Goal: Ask a question: Seek information or help from site administrators or community

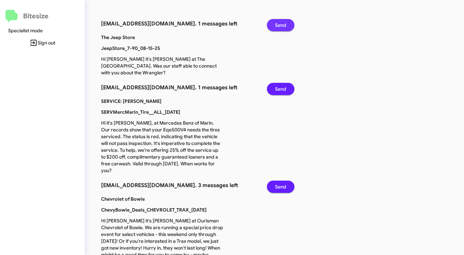
click at [278, 25] on span "Send" at bounding box center [280, 25] width 11 height 12
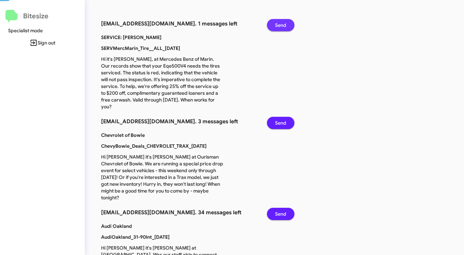
click at [278, 25] on span "Send" at bounding box center [280, 25] width 11 height 12
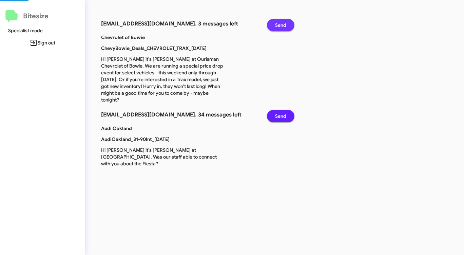
click at [278, 25] on span "Send" at bounding box center [280, 25] width 11 height 12
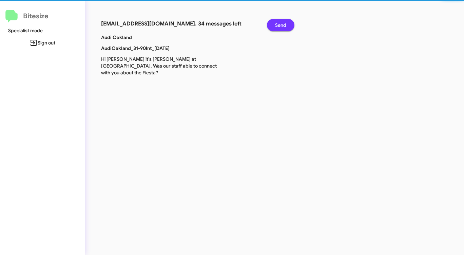
click at [278, 25] on span "Send" at bounding box center [280, 25] width 11 height 12
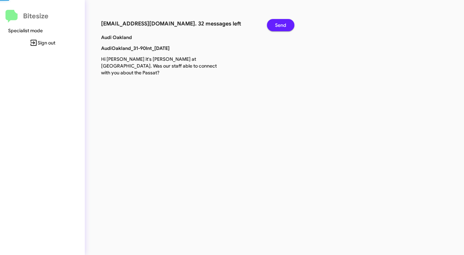
click at [278, 25] on span "Send" at bounding box center [280, 25] width 11 height 12
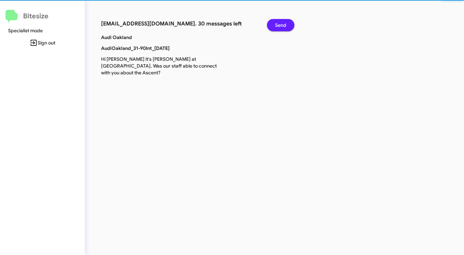
click at [278, 25] on span "Send" at bounding box center [280, 25] width 11 height 12
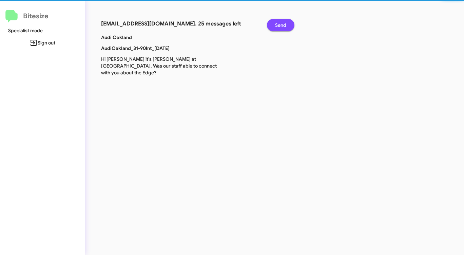
click at [278, 25] on span "Send" at bounding box center [280, 25] width 11 height 12
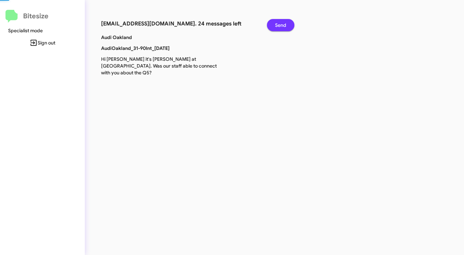
click at [278, 25] on span "Send" at bounding box center [280, 25] width 11 height 12
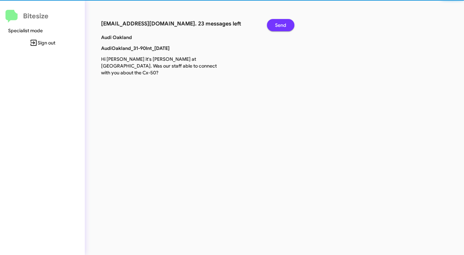
click at [278, 25] on span "Send" at bounding box center [280, 25] width 11 height 12
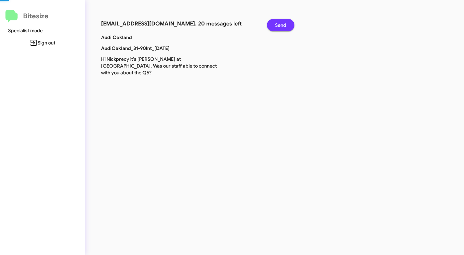
click at [278, 25] on span "Send" at bounding box center [280, 25] width 11 height 12
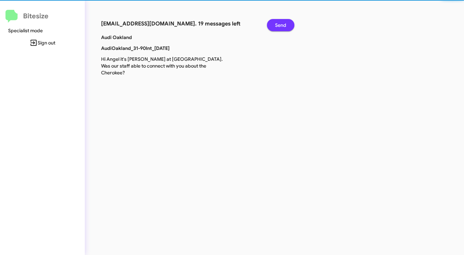
click at [278, 25] on span "Send" at bounding box center [280, 25] width 11 height 12
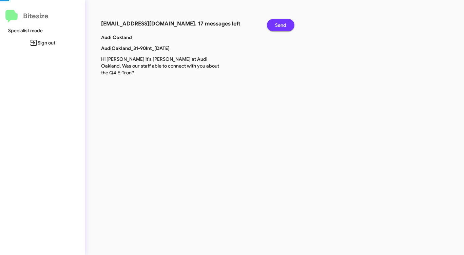
click at [278, 25] on span "Send" at bounding box center [280, 25] width 11 height 12
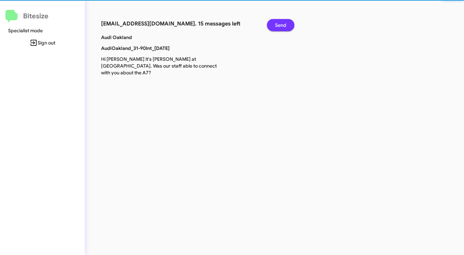
click at [278, 25] on span "Send" at bounding box center [280, 25] width 11 height 12
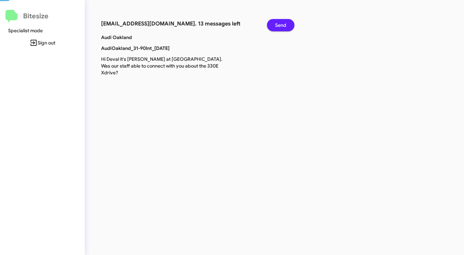
click at [278, 25] on span "Send" at bounding box center [280, 25] width 11 height 12
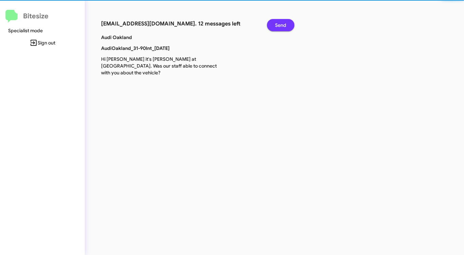
click at [278, 25] on span "Send" at bounding box center [280, 25] width 11 height 12
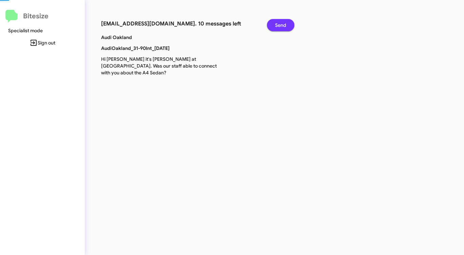
click at [278, 25] on span "Send" at bounding box center [280, 25] width 11 height 12
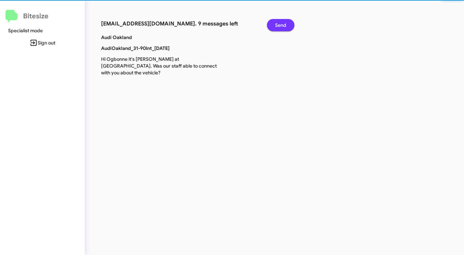
click at [278, 25] on span "Send" at bounding box center [280, 25] width 11 height 12
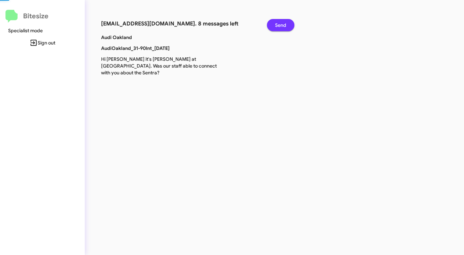
click at [278, 25] on span "Send" at bounding box center [280, 25] width 11 height 12
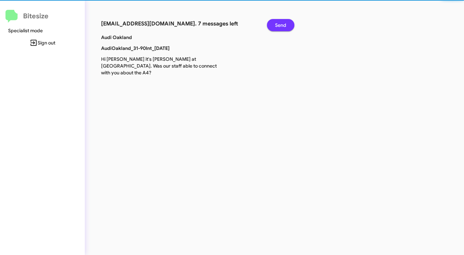
click at [278, 25] on span "Send" at bounding box center [280, 25] width 11 height 12
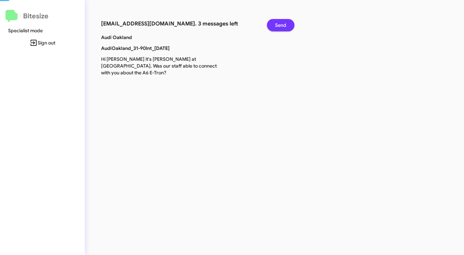
click at [278, 25] on span "Send" at bounding box center [280, 25] width 11 height 12
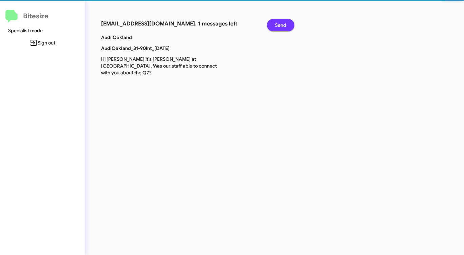
click at [278, 25] on span "Send" at bounding box center [280, 25] width 11 height 12
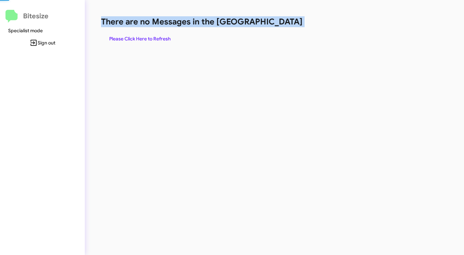
click at [278, 25] on h1 "There are no Messages in the [GEOGRAPHIC_DATA]" at bounding box center [243, 21] width 284 height 11
click at [149, 38] on span "Please Click Here to Refresh" at bounding box center [139, 39] width 61 height 12
click at [294, 27] on h1 "There are no Messages in the [GEOGRAPHIC_DATA]" at bounding box center [243, 21] width 284 height 11
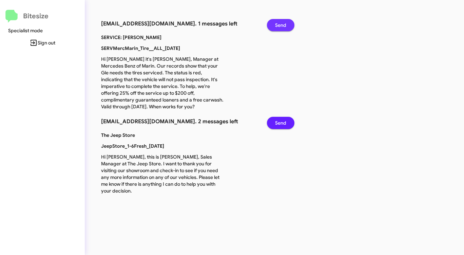
click at [286, 26] on button "Send" at bounding box center [280, 25] width 27 height 12
click at [286, 117] on button "Send" at bounding box center [280, 123] width 27 height 12
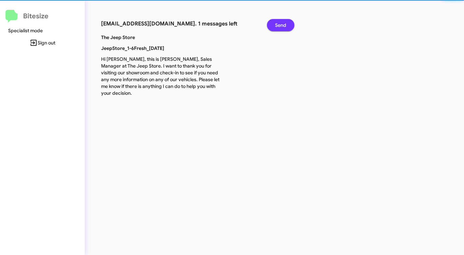
click at [286, 26] on button "Send" at bounding box center [280, 25] width 27 height 12
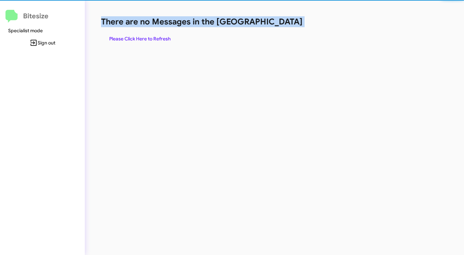
click at [286, 26] on h1 "There are no Messages in the [GEOGRAPHIC_DATA]" at bounding box center [243, 21] width 284 height 11
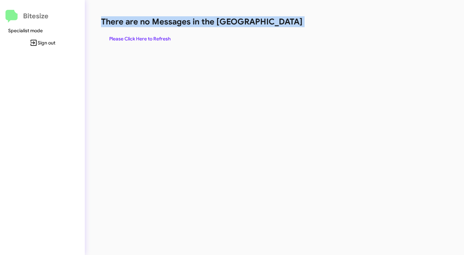
click at [286, 26] on h1 "There are no Messages in the [GEOGRAPHIC_DATA]" at bounding box center [243, 21] width 284 height 11
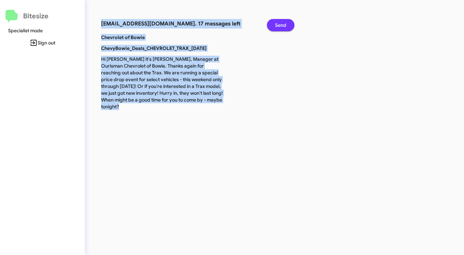
click at [286, 26] on button "Send" at bounding box center [280, 25] width 27 height 12
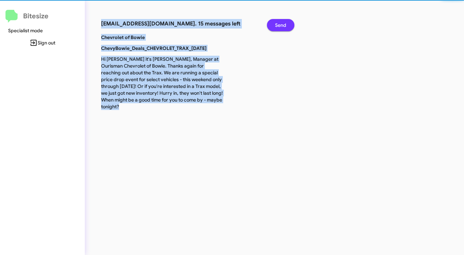
click at [286, 26] on button "Send" at bounding box center [280, 25] width 27 height 12
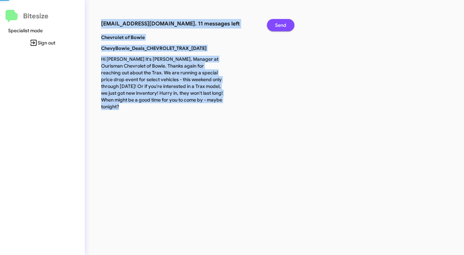
click at [286, 26] on button "Send" at bounding box center [280, 25] width 27 height 12
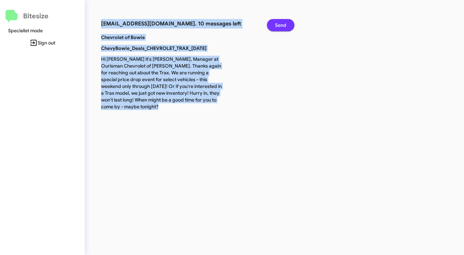
click at [286, 26] on button "Send" at bounding box center [280, 25] width 27 height 12
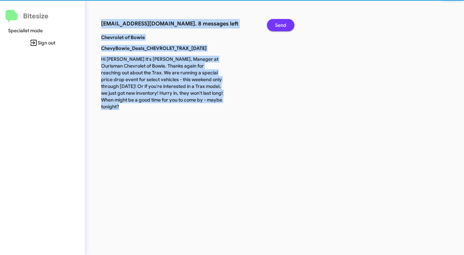
click at [286, 26] on button "Send" at bounding box center [280, 25] width 27 height 12
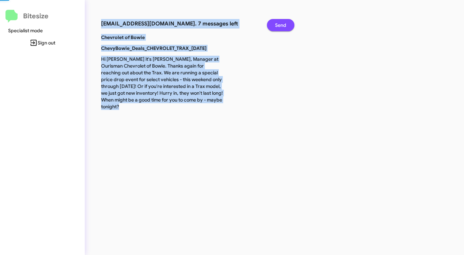
click at [286, 26] on button "Send" at bounding box center [280, 25] width 27 height 12
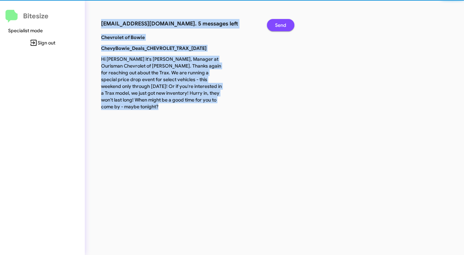
click at [286, 26] on button "Send" at bounding box center [280, 25] width 27 height 12
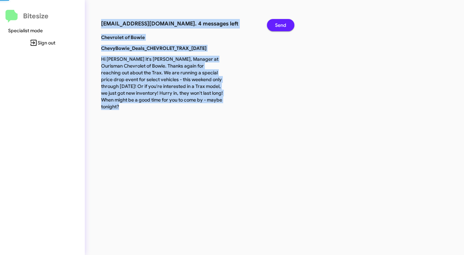
click at [286, 26] on button "Send" at bounding box center [280, 25] width 27 height 12
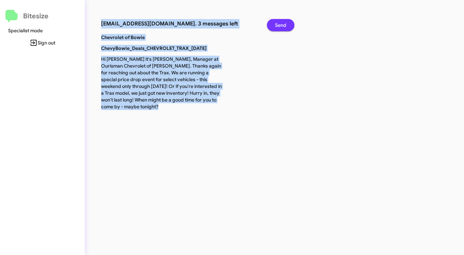
click at [286, 26] on button "Send" at bounding box center [280, 25] width 27 height 12
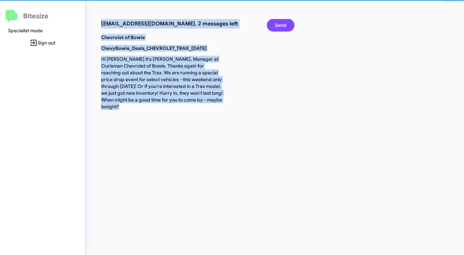
click at [286, 26] on button "Send" at bounding box center [280, 25] width 27 height 12
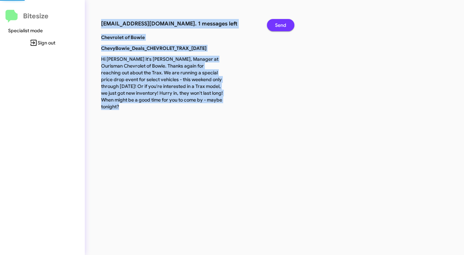
click at [286, 26] on button "Send" at bounding box center [280, 25] width 27 height 12
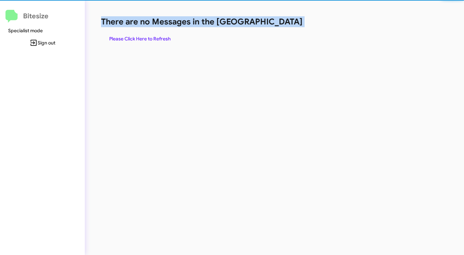
click at [286, 26] on h1 "There are no Messages in the [GEOGRAPHIC_DATA]" at bounding box center [243, 21] width 284 height 11
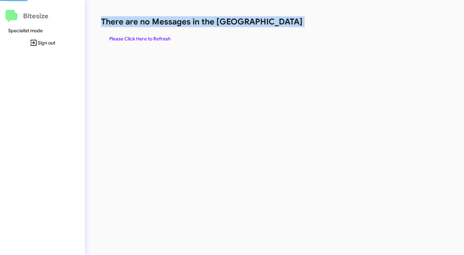
click at [286, 26] on h1 "There are no Messages in the [GEOGRAPHIC_DATA]" at bounding box center [243, 21] width 284 height 11
click at [151, 40] on span "Please Click Here to Refresh" at bounding box center [139, 39] width 61 height 12
click at [294, 23] on h1 "There are no Messages in the [GEOGRAPHIC_DATA]" at bounding box center [243, 21] width 284 height 11
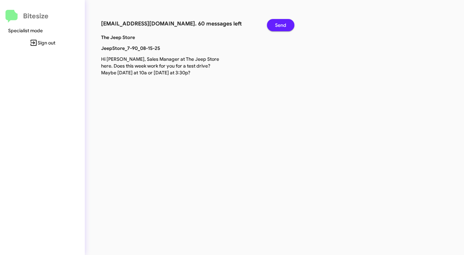
click at [286, 24] on span "Send" at bounding box center [280, 25] width 11 height 12
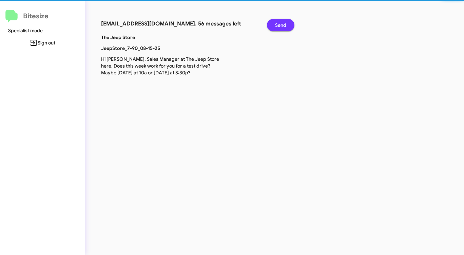
click at [286, 24] on span "Send" at bounding box center [280, 25] width 11 height 12
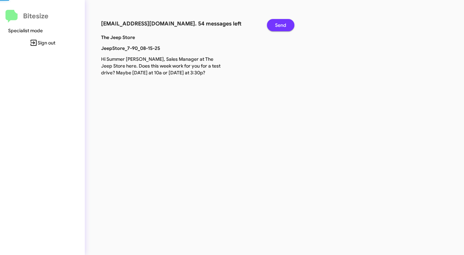
click at [286, 24] on span "Send" at bounding box center [280, 25] width 11 height 12
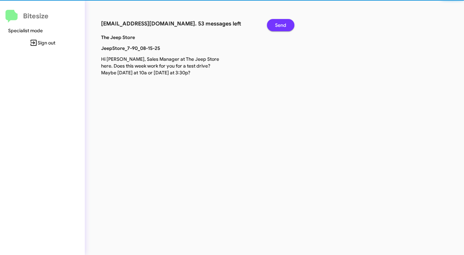
click at [286, 24] on span "Send" at bounding box center [280, 25] width 11 height 12
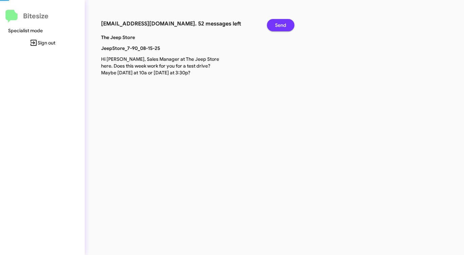
click at [286, 24] on span "Send" at bounding box center [280, 25] width 11 height 12
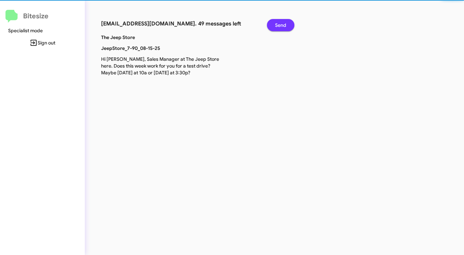
click at [286, 24] on span "Send" at bounding box center [280, 25] width 11 height 12
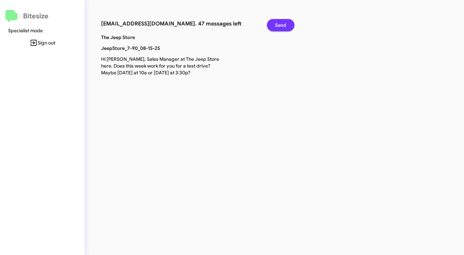
click at [286, 24] on span "Send" at bounding box center [280, 25] width 11 height 12
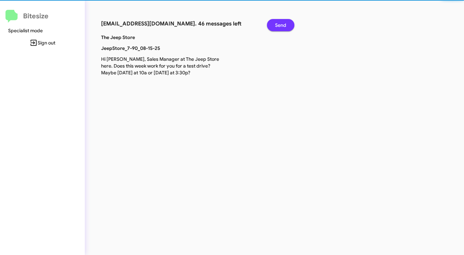
click at [286, 24] on span "Send" at bounding box center [280, 25] width 11 height 12
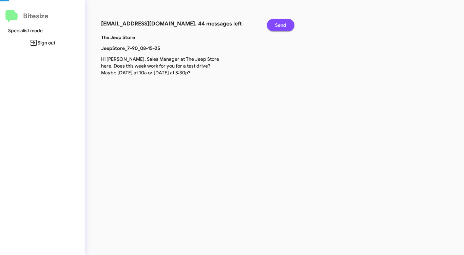
click at [286, 24] on span "Send" at bounding box center [280, 25] width 11 height 12
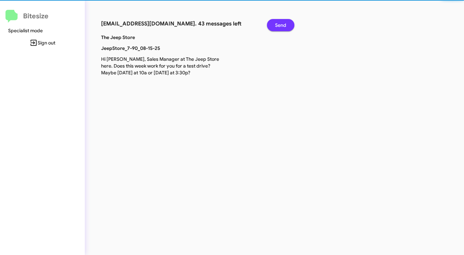
click at [286, 24] on span "Send" at bounding box center [280, 25] width 11 height 12
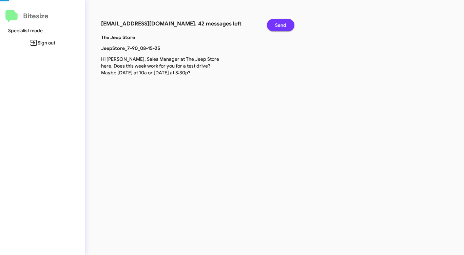
click at [286, 24] on span "Send" at bounding box center [280, 25] width 11 height 12
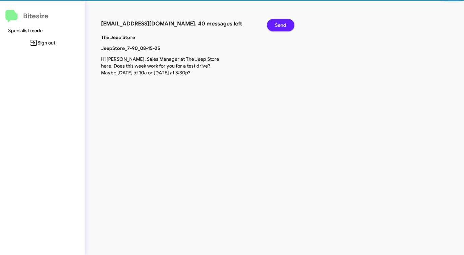
click at [286, 24] on span "Send" at bounding box center [280, 25] width 11 height 12
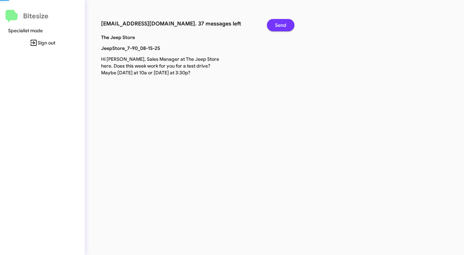
click at [286, 24] on span "Send" at bounding box center [280, 25] width 11 height 12
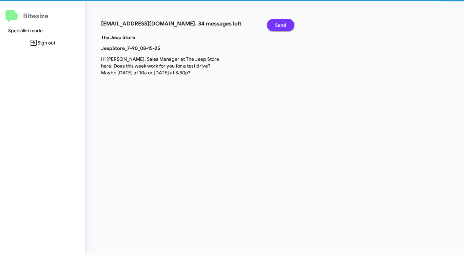
click at [286, 24] on span "Send" at bounding box center [280, 25] width 11 height 12
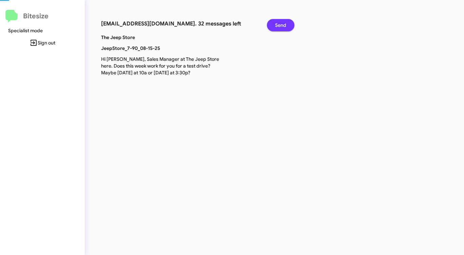
click at [286, 24] on span "Send" at bounding box center [280, 25] width 11 height 12
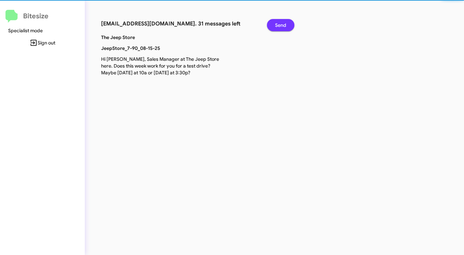
click at [286, 24] on span "Send" at bounding box center [280, 25] width 11 height 12
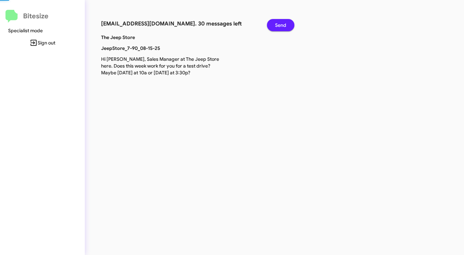
click at [286, 24] on span "Send" at bounding box center [280, 25] width 11 height 12
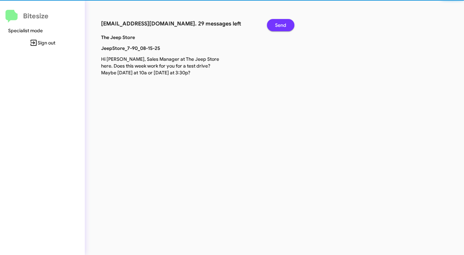
click at [285, 24] on span "Send" at bounding box center [280, 25] width 11 height 12
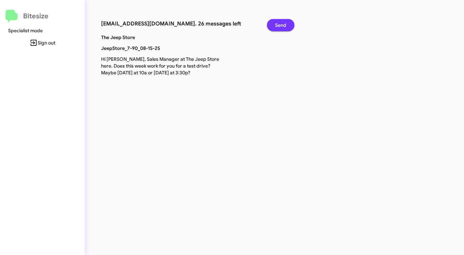
click at [285, 24] on span "Send" at bounding box center [280, 25] width 11 height 12
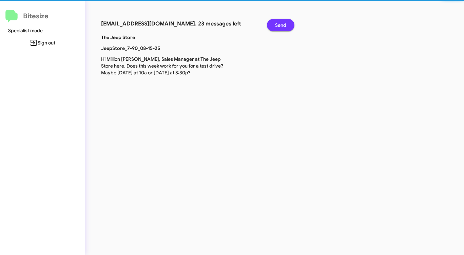
click at [285, 24] on span "Send" at bounding box center [280, 25] width 11 height 12
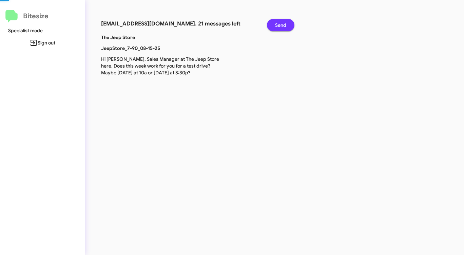
click at [285, 24] on span "Send" at bounding box center [280, 25] width 11 height 12
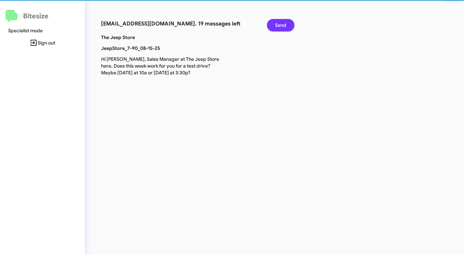
click at [285, 24] on span "Send" at bounding box center [280, 25] width 11 height 12
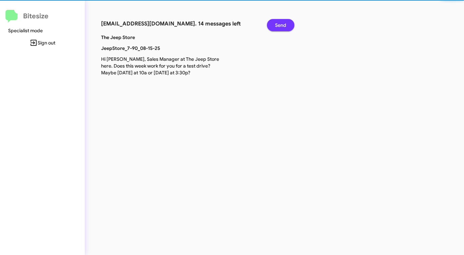
click at [285, 24] on span "Send" at bounding box center [280, 25] width 11 height 12
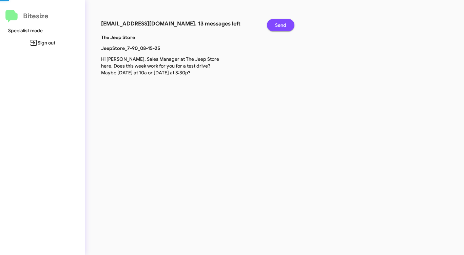
click at [285, 24] on span "Send" at bounding box center [280, 25] width 11 height 12
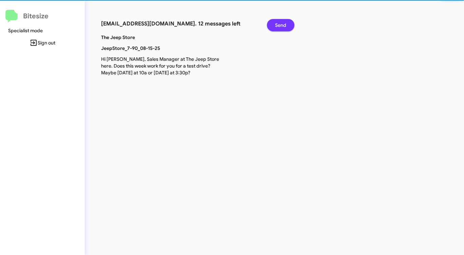
click at [285, 24] on span "Send" at bounding box center [280, 25] width 11 height 12
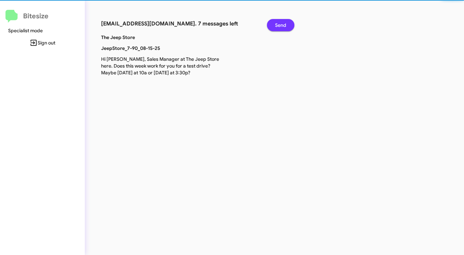
click at [285, 24] on span "Send" at bounding box center [280, 25] width 11 height 12
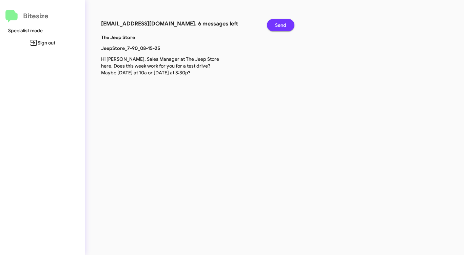
click at [285, 24] on span "Send" at bounding box center [280, 25] width 11 height 12
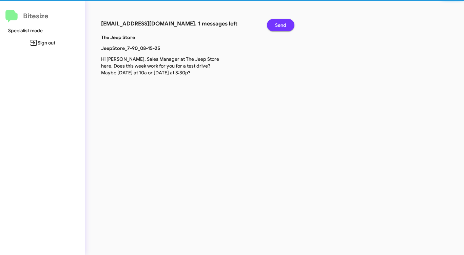
click at [285, 24] on span "Send" at bounding box center [280, 25] width 11 height 12
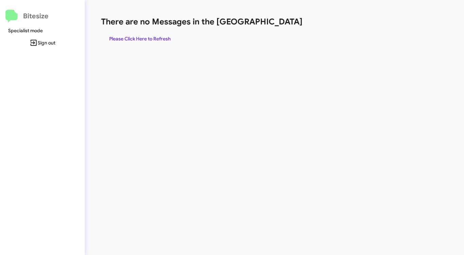
click at [285, 24] on h1 "There are no Messages in the [GEOGRAPHIC_DATA]" at bounding box center [243, 21] width 284 height 11
click at [158, 39] on span "Please Click Here to Refresh" at bounding box center [139, 39] width 61 height 12
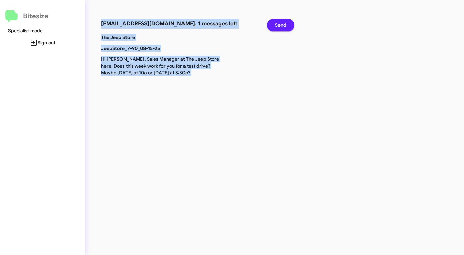
click at [285, 25] on span "Send" at bounding box center [280, 25] width 11 height 12
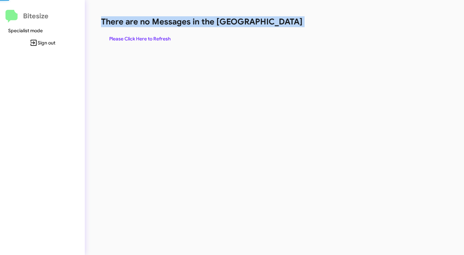
click at [285, 25] on h1 "There are no Messages in the [GEOGRAPHIC_DATA]" at bounding box center [243, 21] width 284 height 11
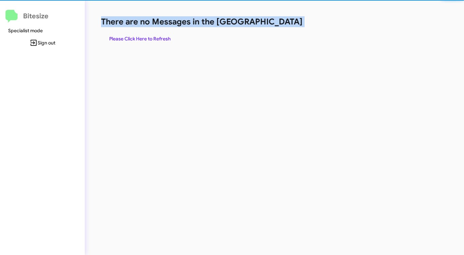
click at [285, 25] on h1 "There are no Messages in the [GEOGRAPHIC_DATA]" at bounding box center [243, 21] width 284 height 11
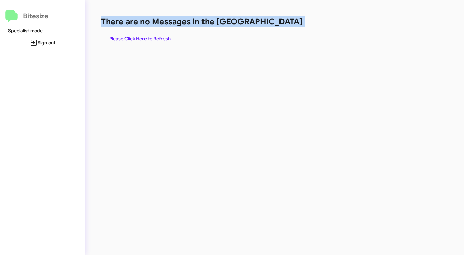
click at [162, 39] on span "Please Click Here to Refresh" at bounding box center [139, 39] width 61 height 12
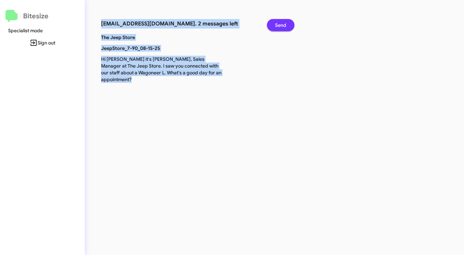
click at [276, 26] on span "Send" at bounding box center [280, 25] width 11 height 12
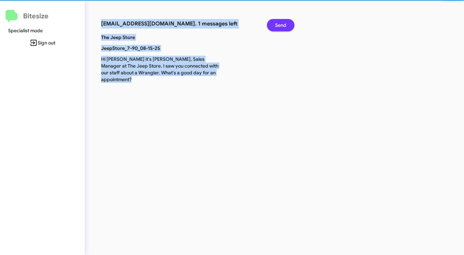
click at [276, 26] on span "Send" at bounding box center [280, 25] width 11 height 12
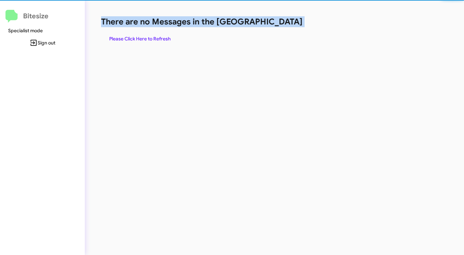
click at [276, 26] on h1 "There are no Messages in the [GEOGRAPHIC_DATA]" at bounding box center [243, 21] width 284 height 11
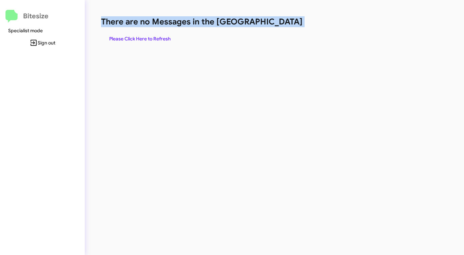
click at [276, 26] on h1 "There are no Messages in the [GEOGRAPHIC_DATA]" at bounding box center [243, 21] width 284 height 11
click at [149, 39] on span "Please Click Here to Refresh" at bounding box center [139, 39] width 61 height 12
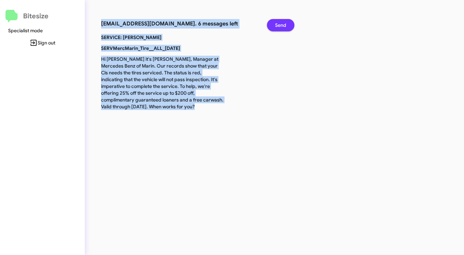
click at [276, 26] on span "Send" at bounding box center [280, 25] width 11 height 12
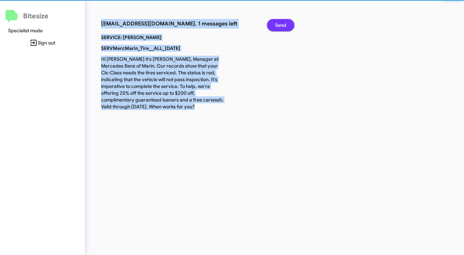
click at [276, 26] on span "Send" at bounding box center [280, 25] width 11 height 12
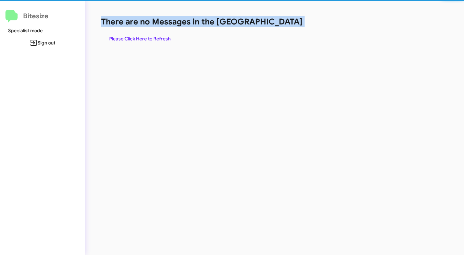
click at [276, 26] on h1 "There are no Messages in the [GEOGRAPHIC_DATA]" at bounding box center [243, 21] width 284 height 11
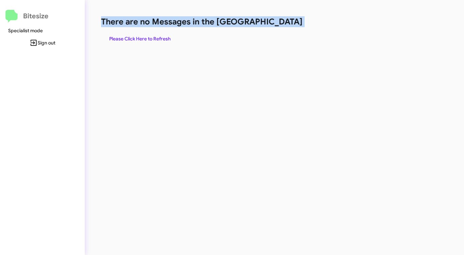
click at [276, 26] on h1 "There are no Messages in the [GEOGRAPHIC_DATA]" at bounding box center [243, 21] width 284 height 11
click at [160, 39] on span "Please Click Here to Refresh" at bounding box center [139, 39] width 61 height 12
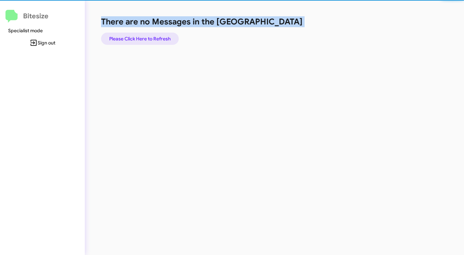
click at [160, 39] on span "Please Click Here to Refresh" at bounding box center [139, 39] width 61 height 12
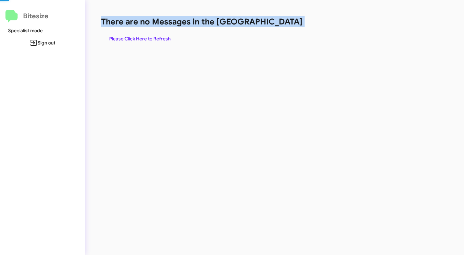
click at [160, 39] on span "Please Click Here to Refresh" at bounding box center [139, 39] width 61 height 12
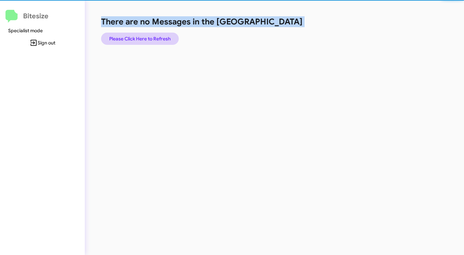
click at [160, 39] on span "Please Click Here to Refresh" at bounding box center [139, 39] width 61 height 12
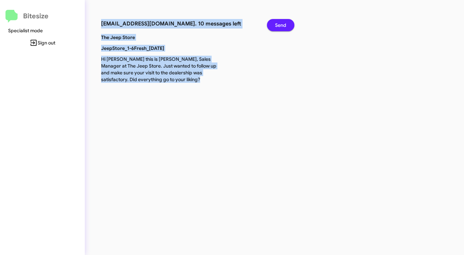
click at [159, 39] on p "The Jeep Store" at bounding box center [162, 37] width 133 height 7
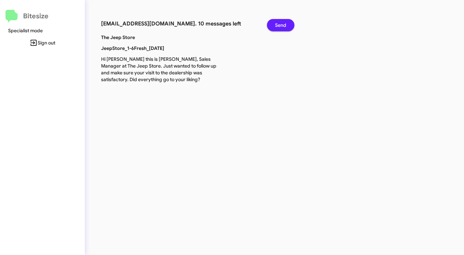
click at [279, 27] on span "Send" at bounding box center [280, 25] width 11 height 12
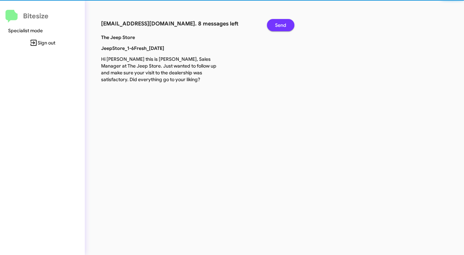
click at [279, 27] on span "Send" at bounding box center [280, 25] width 11 height 12
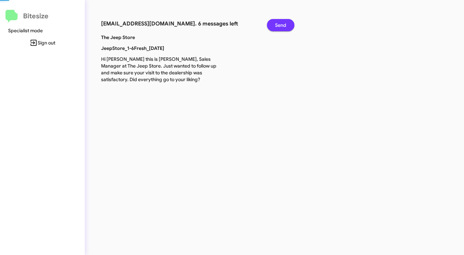
click at [279, 27] on span "Send" at bounding box center [280, 25] width 11 height 12
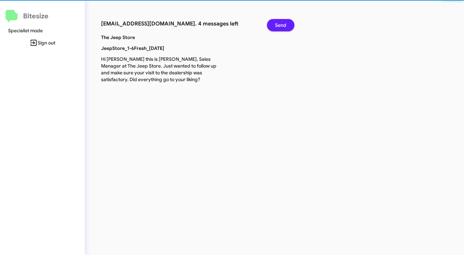
click at [279, 27] on span "Send" at bounding box center [280, 25] width 11 height 12
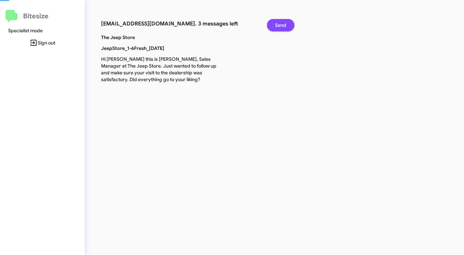
click at [279, 27] on span "Send" at bounding box center [280, 25] width 11 height 12
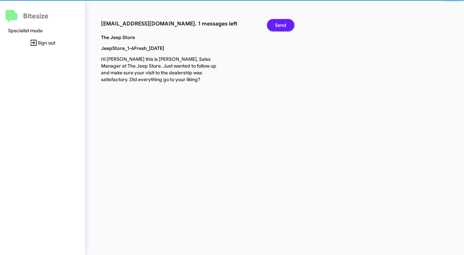
click at [279, 27] on span "Send" at bounding box center [280, 25] width 11 height 12
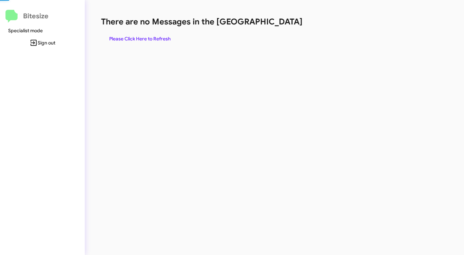
click at [279, 27] on div "There are no Messages in the Queue Please Click Here to Refresh" at bounding box center [243, 30] width 284 height 29
click at [155, 38] on span "Please Click Here to Refresh" at bounding box center [139, 39] width 61 height 12
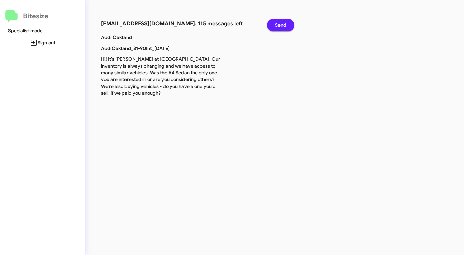
click at [273, 22] on button "Send" at bounding box center [280, 25] width 27 height 12
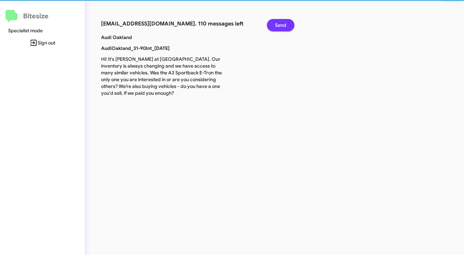
click at [273, 22] on button "Send" at bounding box center [280, 25] width 27 height 12
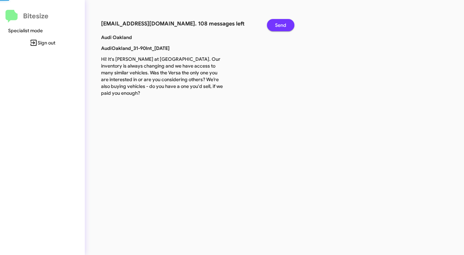
click at [273, 22] on button "Send" at bounding box center [280, 25] width 27 height 12
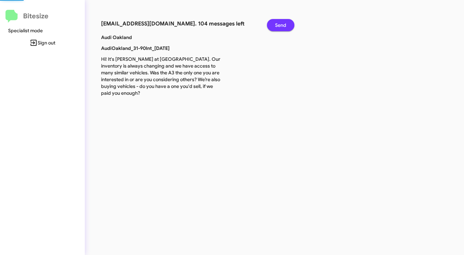
click at [273, 22] on button "Send" at bounding box center [280, 25] width 27 height 12
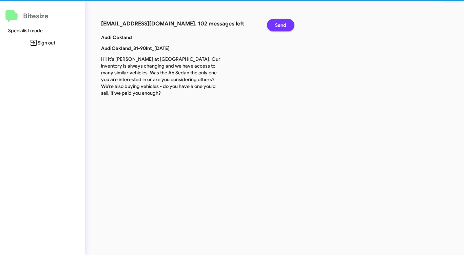
click at [273, 22] on button "Send" at bounding box center [280, 25] width 27 height 12
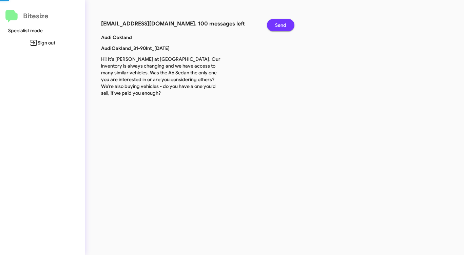
click at [273, 22] on button "Send" at bounding box center [280, 25] width 27 height 12
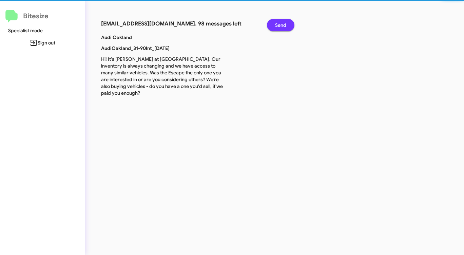
click at [273, 22] on button "Send" at bounding box center [280, 25] width 27 height 12
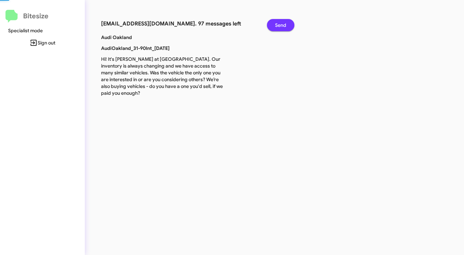
click at [273, 22] on button "Send" at bounding box center [280, 25] width 27 height 12
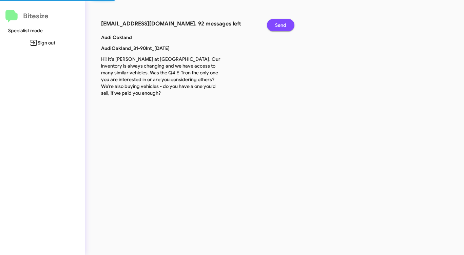
click at [273, 22] on button "Send" at bounding box center [280, 25] width 27 height 12
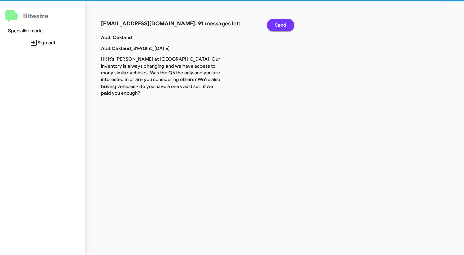
click at [273, 22] on button "Send" at bounding box center [280, 25] width 27 height 12
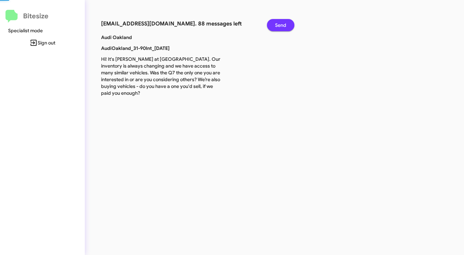
click at [273, 22] on button "Send" at bounding box center [280, 25] width 27 height 12
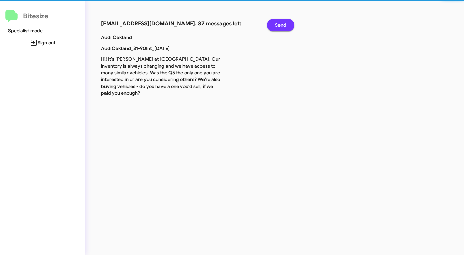
click at [273, 22] on button "Send" at bounding box center [280, 25] width 27 height 12
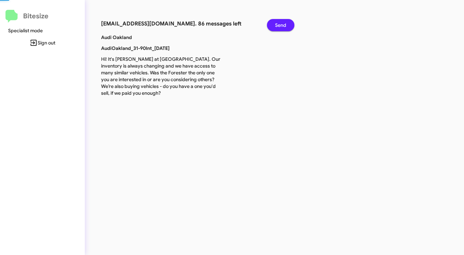
click at [273, 22] on button "Send" at bounding box center [280, 25] width 27 height 12
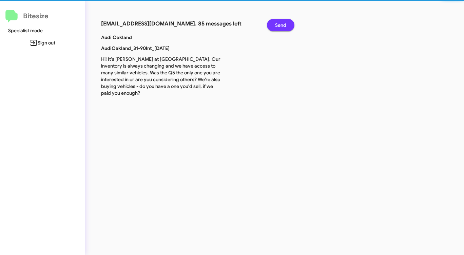
click at [273, 22] on button "Send" at bounding box center [280, 25] width 27 height 12
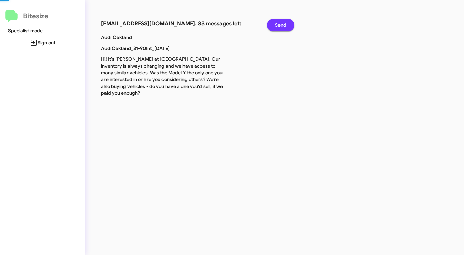
click at [273, 22] on button "Send" at bounding box center [280, 25] width 27 height 12
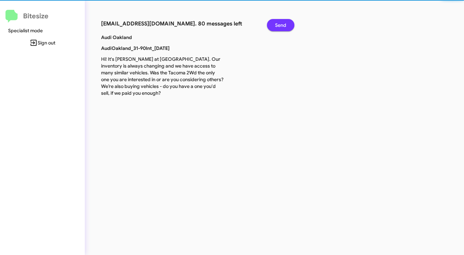
click at [273, 22] on button "Send" at bounding box center [280, 25] width 27 height 12
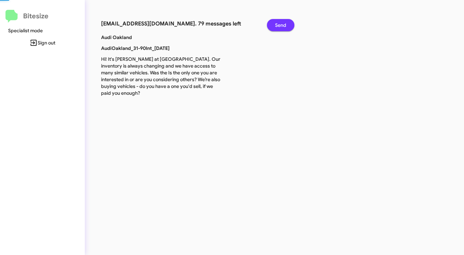
click at [273, 22] on button "Send" at bounding box center [280, 25] width 27 height 12
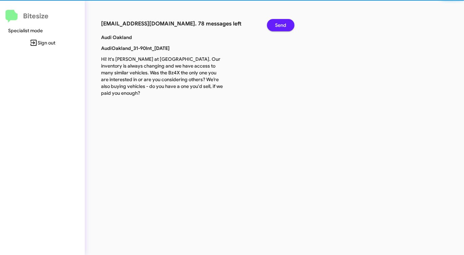
click at [273, 22] on button "Send" at bounding box center [280, 25] width 27 height 12
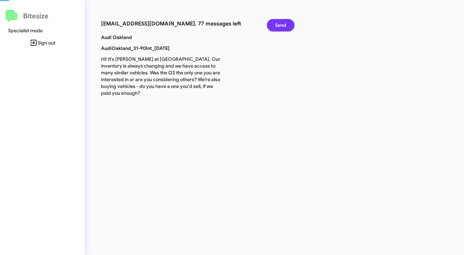
click at [273, 22] on button "Send" at bounding box center [280, 25] width 27 height 12
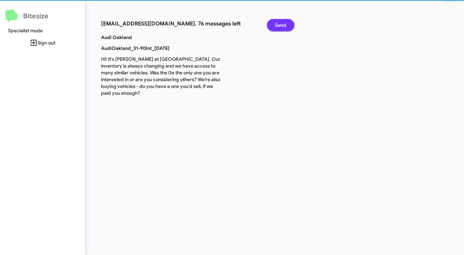
click at [273, 22] on button "Send" at bounding box center [280, 25] width 27 height 12
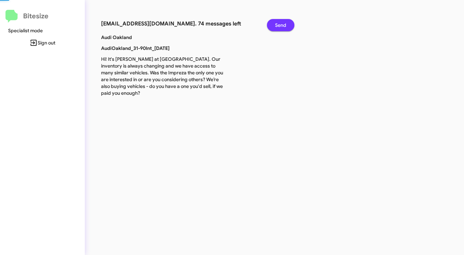
click at [273, 22] on button "Send" at bounding box center [280, 25] width 27 height 12
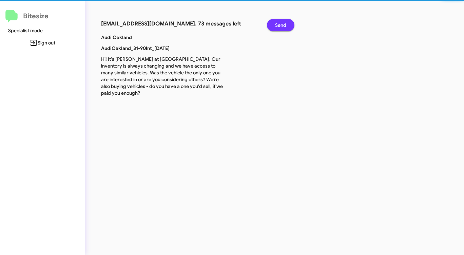
click at [273, 22] on button "Send" at bounding box center [280, 25] width 27 height 12
click at [273, 23] on button "Send" at bounding box center [280, 25] width 27 height 12
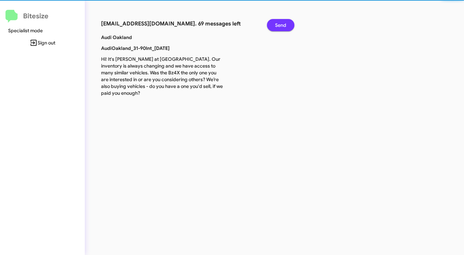
click at [273, 23] on button "Send" at bounding box center [280, 25] width 27 height 12
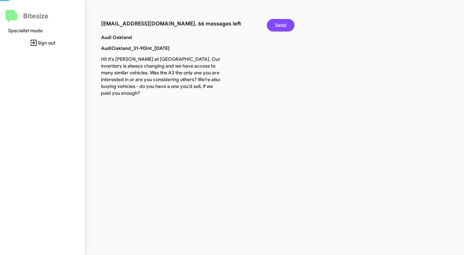
click at [273, 23] on button "Send" at bounding box center [280, 25] width 27 height 12
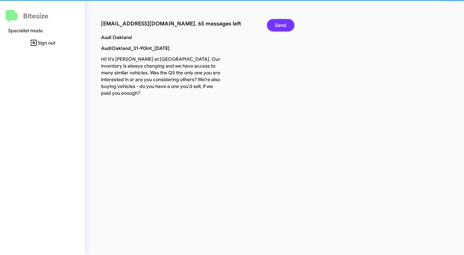
click at [273, 23] on button "Send" at bounding box center [280, 25] width 27 height 12
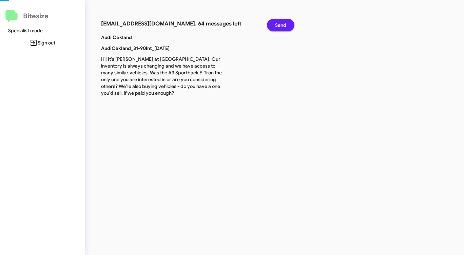
click at [273, 23] on button "Send" at bounding box center [280, 25] width 27 height 12
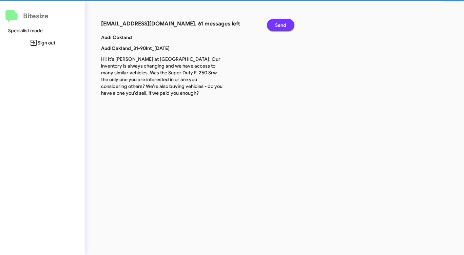
click at [273, 23] on button "Send" at bounding box center [280, 25] width 27 height 12
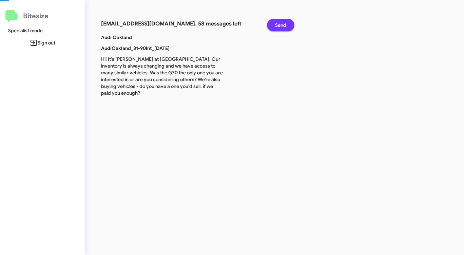
click at [273, 23] on button "Send" at bounding box center [280, 25] width 27 height 12
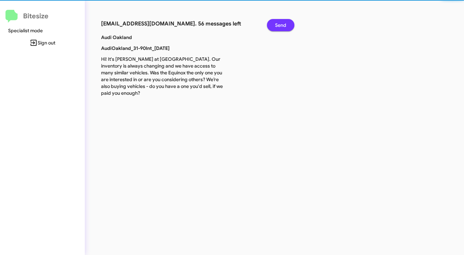
click at [272, 23] on button "Send" at bounding box center [280, 25] width 27 height 12
click at [272, 24] on button "Send" at bounding box center [280, 25] width 27 height 12
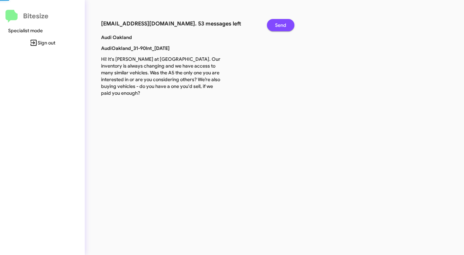
click at [271, 24] on button "Send" at bounding box center [280, 25] width 27 height 12
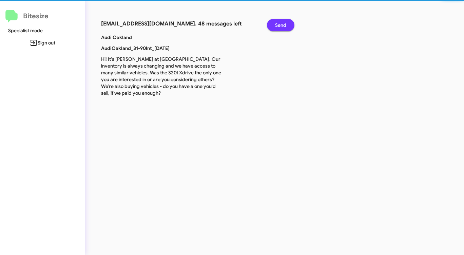
click at [271, 24] on button "Send" at bounding box center [280, 25] width 27 height 12
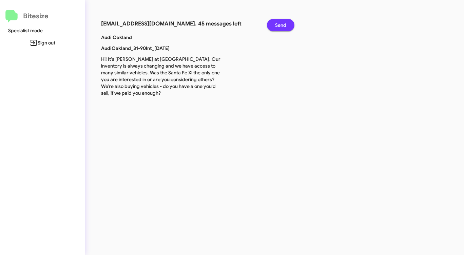
click at [271, 24] on button "Send" at bounding box center [280, 25] width 27 height 12
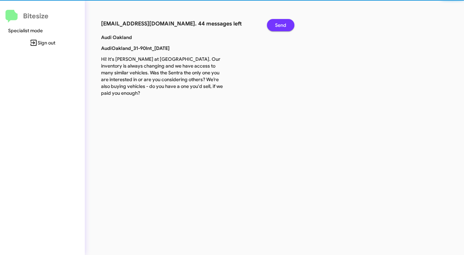
click at [271, 24] on button "Send" at bounding box center [280, 25] width 27 height 12
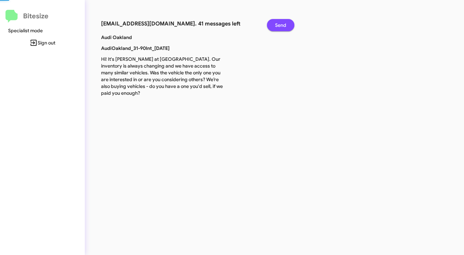
click at [271, 24] on button "Send" at bounding box center [280, 25] width 27 height 12
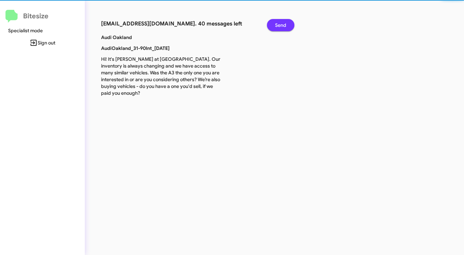
click at [271, 24] on button "Send" at bounding box center [280, 25] width 27 height 12
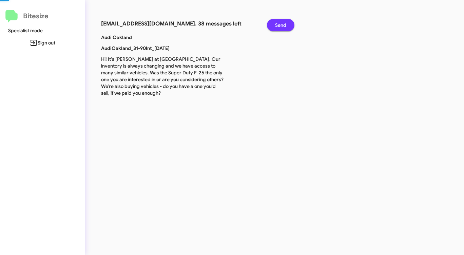
click at [271, 24] on button "Send" at bounding box center [280, 25] width 27 height 12
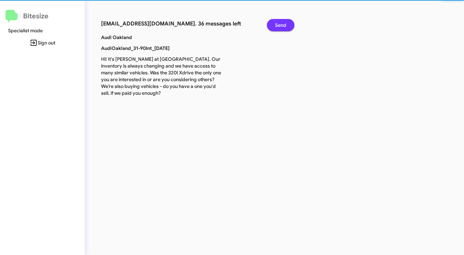
click at [271, 24] on button "Send" at bounding box center [280, 25] width 27 height 12
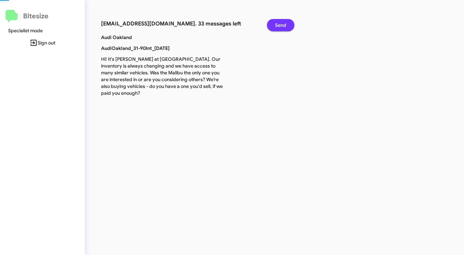
click at [271, 24] on button "Send" at bounding box center [280, 25] width 27 height 12
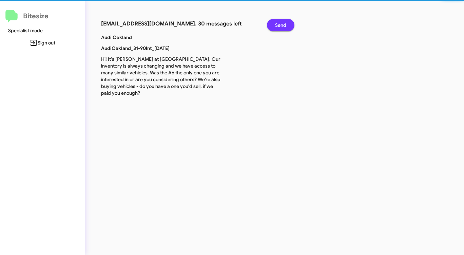
click at [271, 24] on button "Send" at bounding box center [280, 25] width 27 height 12
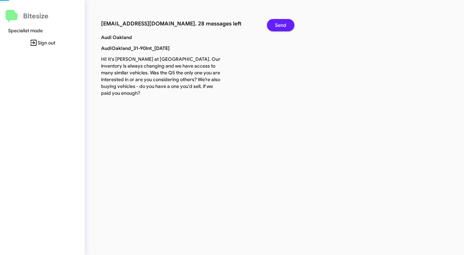
click at [271, 24] on button "Send" at bounding box center [280, 25] width 27 height 12
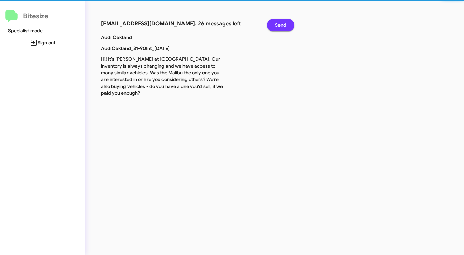
click at [271, 24] on button "Send" at bounding box center [280, 25] width 27 height 12
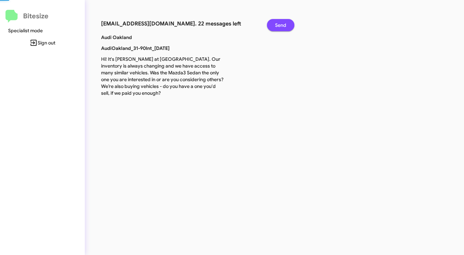
click at [271, 24] on button "Send" at bounding box center [280, 25] width 27 height 12
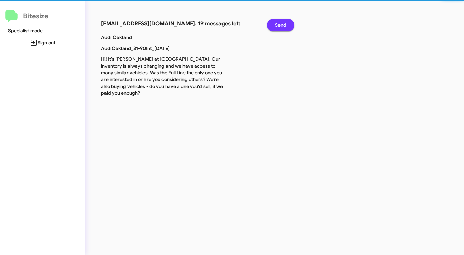
click at [271, 24] on button "Send" at bounding box center [280, 25] width 27 height 12
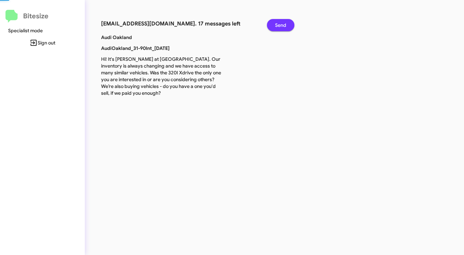
click at [271, 24] on button "Send" at bounding box center [280, 25] width 27 height 12
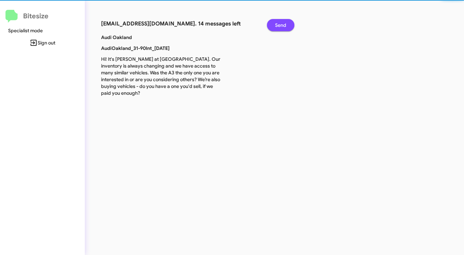
click at [271, 24] on button "Send" at bounding box center [280, 25] width 27 height 12
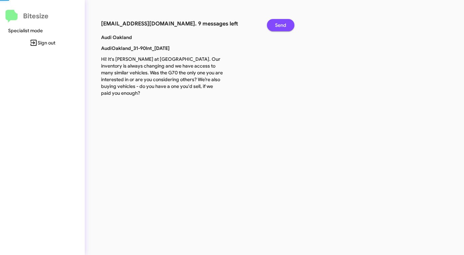
click at [271, 24] on button "Send" at bounding box center [280, 25] width 27 height 12
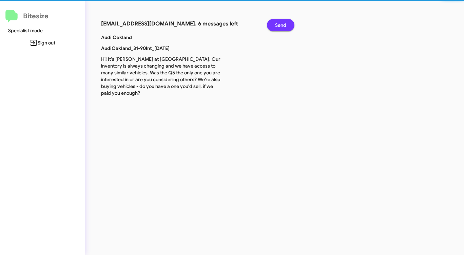
click at [271, 24] on button "Send" at bounding box center [280, 25] width 27 height 12
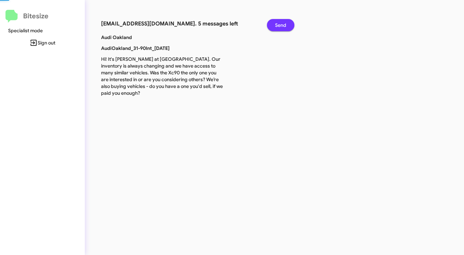
click at [271, 24] on button "Send" at bounding box center [280, 25] width 27 height 12
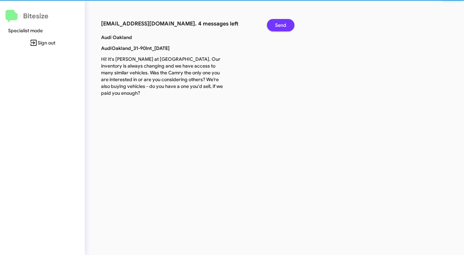
click at [271, 24] on button "Send" at bounding box center [280, 25] width 27 height 12
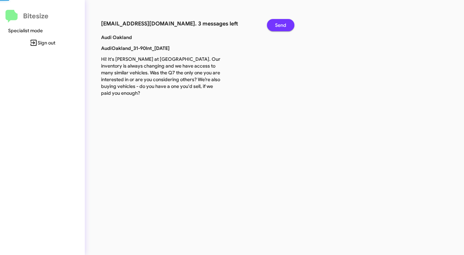
click at [271, 24] on button "Send" at bounding box center [280, 25] width 27 height 12
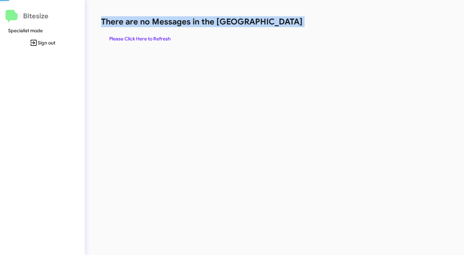
click at [271, 24] on h1 "There are no Messages in the [GEOGRAPHIC_DATA]" at bounding box center [243, 21] width 284 height 11
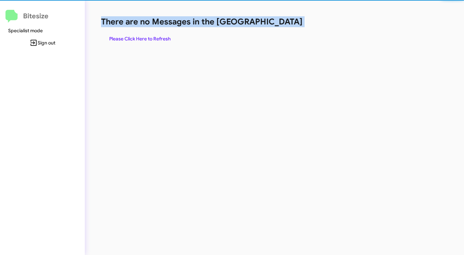
click at [271, 24] on h1 "There are no Messages in the [GEOGRAPHIC_DATA]" at bounding box center [243, 21] width 284 height 11
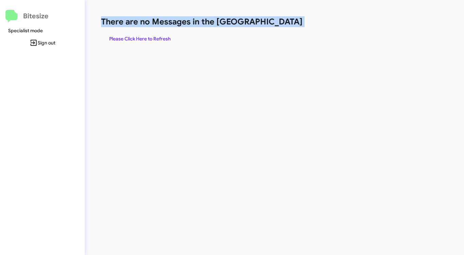
click at [271, 24] on h1 "There are no Messages in the [GEOGRAPHIC_DATA]" at bounding box center [243, 21] width 284 height 11
click at [168, 43] on span "Please Click Here to Refresh" at bounding box center [139, 39] width 61 height 12
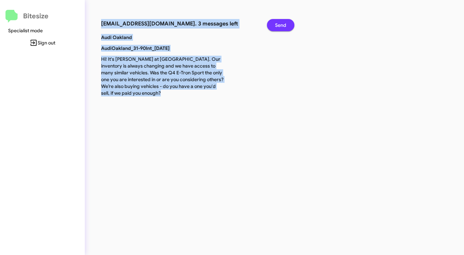
click at [277, 27] on span "Send" at bounding box center [280, 25] width 11 height 12
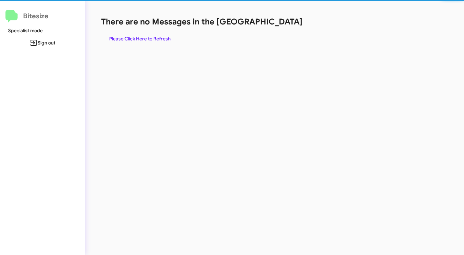
click at [277, 27] on div "There are no Messages in the Queue Please Click Here to Refresh" at bounding box center [243, 30] width 284 height 29
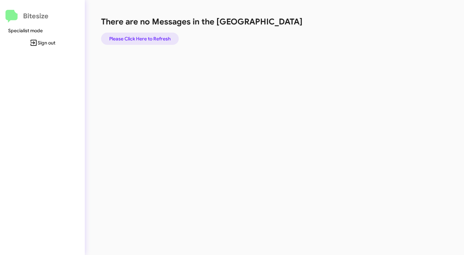
click at [159, 38] on span "Please Click Here to Refresh" at bounding box center [139, 39] width 61 height 12
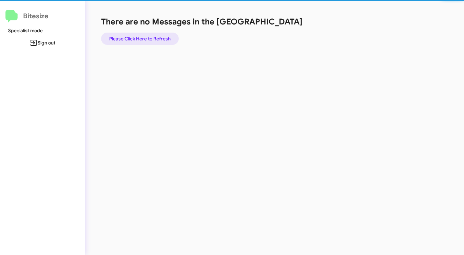
click at [159, 38] on span "Please Click Here to Refresh" at bounding box center [139, 39] width 61 height 12
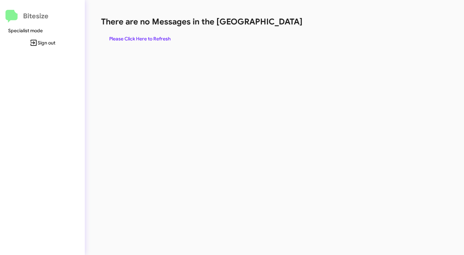
click at [159, 38] on span "Please Click Here to Refresh" at bounding box center [139, 39] width 61 height 12
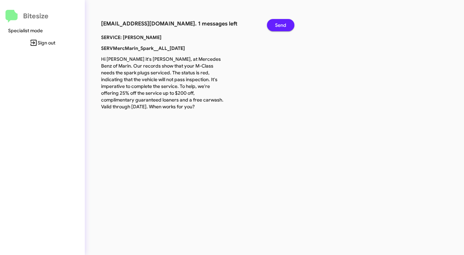
click at [294, 23] on button "Send" at bounding box center [280, 25] width 27 height 12
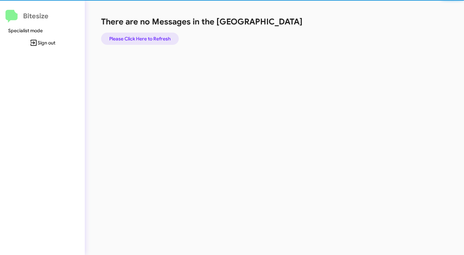
click at [160, 41] on span "Please Click Here to Refresh" at bounding box center [139, 39] width 61 height 12
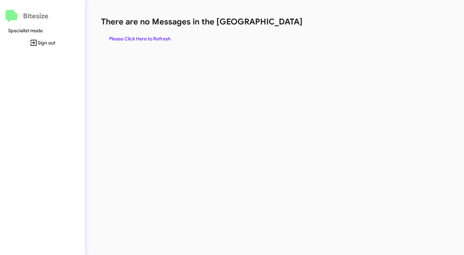
click at [281, 22] on h1 "There are no Messages in the [GEOGRAPHIC_DATA]" at bounding box center [243, 21] width 284 height 11
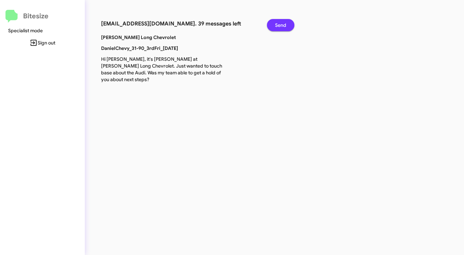
click at [281, 22] on span "Send" at bounding box center [280, 25] width 11 height 12
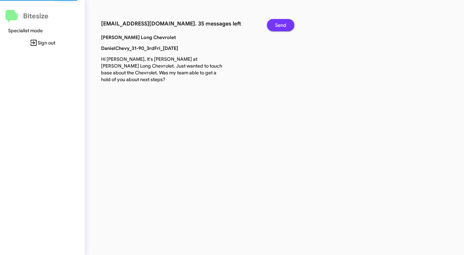
click at [281, 22] on span "Send" at bounding box center [280, 25] width 11 height 12
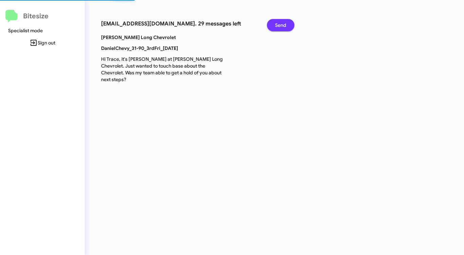
click at [281, 22] on span "Send" at bounding box center [280, 25] width 11 height 12
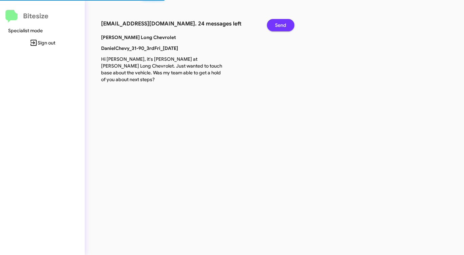
click at [281, 22] on span "Send" at bounding box center [280, 25] width 11 height 12
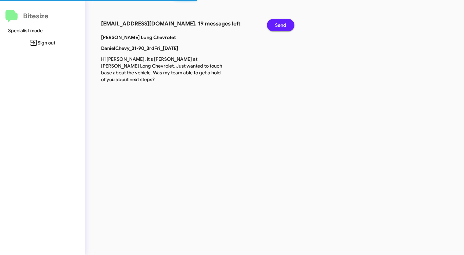
click at [281, 22] on span "Send" at bounding box center [280, 25] width 11 height 12
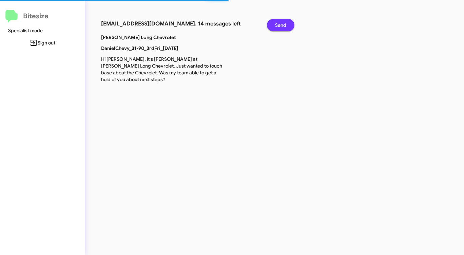
click at [281, 22] on span "Send" at bounding box center [280, 25] width 11 height 12
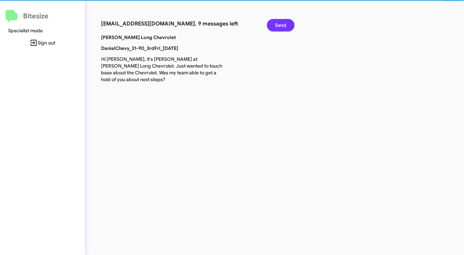
click at [281, 22] on span "Send" at bounding box center [280, 25] width 11 height 12
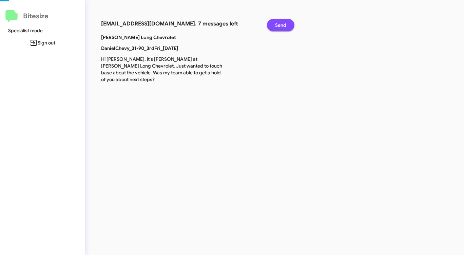
click at [281, 22] on span "Send" at bounding box center [280, 25] width 11 height 12
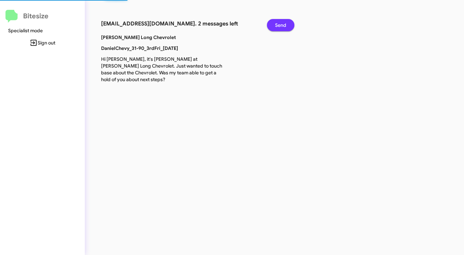
click at [281, 22] on span "Send" at bounding box center [280, 25] width 11 height 12
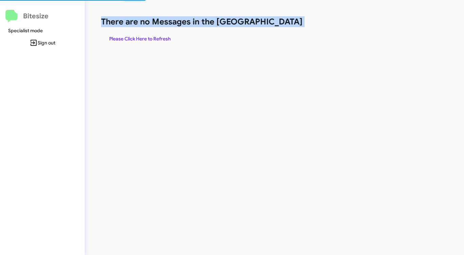
click at [281, 22] on h1 "There are no Messages in the [GEOGRAPHIC_DATA]" at bounding box center [243, 21] width 284 height 11
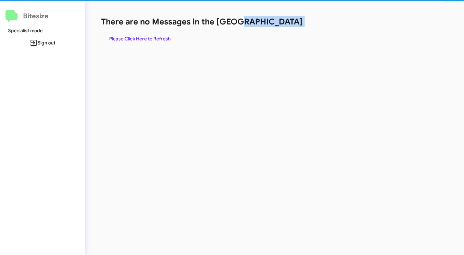
click at [281, 22] on h1 "There are no Messages in the [GEOGRAPHIC_DATA]" at bounding box center [243, 21] width 284 height 11
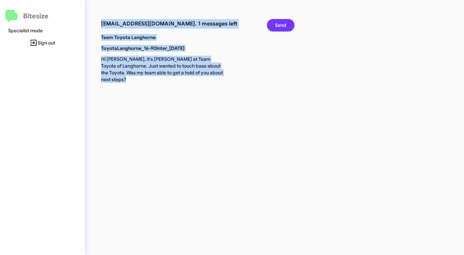
click at [281, 22] on span "Send" at bounding box center [280, 25] width 11 height 12
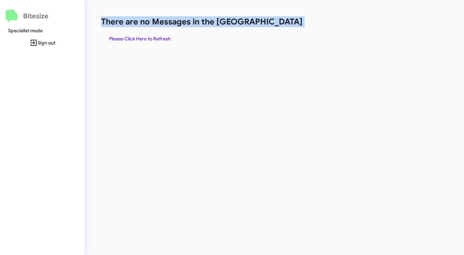
click at [295, 41] on div "There are no Messages in the Queue Please Click Here to Refresh" at bounding box center [243, 30] width 284 height 29
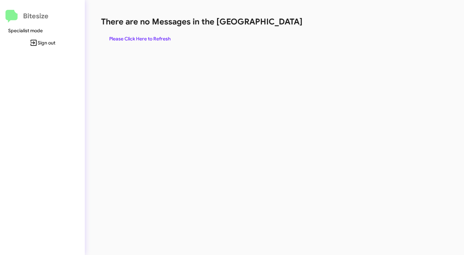
click at [296, 41] on div "There are no Messages in the Queue Please Click Here to Refresh" at bounding box center [243, 30] width 284 height 29
drag, startPoint x: 296, startPoint y: 41, endPoint x: 311, endPoint y: 55, distance: 20.9
click at [311, 55] on div "There are no Messages in the Queue Please Click Here to Refresh" at bounding box center [243, 127] width 316 height 255
drag, startPoint x: 311, startPoint y: 55, endPoint x: 314, endPoint y: 64, distance: 9.3
click at [313, 62] on div "There are no Messages in the Queue Please Click Here to Refresh" at bounding box center [243, 127] width 316 height 255
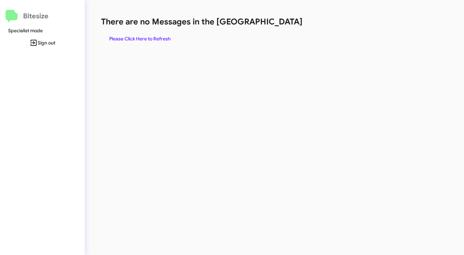
click at [316, 65] on div "There are no Messages in the Queue Please Click Here to Refresh" at bounding box center [243, 127] width 316 height 255
click at [317, 66] on div "There are no Messages in the Queue Please Click Here to Refresh" at bounding box center [243, 127] width 316 height 255
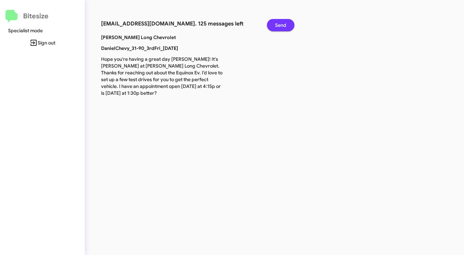
click at [283, 25] on span "Send" at bounding box center [280, 25] width 11 height 12
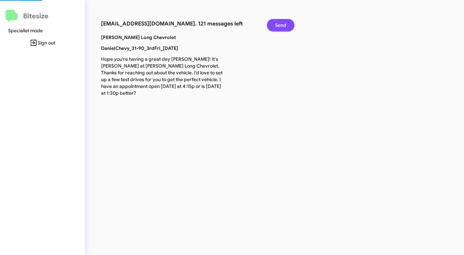
click at [283, 25] on span "Send" at bounding box center [280, 25] width 11 height 12
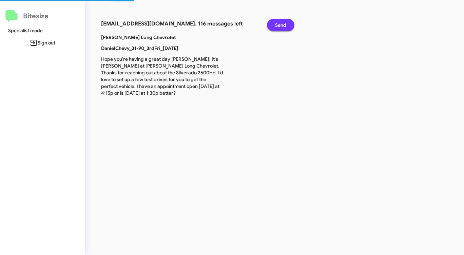
click at [283, 25] on span "Send" at bounding box center [280, 25] width 11 height 12
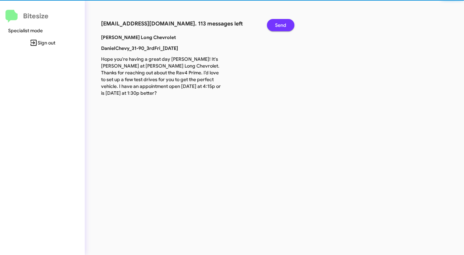
click at [283, 25] on span "Send" at bounding box center [280, 25] width 11 height 12
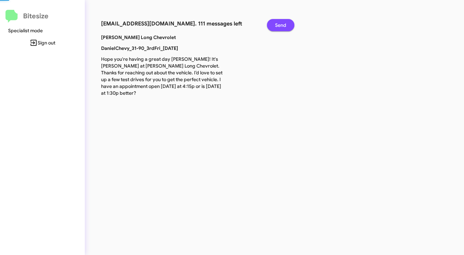
click at [283, 25] on span "Send" at bounding box center [280, 25] width 11 height 12
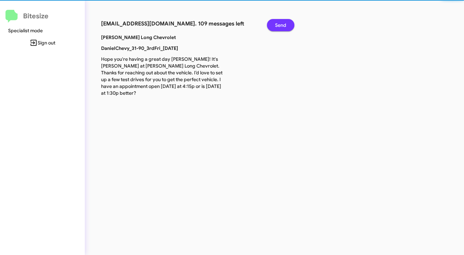
click at [283, 25] on span "Send" at bounding box center [280, 25] width 11 height 12
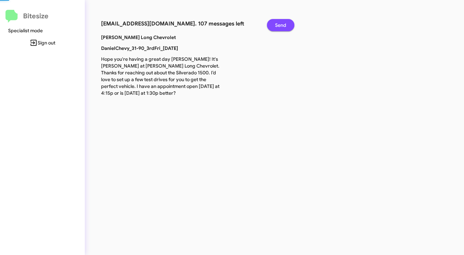
click at [283, 25] on span "Send" at bounding box center [280, 25] width 11 height 12
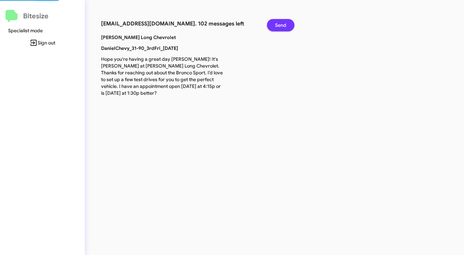
click at [283, 25] on span "Send" at bounding box center [280, 25] width 11 height 12
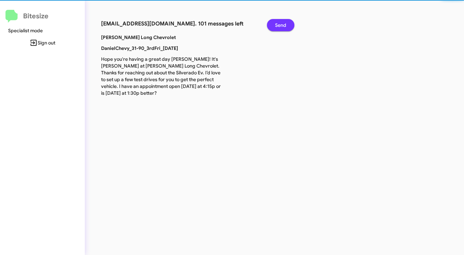
click at [283, 25] on span "Send" at bounding box center [280, 25] width 11 height 12
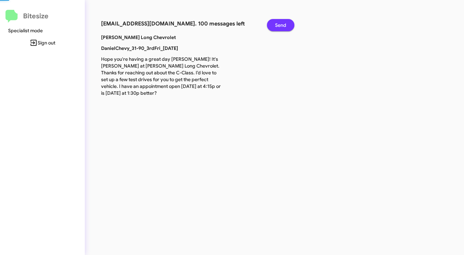
click at [283, 25] on span "Send" at bounding box center [280, 25] width 11 height 12
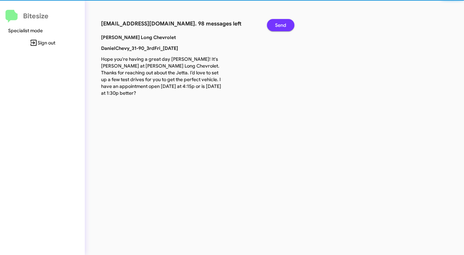
click at [283, 25] on span "Send" at bounding box center [280, 25] width 11 height 12
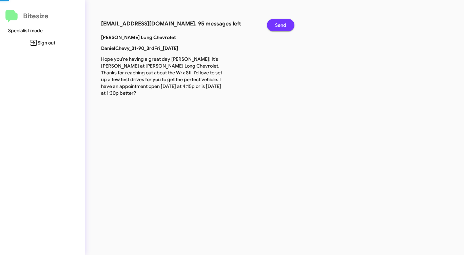
click at [283, 25] on span "Send" at bounding box center [280, 25] width 11 height 12
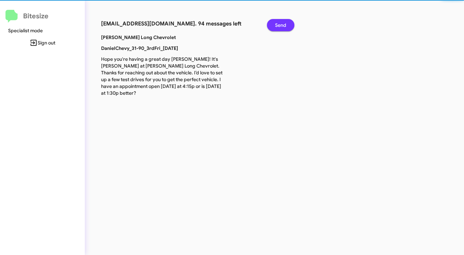
click at [283, 25] on span "Send" at bounding box center [280, 25] width 11 height 12
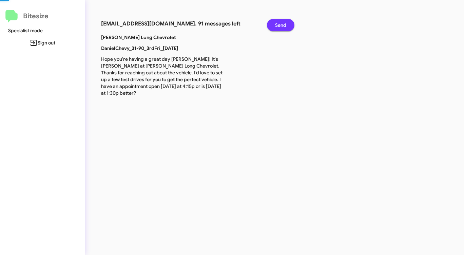
click at [283, 25] on span "Send" at bounding box center [280, 25] width 11 height 12
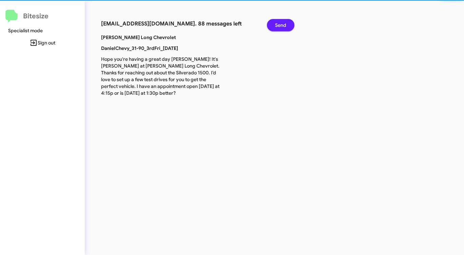
click at [283, 25] on span "Send" at bounding box center [280, 25] width 11 height 12
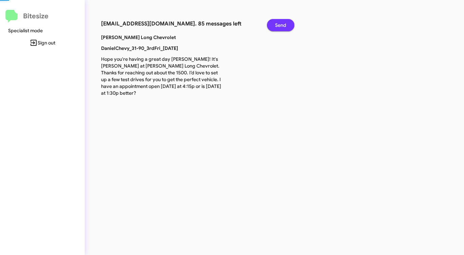
click at [283, 25] on span "Send" at bounding box center [280, 25] width 11 height 12
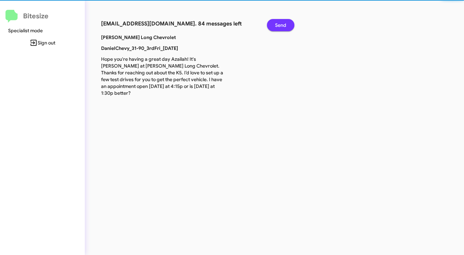
click at [283, 25] on span "Send" at bounding box center [280, 25] width 11 height 12
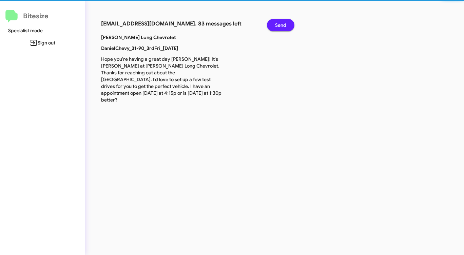
click at [283, 25] on span "Send" at bounding box center [280, 25] width 11 height 12
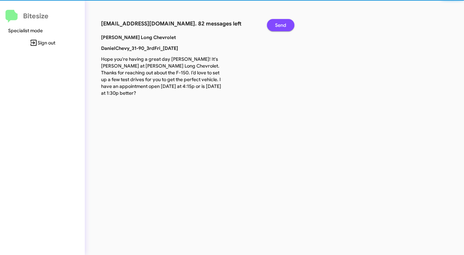
click at [283, 25] on span "Send" at bounding box center [280, 25] width 11 height 12
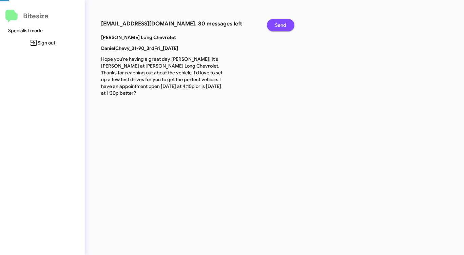
click at [283, 25] on span "Send" at bounding box center [280, 25] width 11 height 12
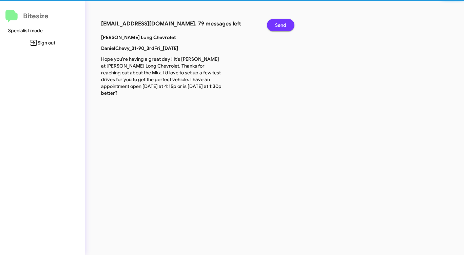
click at [283, 25] on span "Send" at bounding box center [280, 25] width 11 height 12
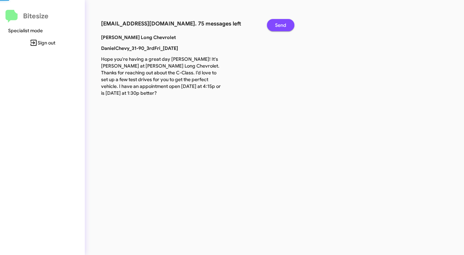
click at [283, 25] on span "Send" at bounding box center [280, 25] width 11 height 12
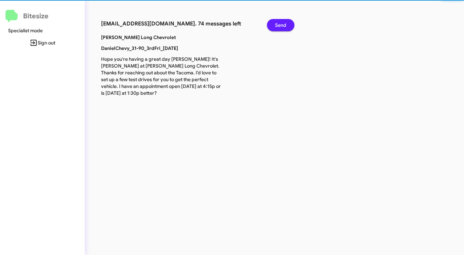
click at [283, 25] on span "Send" at bounding box center [280, 25] width 11 height 12
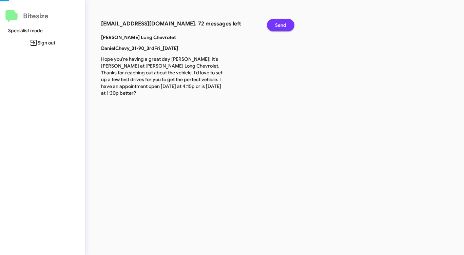
click at [283, 25] on span "Send" at bounding box center [280, 25] width 11 height 12
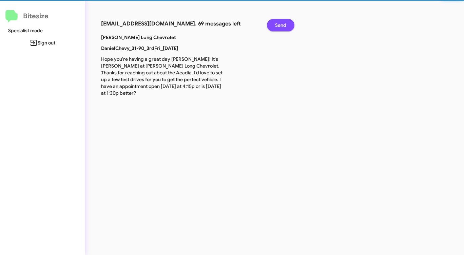
click at [283, 25] on span "Send" at bounding box center [280, 25] width 11 height 12
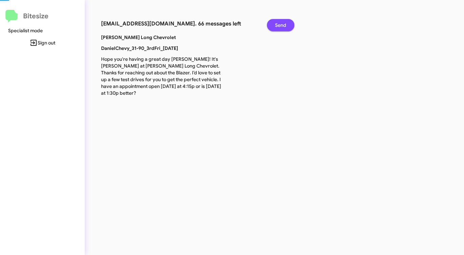
click at [283, 25] on span "Send" at bounding box center [280, 25] width 11 height 12
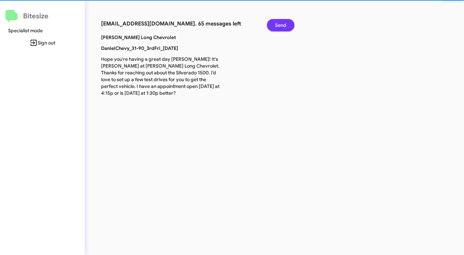
click at [283, 25] on span "Send" at bounding box center [280, 25] width 11 height 12
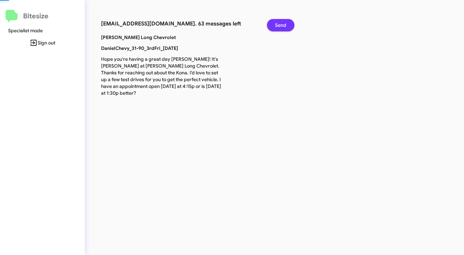
click at [283, 25] on span "Send" at bounding box center [280, 25] width 11 height 12
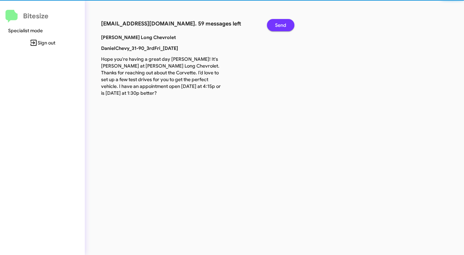
click at [283, 25] on span "Send" at bounding box center [280, 25] width 11 height 12
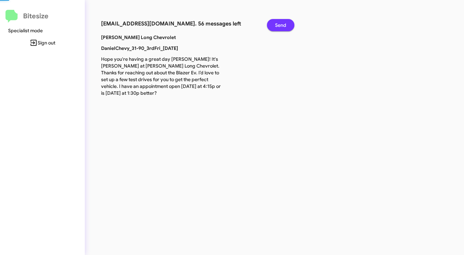
click at [283, 25] on span "Send" at bounding box center [280, 25] width 11 height 12
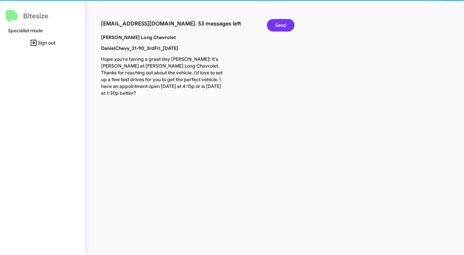
click at [283, 25] on span "Send" at bounding box center [280, 25] width 11 height 12
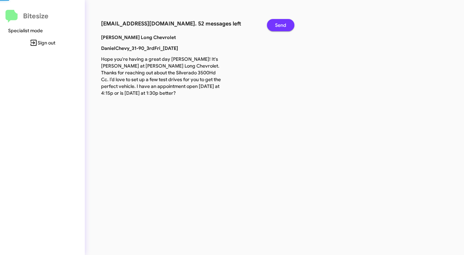
click at [283, 25] on span "Send" at bounding box center [280, 25] width 11 height 12
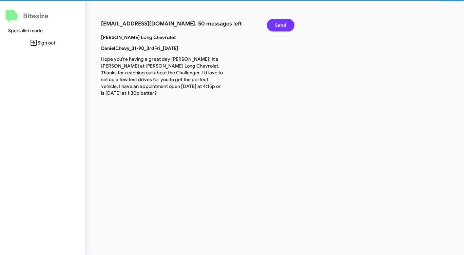
click at [283, 25] on span "Send" at bounding box center [280, 25] width 11 height 12
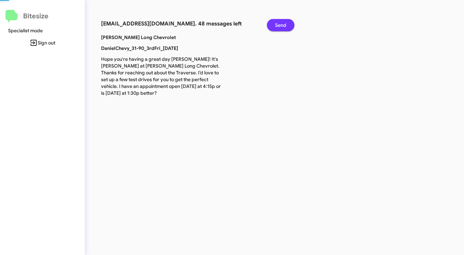
click at [283, 25] on span "Send" at bounding box center [280, 25] width 11 height 12
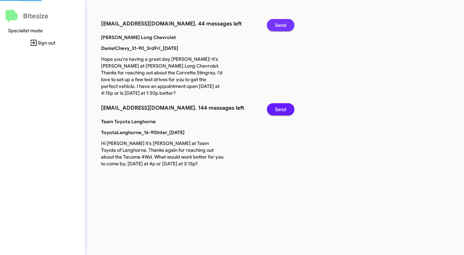
click at [283, 25] on span "Send" at bounding box center [280, 25] width 11 height 12
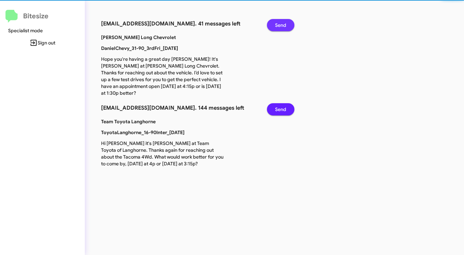
click at [283, 25] on span "Send" at bounding box center [280, 25] width 11 height 12
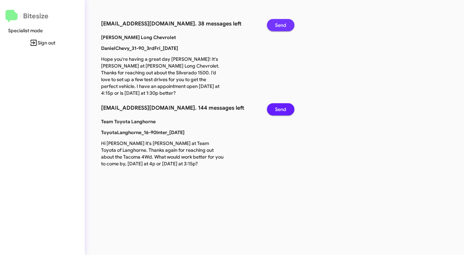
click at [283, 25] on span "Send" at bounding box center [280, 25] width 11 height 12
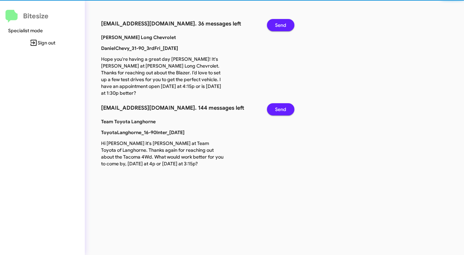
click at [283, 25] on span "Send" at bounding box center [280, 25] width 11 height 12
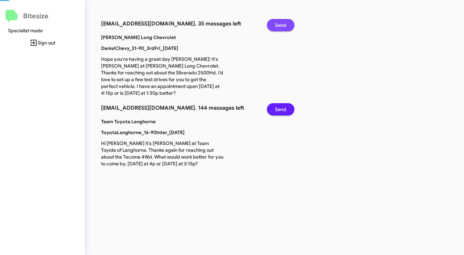
click at [283, 25] on span "Send" at bounding box center [280, 25] width 11 height 12
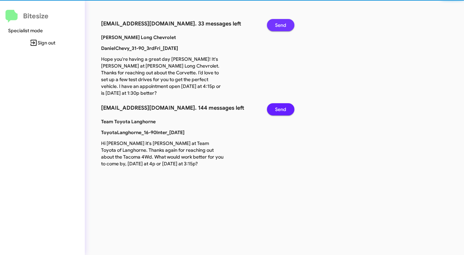
click at [283, 25] on span "Send" at bounding box center [280, 25] width 11 height 12
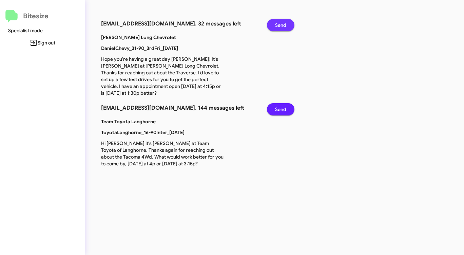
click at [283, 25] on span "Send" at bounding box center [280, 25] width 11 height 12
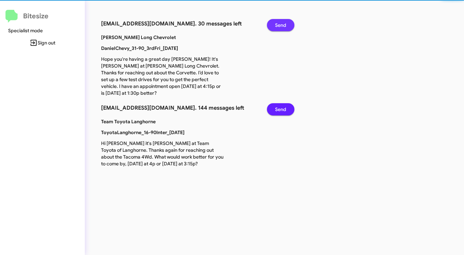
click at [283, 25] on span "Send" at bounding box center [280, 25] width 11 height 12
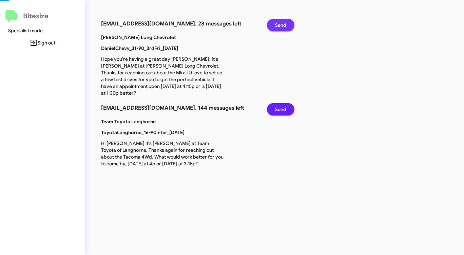
click at [283, 25] on span "Send" at bounding box center [280, 25] width 11 height 12
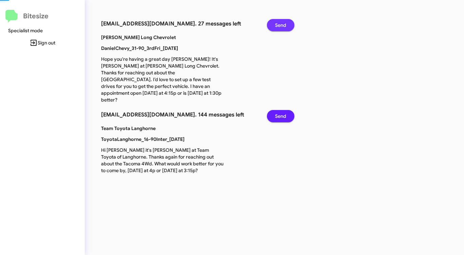
click at [283, 25] on span "Send" at bounding box center [280, 25] width 11 height 12
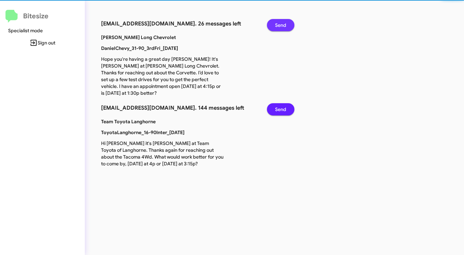
click at [283, 25] on span "Send" at bounding box center [280, 25] width 11 height 12
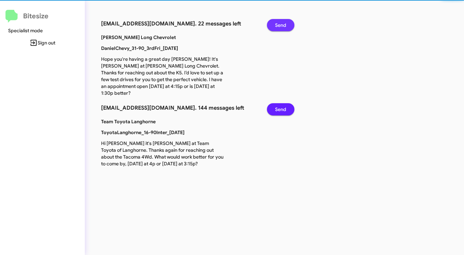
click at [283, 25] on span "Send" at bounding box center [280, 25] width 11 height 12
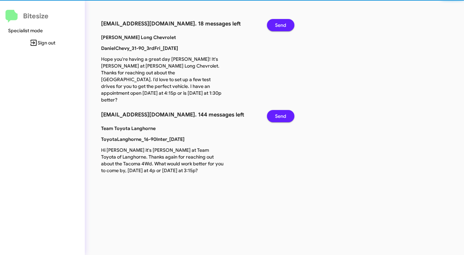
click at [283, 25] on span "Send" at bounding box center [280, 25] width 11 height 12
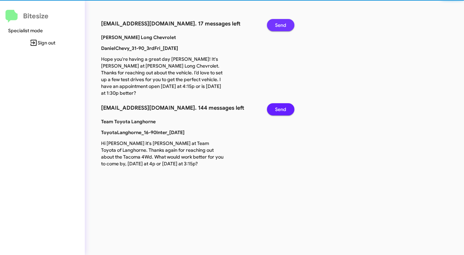
click at [283, 25] on span "Send" at bounding box center [280, 25] width 11 height 12
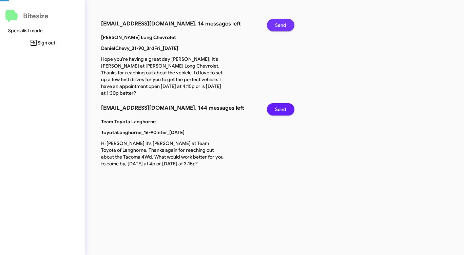
click at [283, 25] on span "Send" at bounding box center [280, 25] width 11 height 12
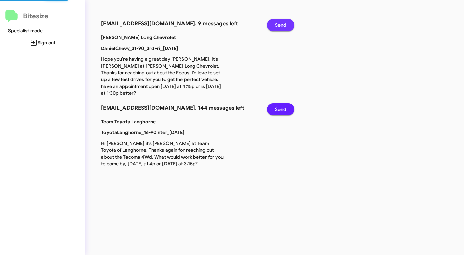
click at [283, 25] on span "Send" at bounding box center [280, 25] width 11 height 12
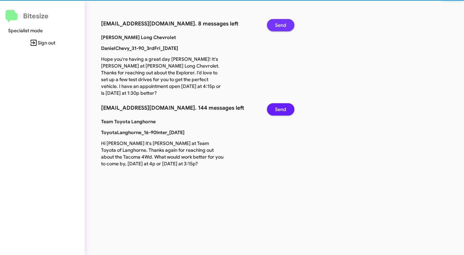
click at [283, 25] on span "Send" at bounding box center [280, 25] width 11 height 12
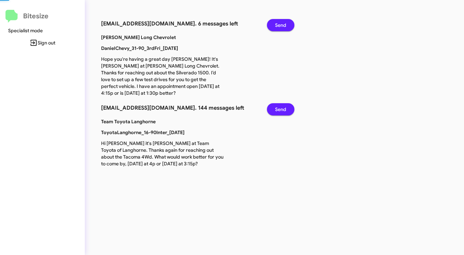
click at [283, 25] on span "Send" at bounding box center [280, 25] width 11 height 12
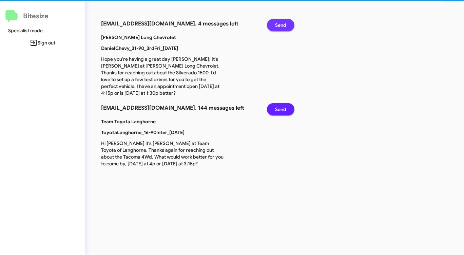
click at [283, 25] on span "Send" at bounding box center [280, 25] width 11 height 12
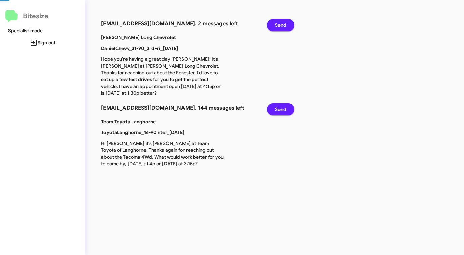
click at [283, 25] on span "Send" at bounding box center [280, 25] width 11 height 12
click at [283, 103] on span "Send" at bounding box center [280, 109] width 11 height 12
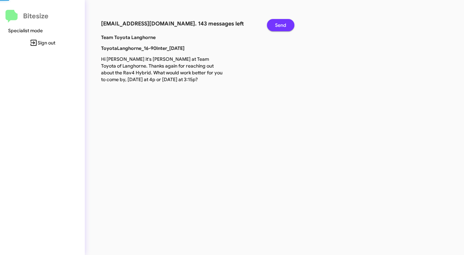
click at [283, 25] on span "Send" at bounding box center [280, 25] width 11 height 12
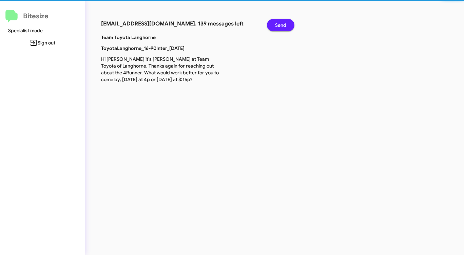
click at [283, 25] on span "Send" at bounding box center [280, 25] width 11 height 12
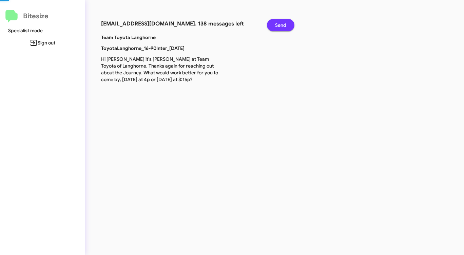
click at [283, 25] on span "Send" at bounding box center [280, 25] width 11 height 12
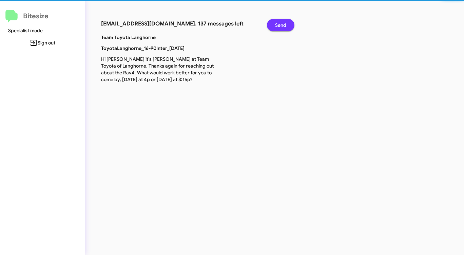
click at [283, 25] on span "Send" at bounding box center [280, 25] width 11 height 12
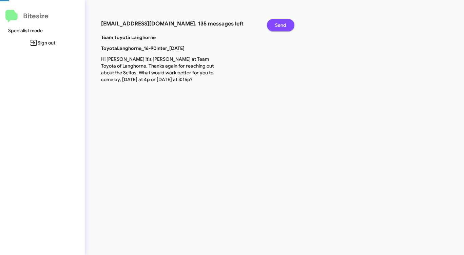
click at [283, 25] on span "Send" at bounding box center [280, 25] width 11 height 12
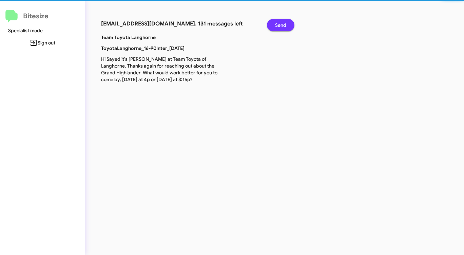
click at [283, 25] on span "Send" at bounding box center [280, 25] width 11 height 12
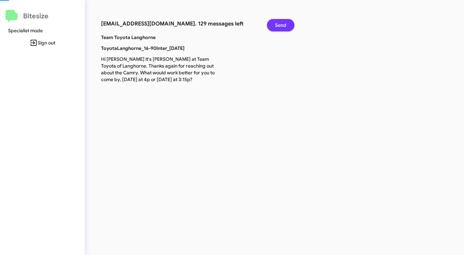
click at [283, 25] on span "Send" at bounding box center [280, 25] width 11 height 12
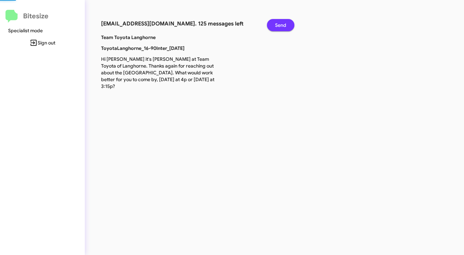
click at [283, 25] on span "Send" at bounding box center [280, 25] width 11 height 12
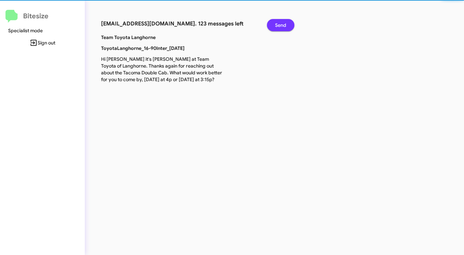
click at [283, 25] on span "Send" at bounding box center [280, 25] width 11 height 12
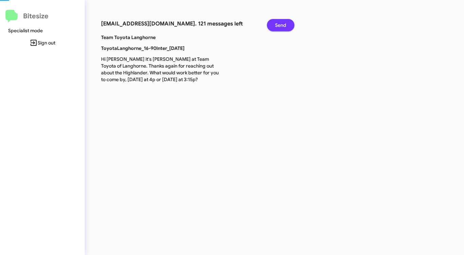
click at [283, 25] on span "Send" at bounding box center [280, 25] width 11 height 12
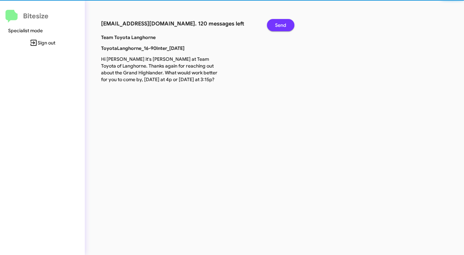
click at [283, 25] on span "Send" at bounding box center [280, 25] width 11 height 12
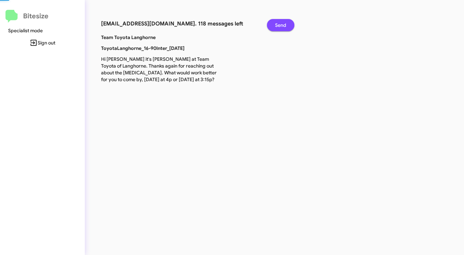
click at [283, 25] on span "Send" at bounding box center [280, 25] width 11 height 12
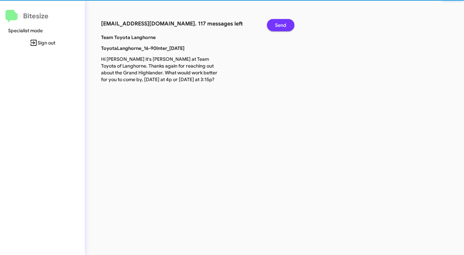
click at [283, 25] on span "Send" at bounding box center [280, 25] width 11 height 12
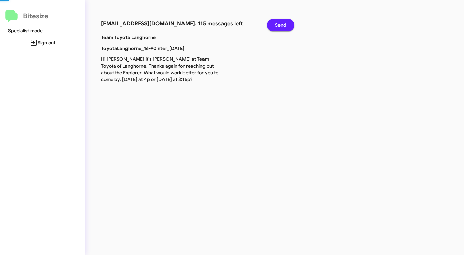
click at [283, 25] on span "Send" at bounding box center [280, 25] width 11 height 12
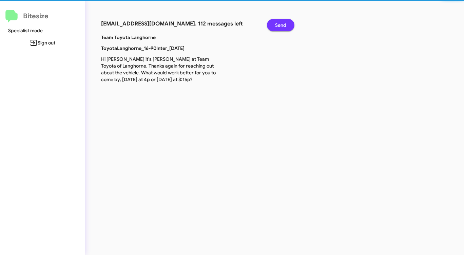
click at [283, 25] on span "Send" at bounding box center [280, 25] width 11 height 12
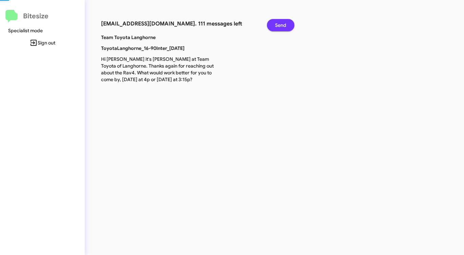
click at [283, 25] on span "Send" at bounding box center [280, 25] width 11 height 12
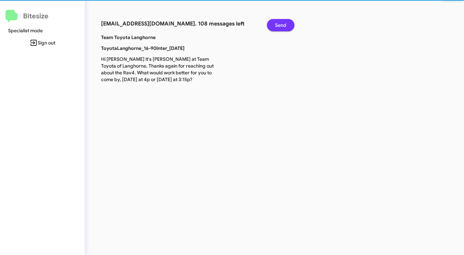
click at [283, 25] on span "Send" at bounding box center [280, 25] width 11 height 12
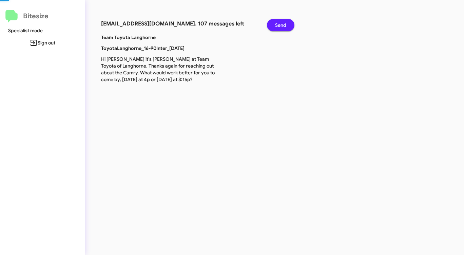
click at [283, 25] on span "Send" at bounding box center [280, 25] width 11 height 12
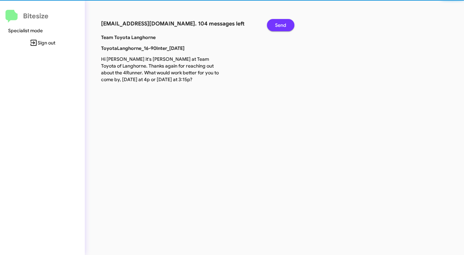
click at [283, 25] on span "Send" at bounding box center [280, 25] width 11 height 12
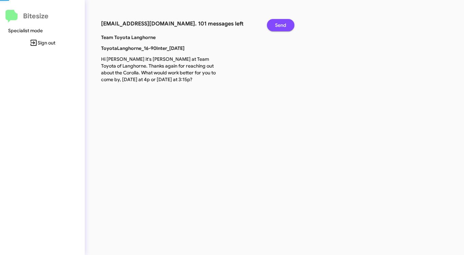
click at [283, 25] on span "Send" at bounding box center [280, 25] width 11 height 12
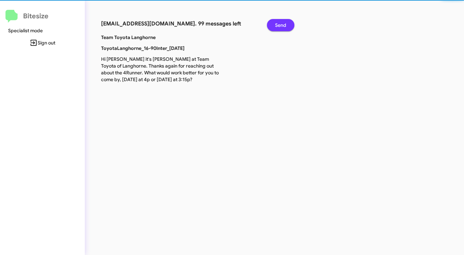
click at [283, 25] on span "Send" at bounding box center [280, 25] width 11 height 12
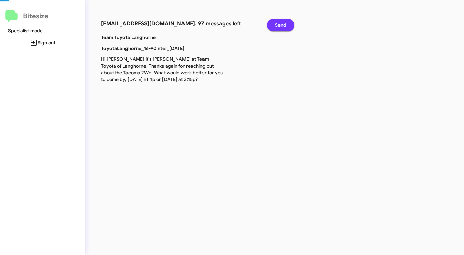
click at [283, 25] on span "Send" at bounding box center [280, 25] width 11 height 12
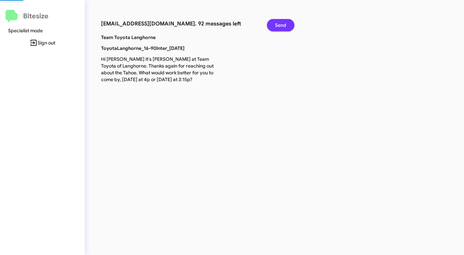
click at [283, 25] on span "Send" at bounding box center [280, 25] width 11 height 12
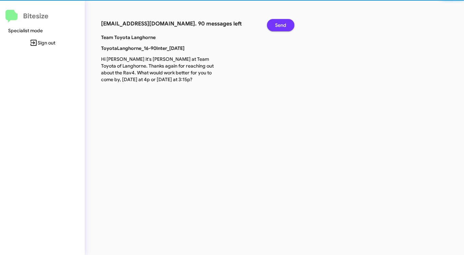
click at [283, 25] on span "Send" at bounding box center [280, 25] width 11 height 12
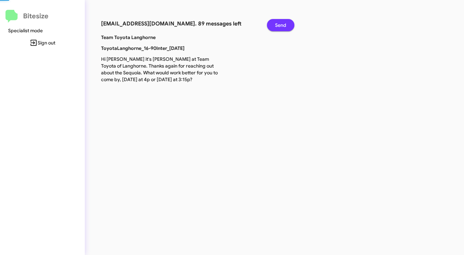
click at [283, 25] on span "Send" at bounding box center [280, 25] width 11 height 12
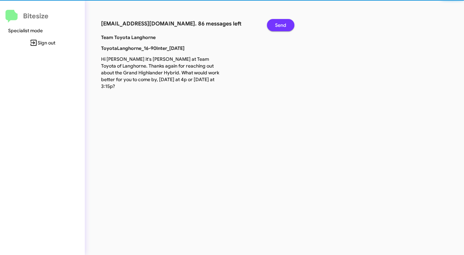
click at [283, 25] on span "Send" at bounding box center [280, 25] width 11 height 12
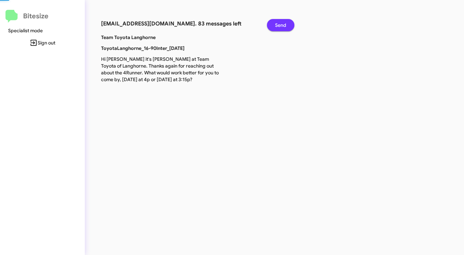
click at [283, 25] on span "Send" at bounding box center [280, 25] width 11 height 12
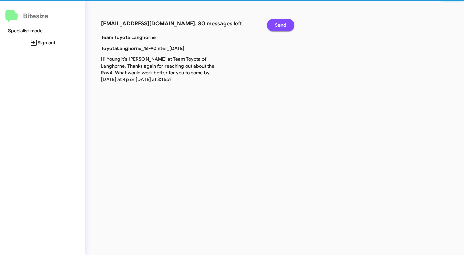
click at [283, 25] on span "Send" at bounding box center [280, 25] width 11 height 12
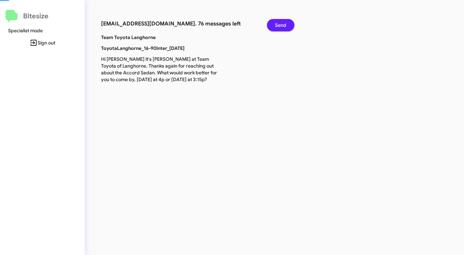
click at [283, 25] on span "Send" at bounding box center [280, 25] width 11 height 12
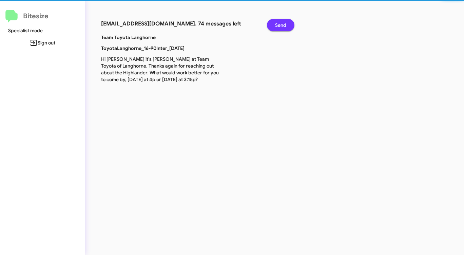
click at [283, 25] on span "Send" at bounding box center [280, 25] width 11 height 12
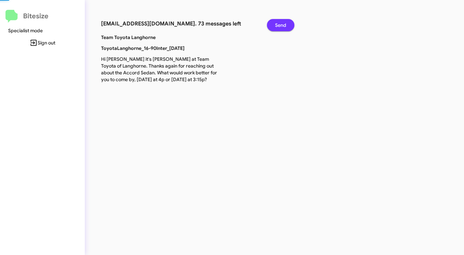
click at [283, 25] on span "Send" at bounding box center [280, 25] width 11 height 12
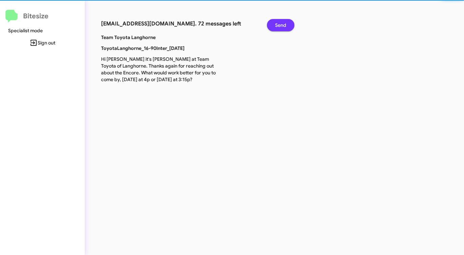
click at [283, 25] on span "Send" at bounding box center [280, 25] width 11 height 12
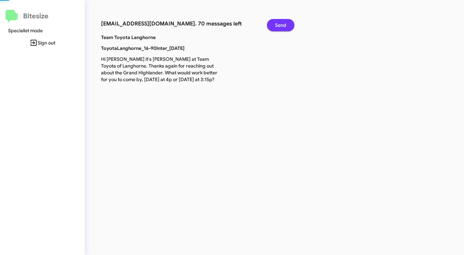
click at [283, 25] on span "Send" at bounding box center [280, 25] width 11 height 12
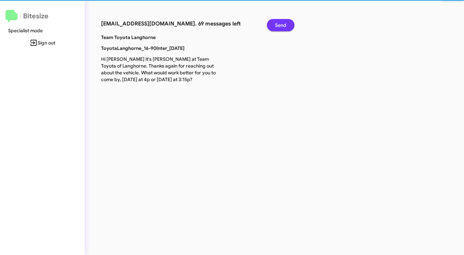
click at [283, 25] on span "Send" at bounding box center [280, 25] width 11 height 12
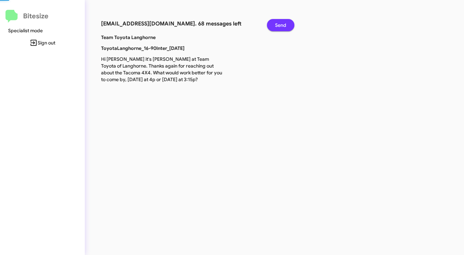
click at [283, 25] on span "Send" at bounding box center [280, 25] width 11 height 12
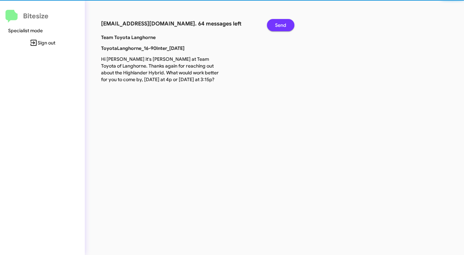
click at [283, 25] on span "Send" at bounding box center [280, 25] width 11 height 12
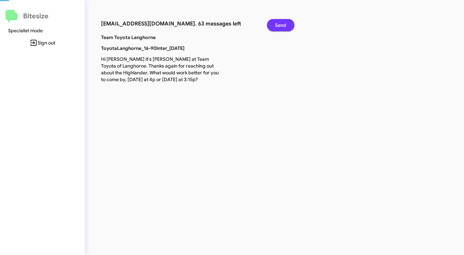
click at [283, 25] on span "Send" at bounding box center [280, 25] width 11 height 12
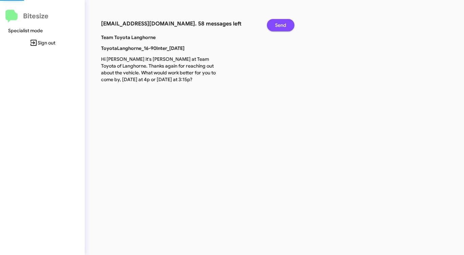
click at [283, 25] on span "Send" at bounding box center [280, 25] width 11 height 12
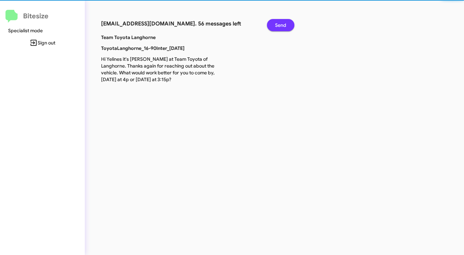
click at [283, 25] on span "Send" at bounding box center [280, 25] width 11 height 12
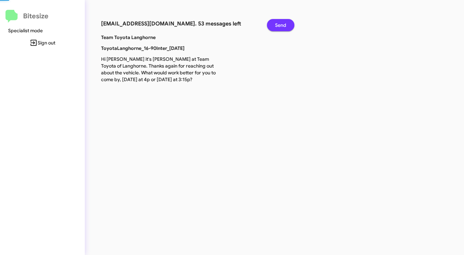
click at [283, 25] on span "Send" at bounding box center [280, 25] width 11 height 12
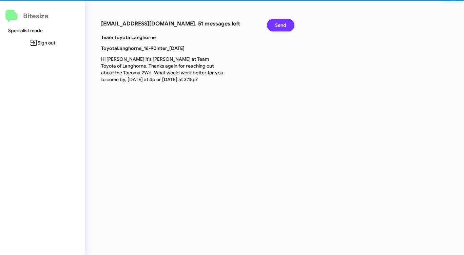
click at [283, 25] on span "Send" at bounding box center [280, 25] width 11 height 12
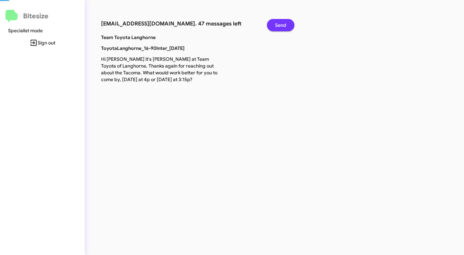
click at [283, 25] on span "Send" at bounding box center [280, 25] width 11 height 12
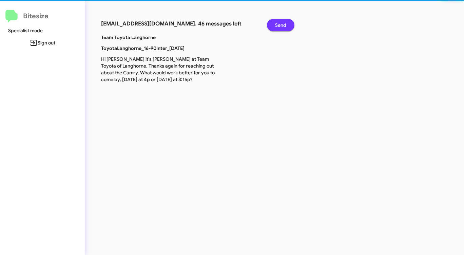
click at [283, 25] on span "Send" at bounding box center [280, 25] width 11 height 12
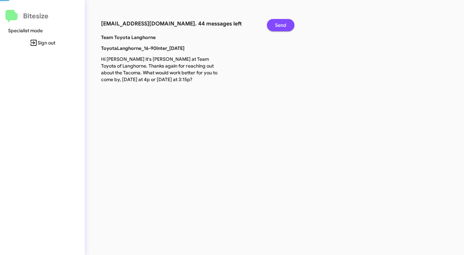
click at [283, 25] on span "Send" at bounding box center [280, 25] width 11 height 12
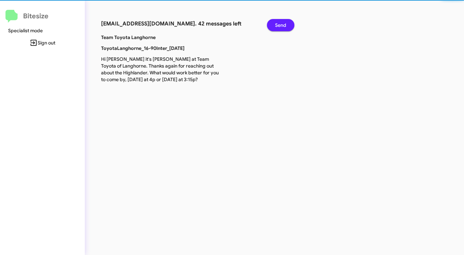
click at [283, 25] on span "Send" at bounding box center [280, 25] width 11 height 12
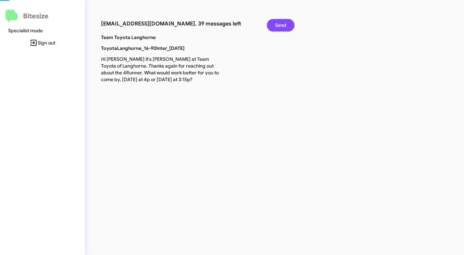
click at [283, 25] on span "Send" at bounding box center [280, 25] width 11 height 12
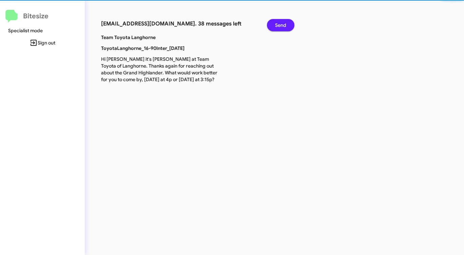
click at [283, 25] on span "Send" at bounding box center [280, 25] width 11 height 12
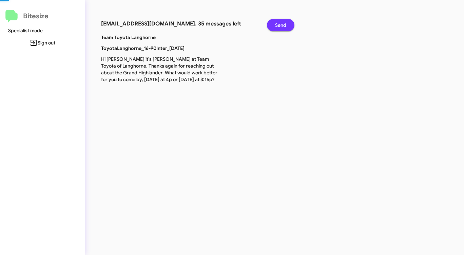
click at [283, 25] on span "Send" at bounding box center [280, 25] width 11 height 12
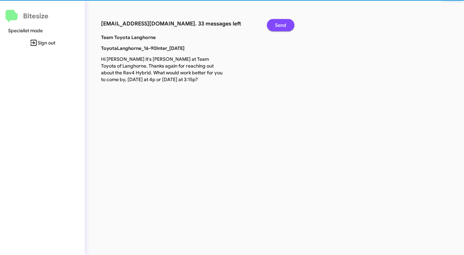
click at [283, 25] on span "Send" at bounding box center [280, 25] width 11 height 12
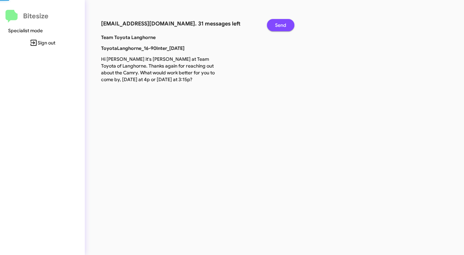
click at [283, 25] on span "Send" at bounding box center [280, 25] width 11 height 12
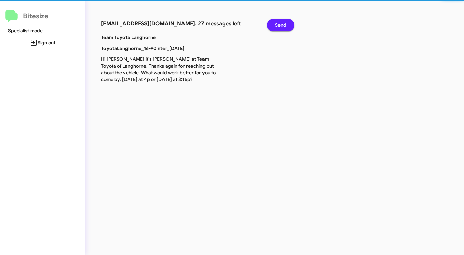
click at [283, 25] on span "Send" at bounding box center [280, 25] width 11 height 12
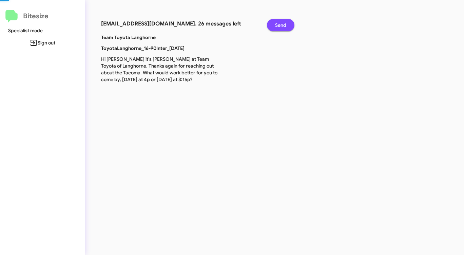
click at [283, 25] on span "Send" at bounding box center [280, 25] width 11 height 12
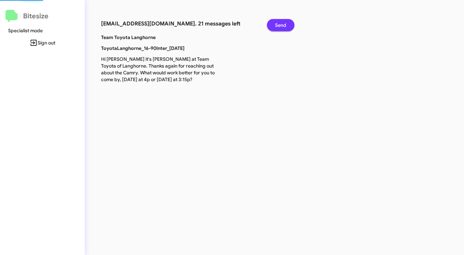
click at [283, 25] on span "Send" at bounding box center [280, 25] width 11 height 12
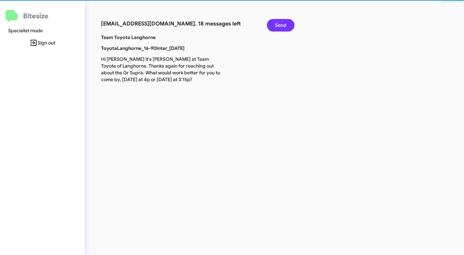
click at [283, 25] on span "Send" at bounding box center [280, 25] width 11 height 12
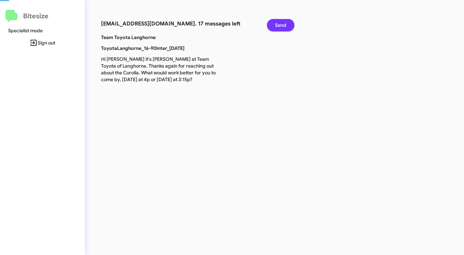
click at [283, 25] on span "Send" at bounding box center [280, 25] width 11 height 12
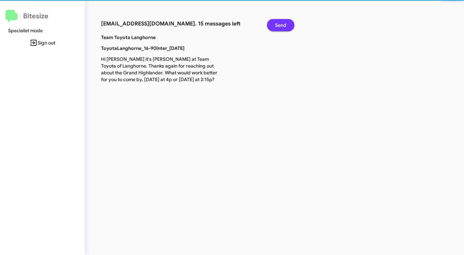
click at [283, 25] on span "Send" at bounding box center [280, 25] width 11 height 12
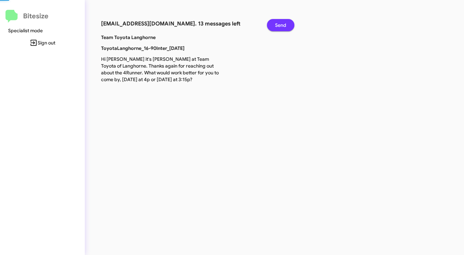
click at [283, 25] on span "Send" at bounding box center [280, 25] width 11 height 12
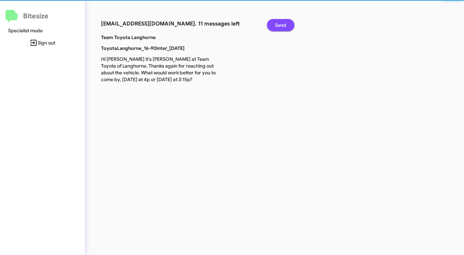
click at [283, 25] on span "Send" at bounding box center [280, 25] width 11 height 12
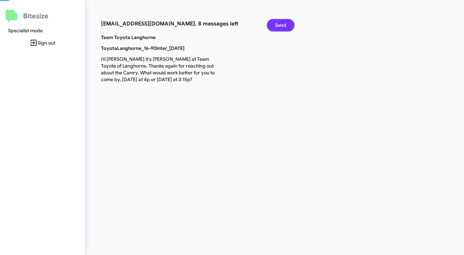
click at [283, 25] on span "Send" at bounding box center [280, 25] width 11 height 12
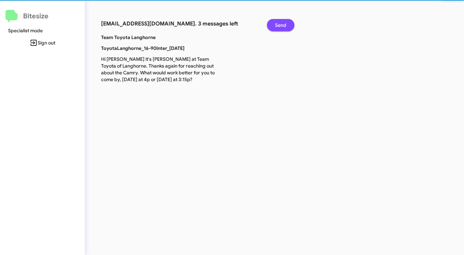
click at [283, 25] on span "Send" at bounding box center [280, 25] width 11 height 12
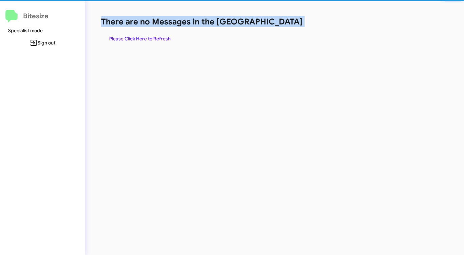
click at [283, 25] on h1 "There are no Messages in the [GEOGRAPHIC_DATA]" at bounding box center [243, 21] width 284 height 11
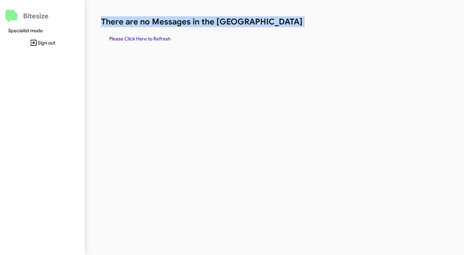
click at [283, 25] on h1 "There are no Messages in the [GEOGRAPHIC_DATA]" at bounding box center [243, 21] width 284 height 11
click at [157, 39] on span "Please Click Here to Refresh" at bounding box center [139, 39] width 61 height 12
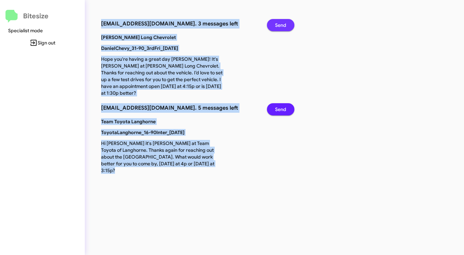
click at [282, 23] on span "Send" at bounding box center [280, 25] width 11 height 12
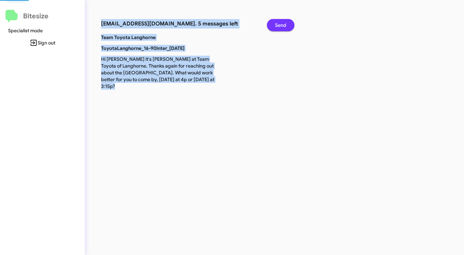
click at [282, 23] on span "Send" at bounding box center [280, 25] width 11 height 12
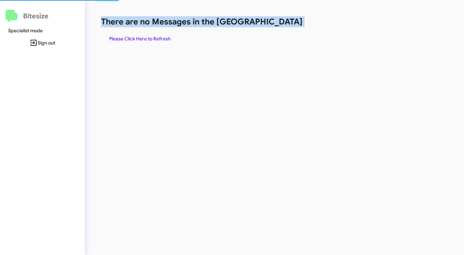
click at [282, 23] on h1 "There are no Messages in the [GEOGRAPHIC_DATA]" at bounding box center [243, 21] width 284 height 11
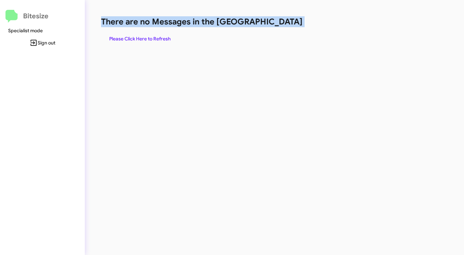
click at [282, 23] on h1 "There are no Messages in the [GEOGRAPHIC_DATA]" at bounding box center [243, 21] width 284 height 11
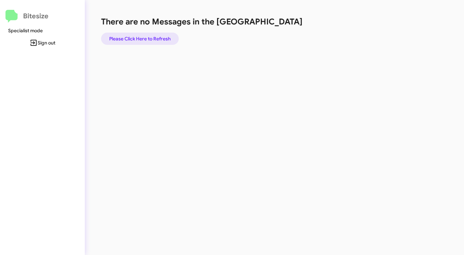
click at [157, 39] on span "Please Click Here to Refresh" at bounding box center [139, 39] width 61 height 12
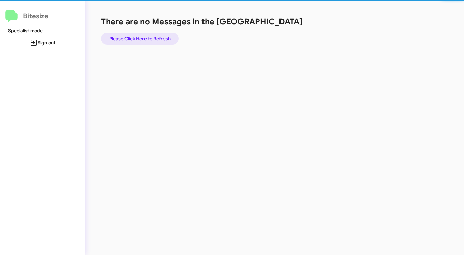
click at [157, 39] on span "Please Click Here to Refresh" at bounding box center [139, 39] width 61 height 12
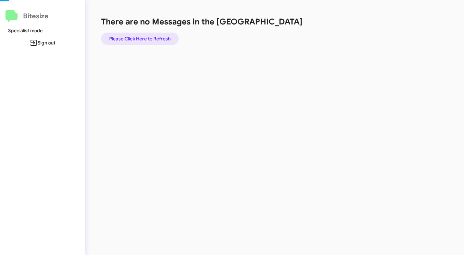
click at [157, 39] on span "Please Click Here to Refresh" at bounding box center [139, 39] width 61 height 12
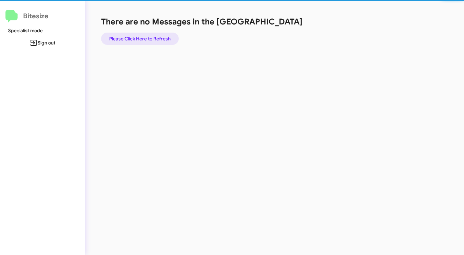
click at [157, 39] on span "Please Click Here to Refresh" at bounding box center [139, 39] width 61 height 12
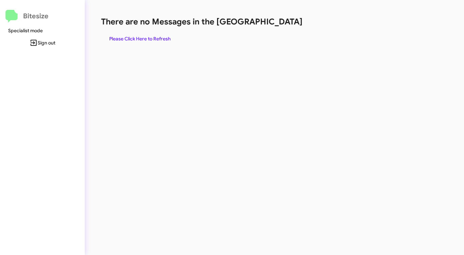
click at [237, 50] on div "There are no Messages in the Queue Please Click Here to Refresh" at bounding box center [243, 127] width 316 height 255
click at [162, 36] on span "Please Click Here to Refresh" at bounding box center [139, 39] width 61 height 12
click at [290, 50] on div "There are no Messages in the Queue Please Click Here to Refresh" at bounding box center [243, 127] width 316 height 255
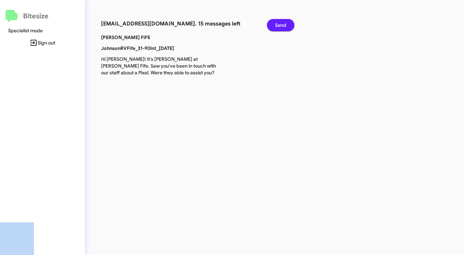
click at [277, 20] on span "Send" at bounding box center [280, 25] width 11 height 12
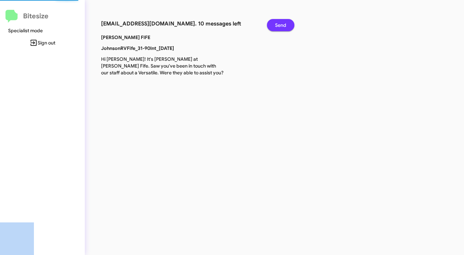
click at [277, 20] on span "Send" at bounding box center [280, 25] width 11 height 12
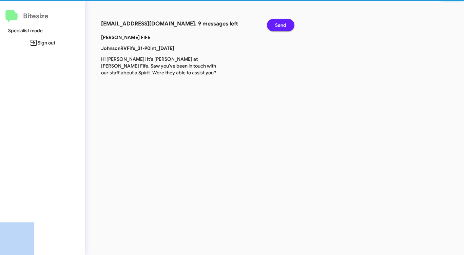
click at [277, 20] on span "Send" at bounding box center [280, 25] width 11 height 12
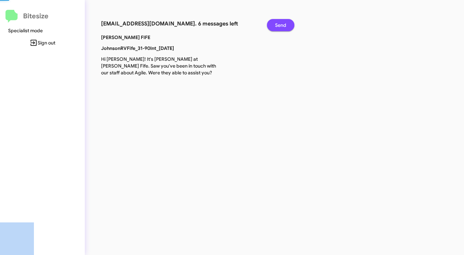
click at [277, 20] on span "Send" at bounding box center [280, 25] width 11 height 12
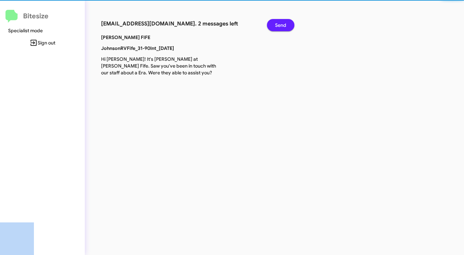
click at [277, 20] on span "Send" at bounding box center [280, 25] width 11 height 12
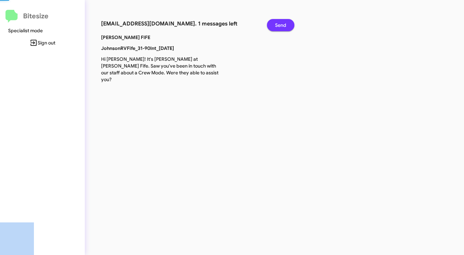
click at [277, 20] on span "Send" at bounding box center [280, 25] width 11 height 12
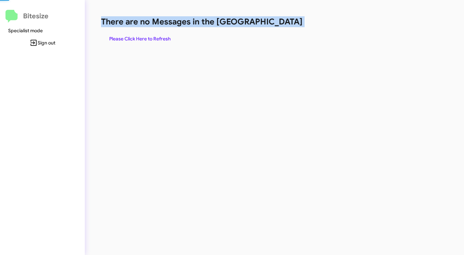
click at [277, 20] on h1 "There are no Messages in the [GEOGRAPHIC_DATA]" at bounding box center [243, 21] width 284 height 11
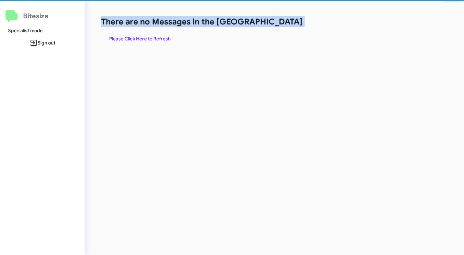
click at [277, 20] on h1 "There are no Messages in the [GEOGRAPHIC_DATA]" at bounding box center [243, 21] width 284 height 11
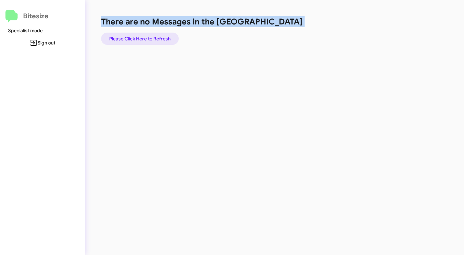
click at [149, 35] on span "Please Click Here to Refresh" at bounding box center [139, 39] width 61 height 12
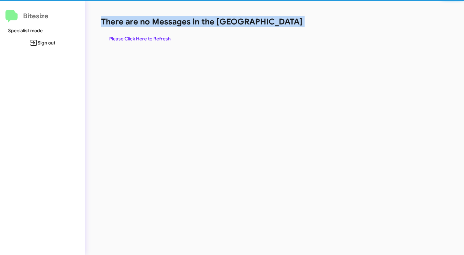
click at [149, 35] on span "Please Click Here to Refresh" at bounding box center [139, 39] width 61 height 12
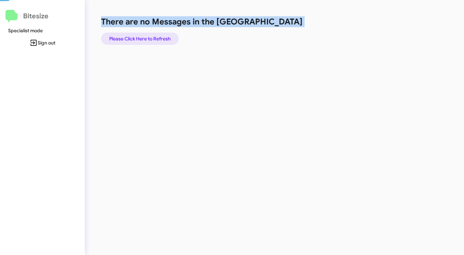
click at [149, 35] on span "Please Click Here to Refresh" at bounding box center [139, 39] width 61 height 12
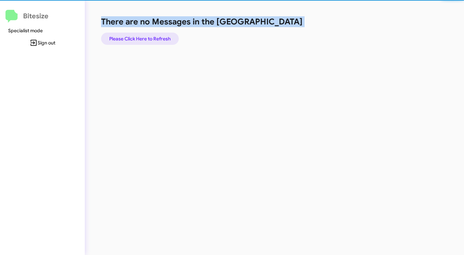
click at [149, 35] on span "Please Click Here to Refresh" at bounding box center [139, 39] width 61 height 12
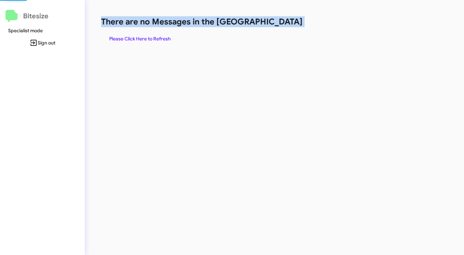
click at [149, 35] on span "Please Click Here to Refresh" at bounding box center [139, 39] width 61 height 12
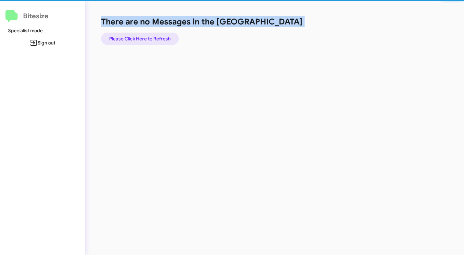
click at [149, 35] on span "Please Click Here to Refresh" at bounding box center [139, 39] width 61 height 12
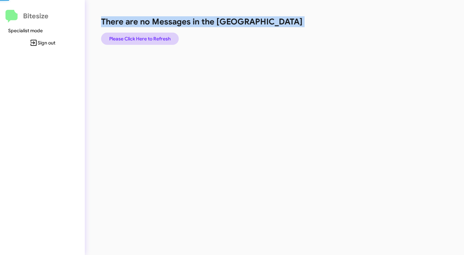
click at [149, 35] on span "Please Click Here to Refresh" at bounding box center [139, 39] width 61 height 12
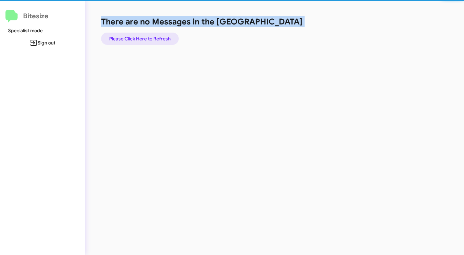
click at [149, 35] on span "Please Click Here to Refresh" at bounding box center [139, 39] width 61 height 12
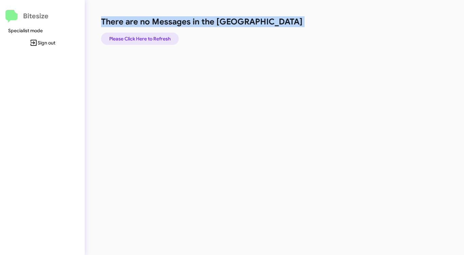
click at [149, 35] on span "Please Click Here to Refresh" at bounding box center [139, 39] width 61 height 12
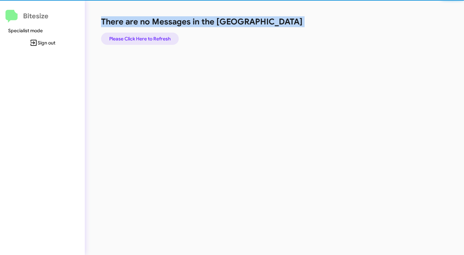
click at [149, 35] on span "Please Click Here to Refresh" at bounding box center [139, 39] width 61 height 12
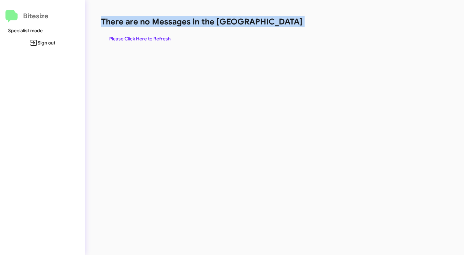
click at [149, 35] on span "Please Click Here to Refresh" at bounding box center [139, 39] width 61 height 12
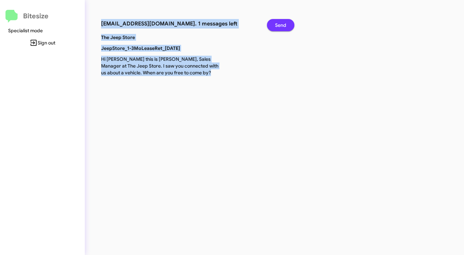
click at [278, 26] on span "Send" at bounding box center [280, 25] width 11 height 12
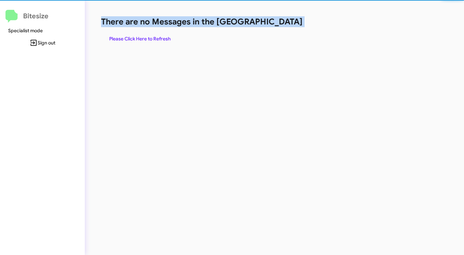
click at [276, 27] on h1 "There are no Messages in the [GEOGRAPHIC_DATA]" at bounding box center [243, 21] width 284 height 11
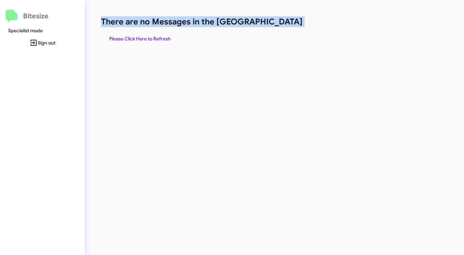
click at [275, 27] on div "There are no Messages in the Queue Please Click Here to Refresh" at bounding box center [243, 30] width 284 height 29
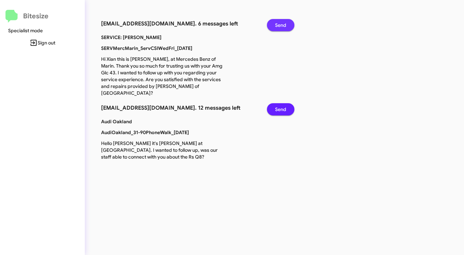
click at [273, 28] on button "Send" at bounding box center [280, 25] width 27 height 12
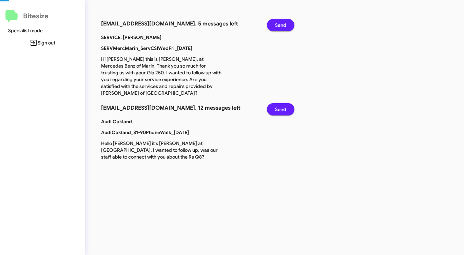
click at [273, 28] on button "Send" at bounding box center [280, 25] width 27 height 12
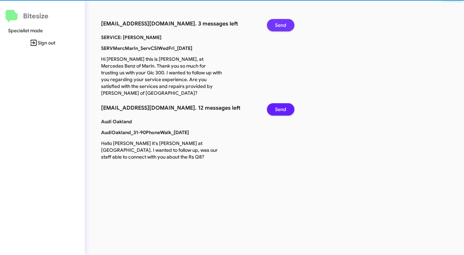
click at [273, 28] on button "Send" at bounding box center [280, 25] width 27 height 12
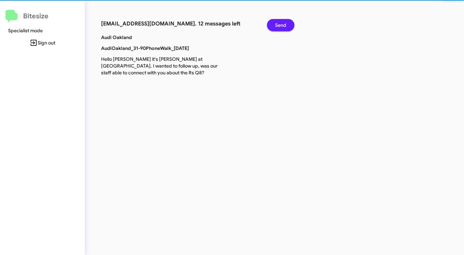
click at [273, 28] on button "Send" at bounding box center [280, 25] width 27 height 12
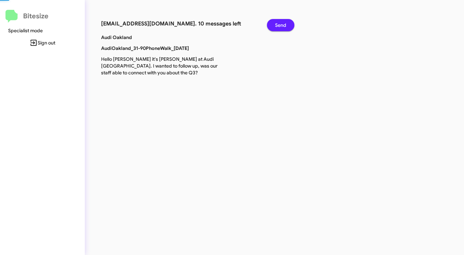
click at [273, 28] on button "Send" at bounding box center [280, 25] width 27 height 12
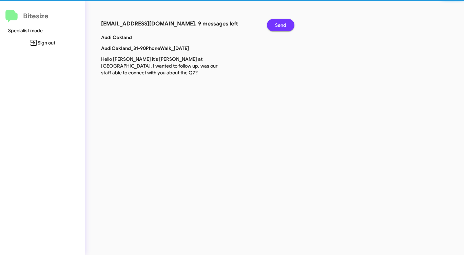
click at [273, 28] on button "Send" at bounding box center [280, 25] width 27 height 12
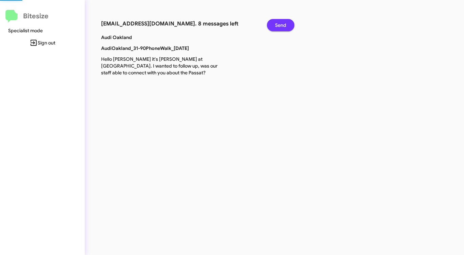
click at [273, 28] on button "Send" at bounding box center [280, 25] width 27 height 12
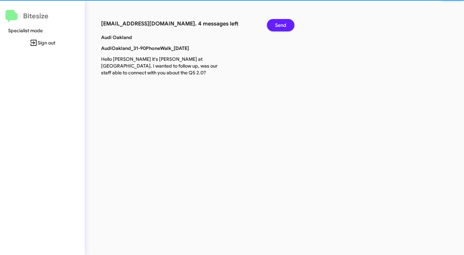
click at [273, 28] on button "Send" at bounding box center [280, 25] width 27 height 12
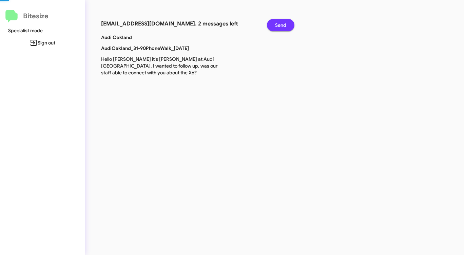
click at [273, 28] on button "Send" at bounding box center [280, 25] width 27 height 12
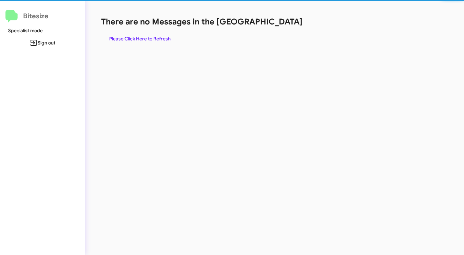
click at [273, 28] on div "There are no Messages in the Queue Please Click Here to Refresh" at bounding box center [243, 30] width 284 height 29
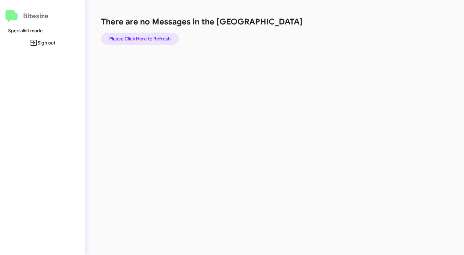
click at [156, 37] on span "Please Click Here to Refresh" at bounding box center [139, 39] width 61 height 12
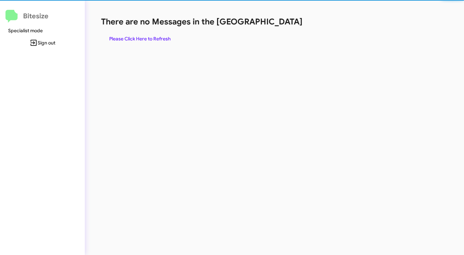
click at [156, 37] on span "Please Click Here to Refresh" at bounding box center [139, 39] width 61 height 12
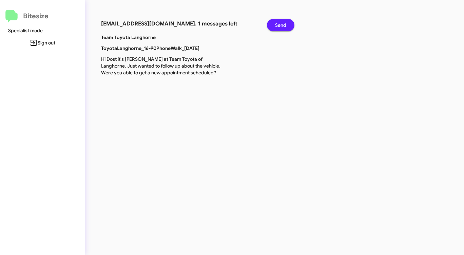
click at [275, 24] on button "Send" at bounding box center [280, 25] width 27 height 12
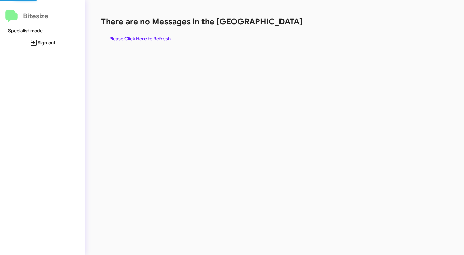
click at [275, 24] on h1 "There are no Messages in the [GEOGRAPHIC_DATA]" at bounding box center [243, 21] width 284 height 11
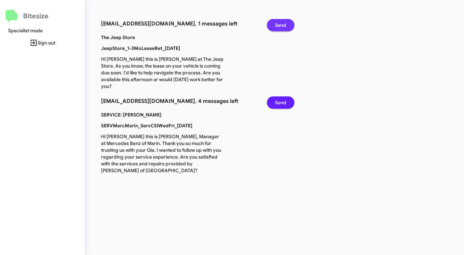
click at [275, 24] on button "Send" at bounding box center [280, 25] width 27 height 12
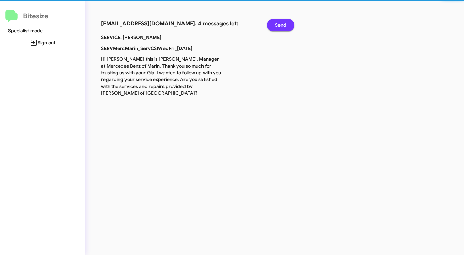
click at [275, 24] on button "Send" at bounding box center [280, 25] width 27 height 12
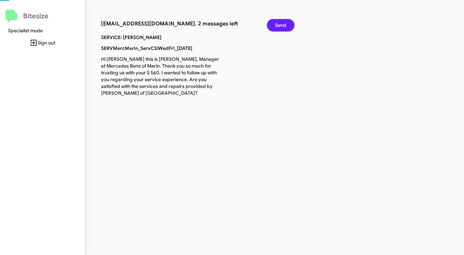
click at [275, 24] on button "Send" at bounding box center [280, 25] width 27 height 12
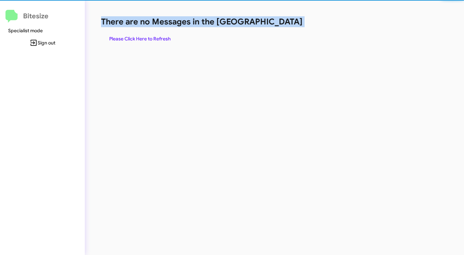
click at [275, 24] on h1 "There are no Messages in the [GEOGRAPHIC_DATA]" at bounding box center [243, 21] width 284 height 11
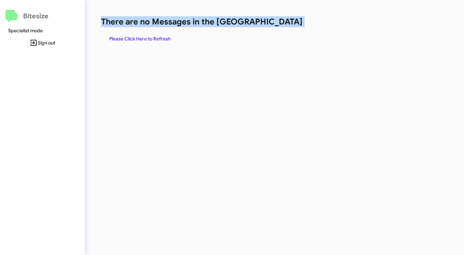
click at [275, 24] on h1 "There are no Messages in the [GEOGRAPHIC_DATA]" at bounding box center [243, 21] width 284 height 11
click at [143, 34] on span "Please Click Here to Refresh" at bounding box center [139, 39] width 61 height 12
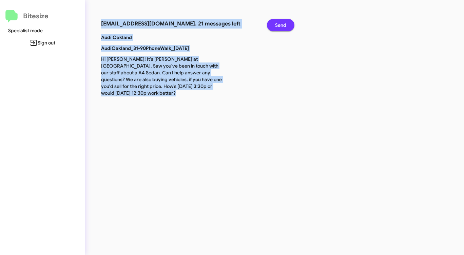
click at [282, 26] on span "Send" at bounding box center [280, 25] width 11 height 12
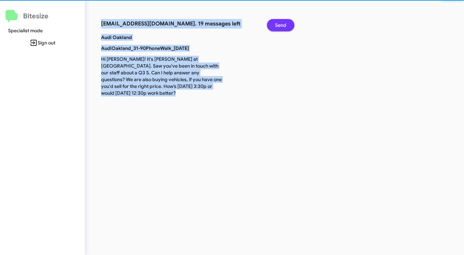
click at [282, 26] on span "Send" at bounding box center [280, 25] width 11 height 12
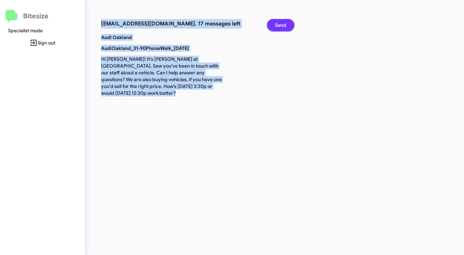
click at [282, 26] on span "Send" at bounding box center [280, 25] width 11 height 12
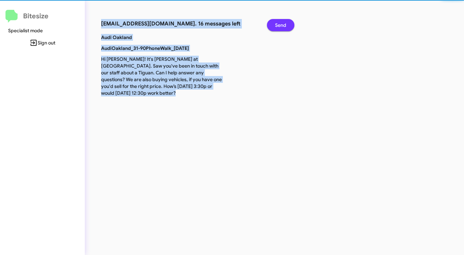
click at [282, 26] on span "Send" at bounding box center [280, 25] width 11 height 12
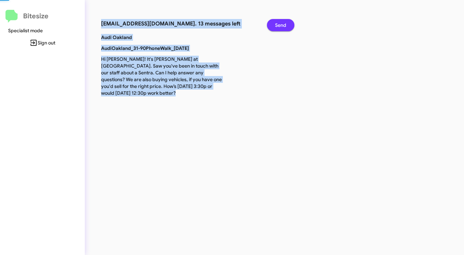
click at [282, 26] on span "Send" at bounding box center [280, 25] width 11 height 12
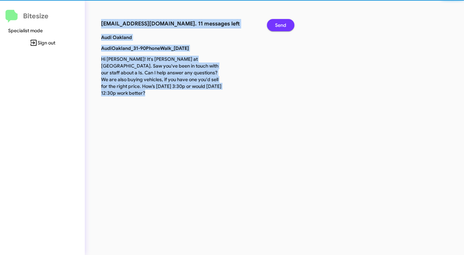
click at [282, 26] on span "Send" at bounding box center [280, 25] width 11 height 12
click
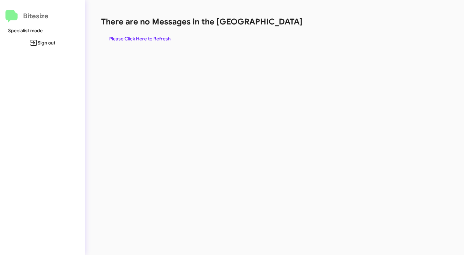
drag, startPoint x: 312, startPoint y: 68, endPoint x: 295, endPoint y: 52, distance: 23.8
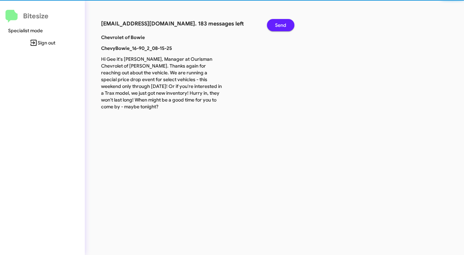
drag, startPoint x: 272, startPoint y: 23, endPoint x: 289, endPoint y: 46, distance: 28.4
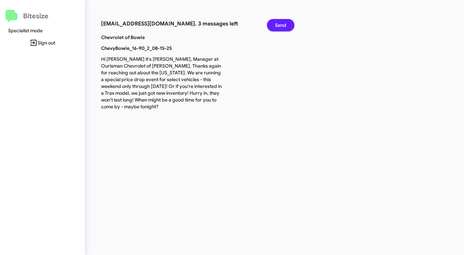
drag, startPoint x: 287, startPoint y: 19, endPoint x: 285, endPoint y: 22, distance: 4.0
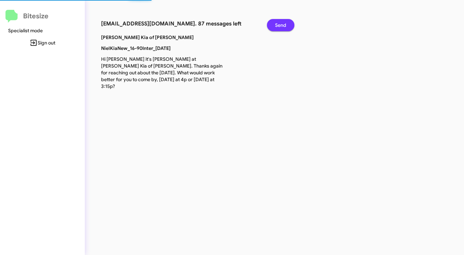
drag, startPoint x: 271, startPoint y: 24, endPoint x: 278, endPoint y: 27, distance: 8.3
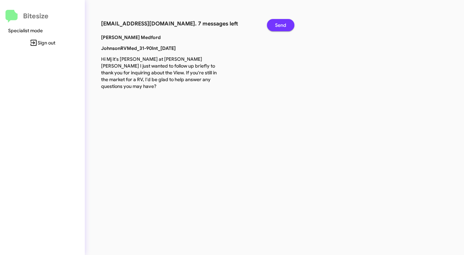
click at [283, 22] on span "Send" at bounding box center [280, 25] width 11 height 12
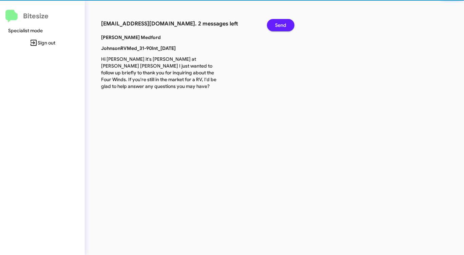
click at [283, 22] on span "Send" at bounding box center [280, 25] width 11 height 12
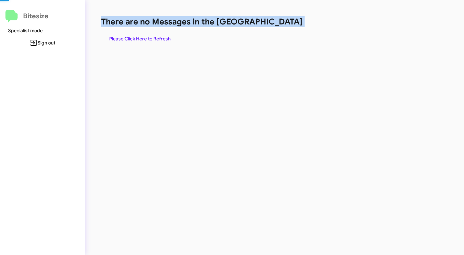
click at [283, 22] on h1 "There are no Messages in the [GEOGRAPHIC_DATA]" at bounding box center [243, 21] width 284 height 11
click at [154, 39] on span "Please Click Here to Refresh" at bounding box center [139, 39] width 61 height 12
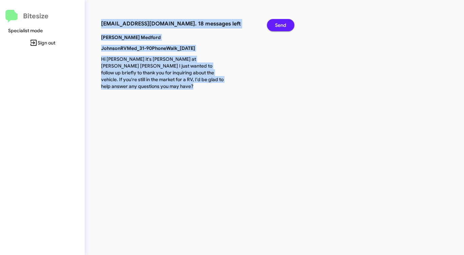
click at [277, 22] on span "Send" at bounding box center [280, 25] width 11 height 12
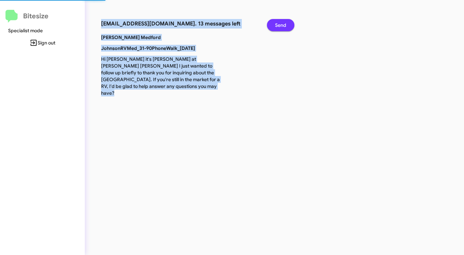
click at [277, 22] on span "Send" at bounding box center [280, 25] width 11 height 12
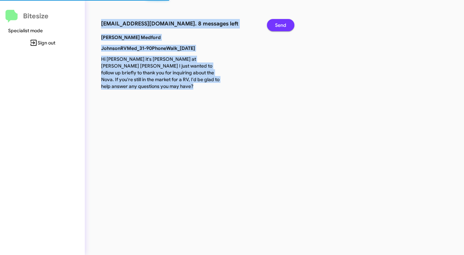
click at [277, 22] on span "Send" at bounding box center [280, 25] width 11 height 12
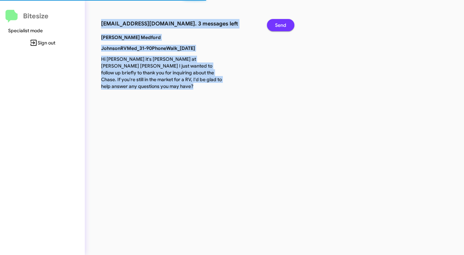
click at [277, 22] on span "Send" at bounding box center [280, 25] width 11 height 12
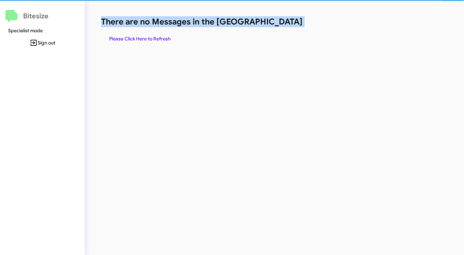
click at [277, 22] on h1 "There are no Messages in the [GEOGRAPHIC_DATA]" at bounding box center [243, 21] width 284 height 11
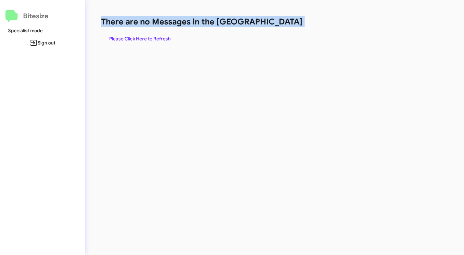
click at [143, 39] on span "Please Click Here to Refresh" at bounding box center [139, 39] width 61 height 12
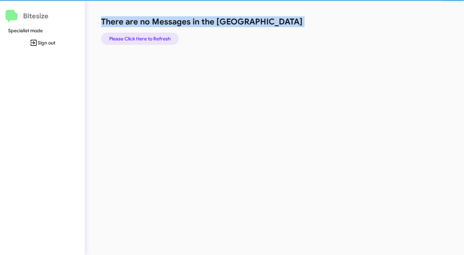
click at [143, 39] on span "Please Click Here to Refresh" at bounding box center [139, 39] width 61 height 12
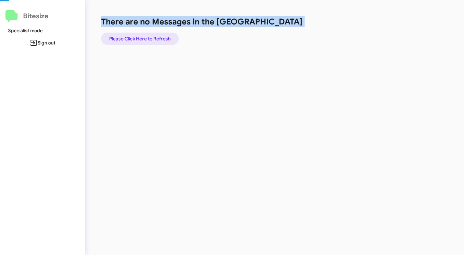
click at [143, 39] on span "Please Click Here to Refresh" at bounding box center [139, 39] width 61 height 12
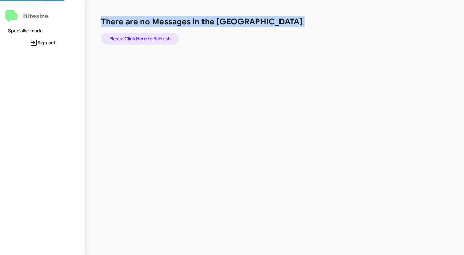
click at [143, 39] on span "Please Click Here to Refresh" at bounding box center [139, 39] width 61 height 12
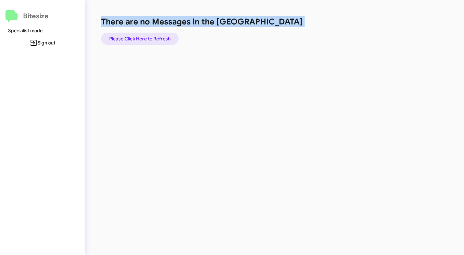
click at [143, 39] on span "Please Click Here to Refresh" at bounding box center [139, 39] width 61 height 12
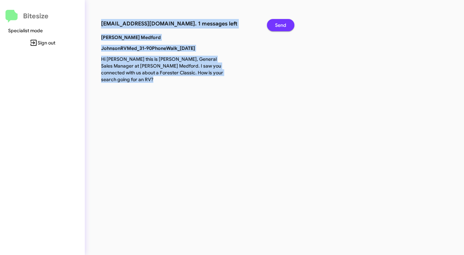
click at [281, 26] on span "Send" at bounding box center [280, 25] width 11 height 12
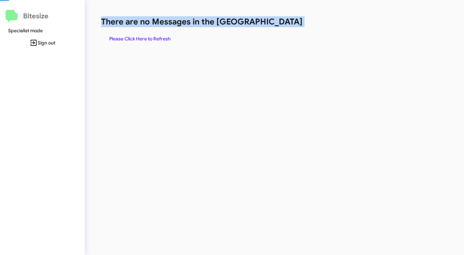
click at [281, 26] on h1 "There are no Messages in the [GEOGRAPHIC_DATA]" at bounding box center [243, 21] width 284 height 11
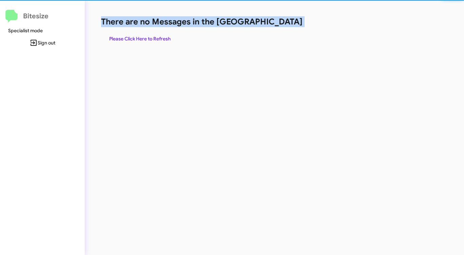
click at [281, 26] on h1 "There are no Messages in the [GEOGRAPHIC_DATA]" at bounding box center [243, 21] width 284 height 11
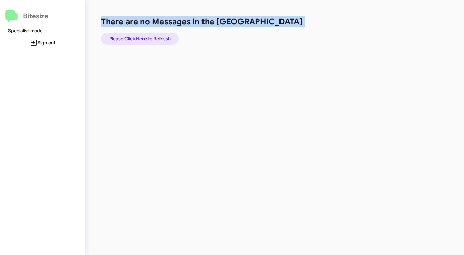
click at [144, 34] on span "Please Click Here to Refresh" at bounding box center [139, 39] width 61 height 12
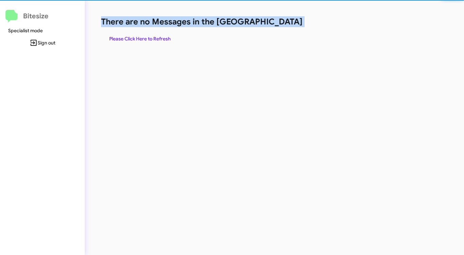
click at [144, 34] on span "Please Click Here to Refresh" at bounding box center [139, 39] width 61 height 12
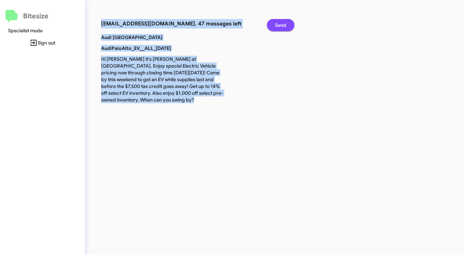
click at [277, 25] on span "Send" at bounding box center [280, 25] width 11 height 12
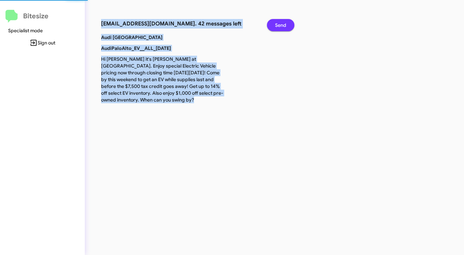
click at [277, 25] on span "Send" at bounding box center [280, 25] width 11 height 12
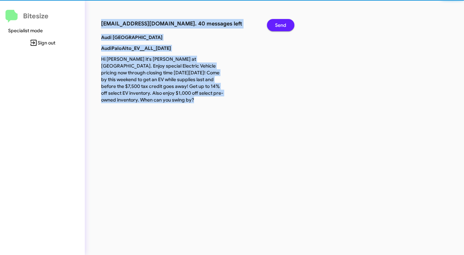
click at [277, 25] on span "Send" at bounding box center [280, 25] width 11 height 12
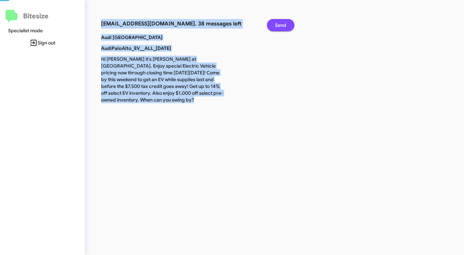
click at [277, 25] on span "Send" at bounding box center [280, 25] width 11 height 12
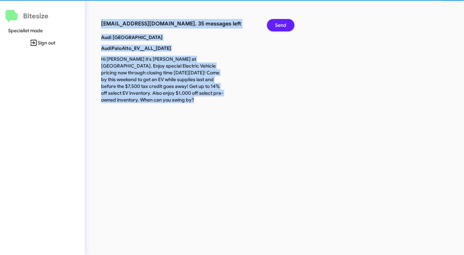
click at [277, 25] on span "Send" at bounding box center [280, 25] width 11 height 12
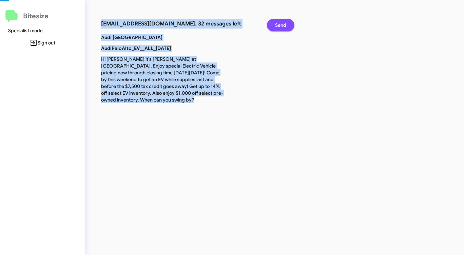
click at [277, 25] on span "Send" at bounding box center [280, 25] width 11 height 12
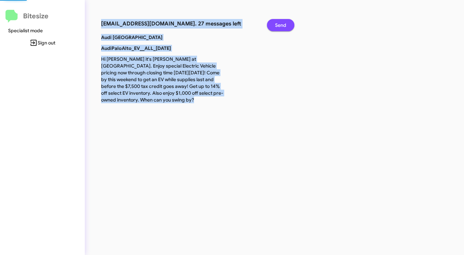
click at [277, 25] on span "Send" at bounding box center [280, 25] width 11 height 12
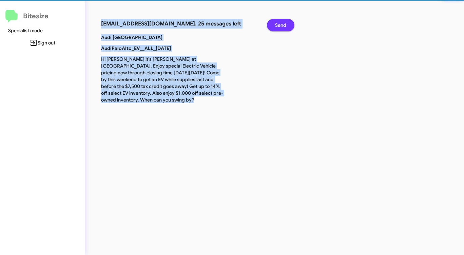
click at [277, 25] on span "Send" at bounding box center [280, 25] width 11 height 12
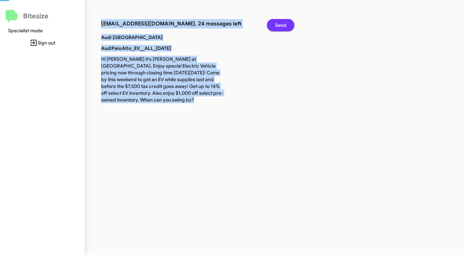
click at [277, 25] on span "Send" at bounding box center [280, 25] width 11 height 12
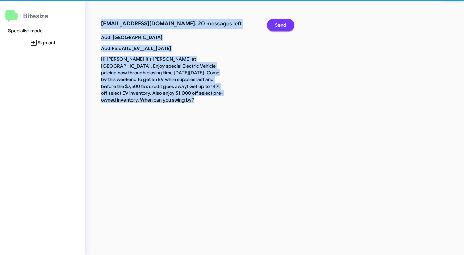
click at [277, 25] on span "Send" at bounding box center [280, 25] width 11 height 12
click at [276, 25] on span "Send" at bounding box center [280, 25] width 11 height 12
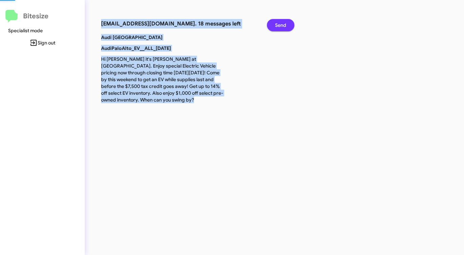
click at [276, 25] on span "Send" at bounding box center [280, 25] width 11 height 12
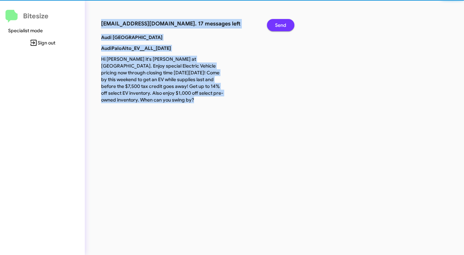
click at [276, 24] on span "Send" at bounding box center [280, 25] width 11 height 12
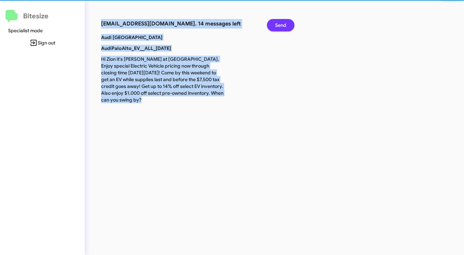
click at [276, 24] on span "Send" at bounding box center [280, 25] width 11 height 12
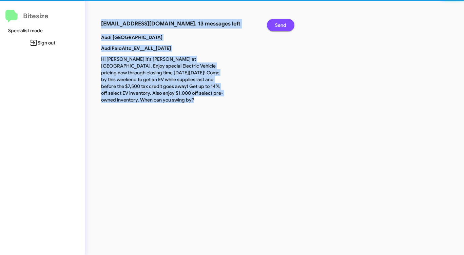
click at [276, 24] on span "Send" at bounding box center [280, 25] width 11 height 12
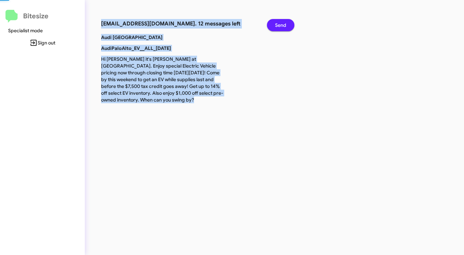
click at [276, 24] on span "Send" at bounding box center [280, 25] width 11 height 12
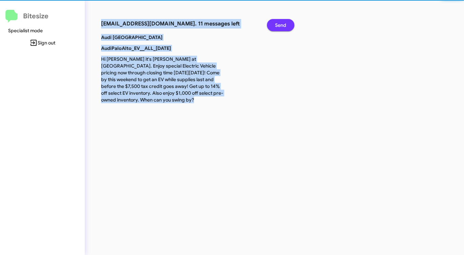
click at [276, 24] on span "Send" at bounding box center [280, 25] width 11 height 12
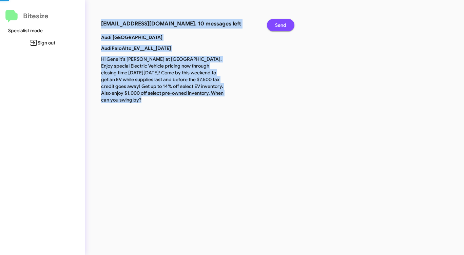
click at [276, 24] on span "Send" at bounding box center [280, 25] width 11 height 12
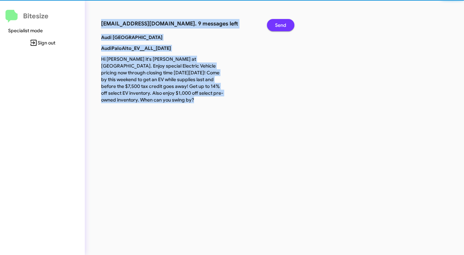
click at [276, 24] on span "Send" at bounding box center [280, 25] width 11 height 12
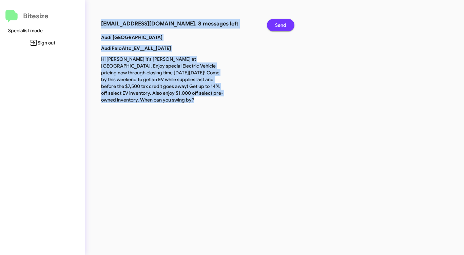
click at [276, 24] on span "Send" at bounding box center [280, 25] width 11 height 12
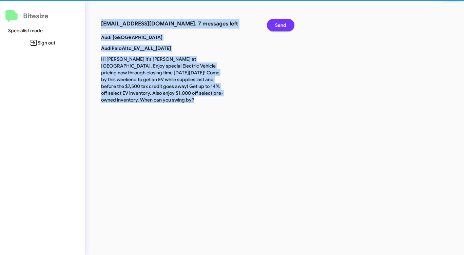
click at [276, 24] on span "Send" at bounding box center [280, 25] width 11 height 12
click at [277, 24] on span "Send" at bounding box center [280, 25] width 11 height 12
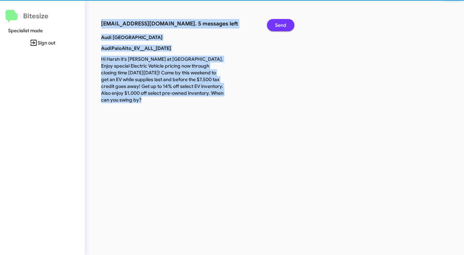
click at [277, 25] on span "Send" at bounding box center [280, 25] width 11 height 12
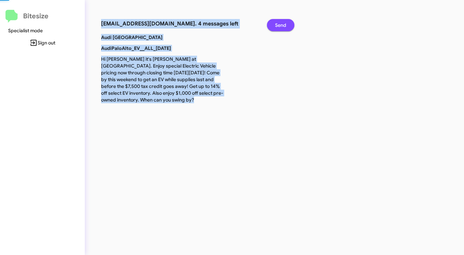
click at [277, 25] on span "Send" at bounding box center [280, 25] width 11 height 12
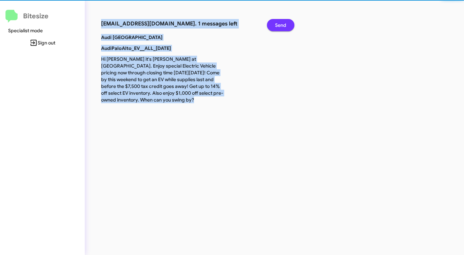
click at [277, 25] on span "Send" at bounding box center [280, 25] width 11 height 12
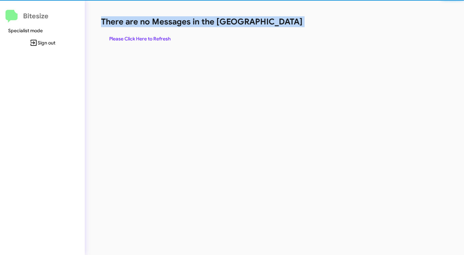
click at [277, 25] on h1 "There are no Messages in the [GEOGRAPHIC_DATA]" at bounding box center [243, 21] width 284 height 11
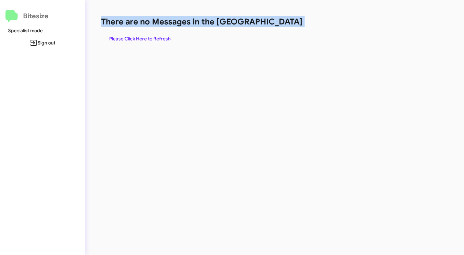
click at [277, 25] on h1 "There are no Messages in the [GEOGRAPHIC_DATA]" at bounding box center [243, 21] width 284 height 11
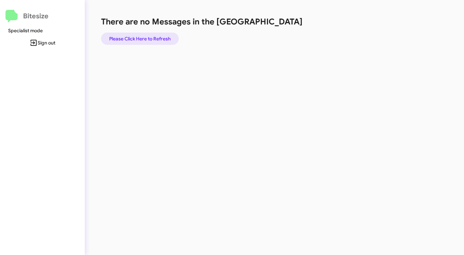
click at [137, 34] on span "Please Click Here to Refresh" at bounding box center [139, 39] width 61 height 12
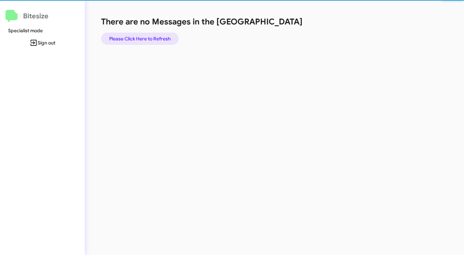
click at [137, 34] on span "Please Click Here to Refresh" at bounding box center [139, 39] width 61 height 12
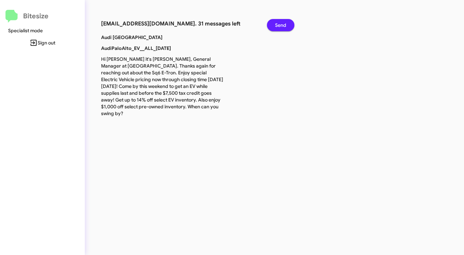
click at [285, 24] on span "Send" at bounding box center [280, 25] width 11 height 12
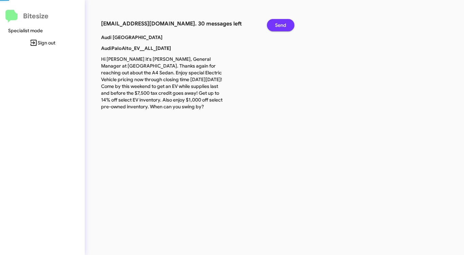
click at [285, 24] on span "Send" at bounding box center [280, 25] width 11 height 12
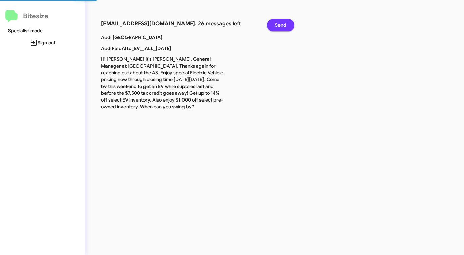
click at [285, 24] on span "Send" at bounding box center [280, 25] width 11 height 12
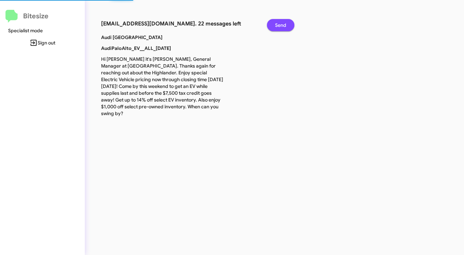
click at [285, 24] on span "Send" at bounding box center [280, 25] width 11 height 12
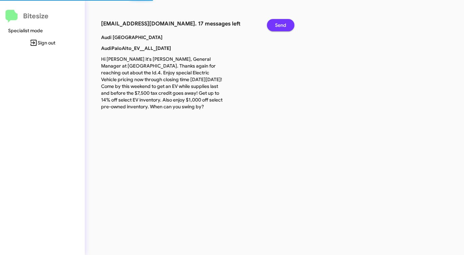
click at [285, 24] on span "Send" at bounding box center [280, 25] width 11 height 12
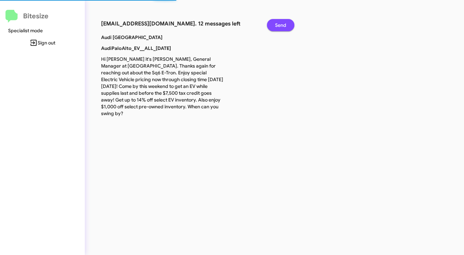
click at [285, 24] on span "Send" at bounding box center [280, 25] width 11 height 12
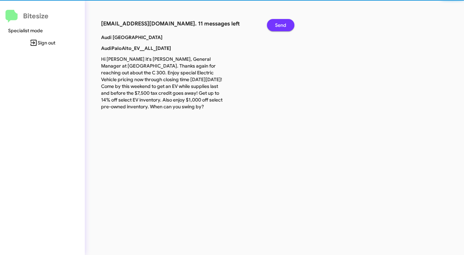
click at [285, 24] on span "Send" at bounding box center [280, 25] width 11 height 12
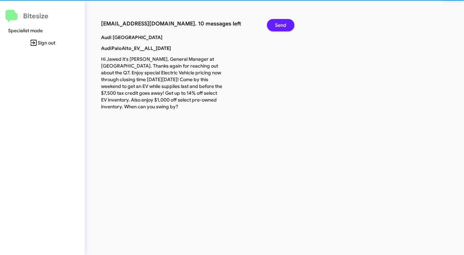
click at [285, 24] on span "Send" at bounding box center [280, 25] width 11 height 12
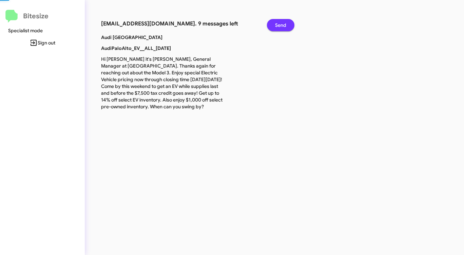
click at [285, 24] on span "Send" at bounding box center [280, 25] width 11 height 12
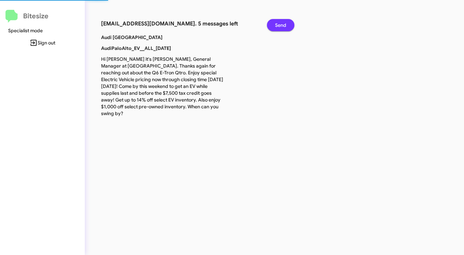
click at [285, 24] on span "Send" at bounding box center [280, 25] width 11 height 12
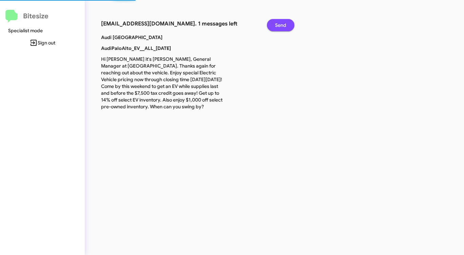
click at [285, 24] on span "Send" at bounding box center [280, 25] width 11 height 12
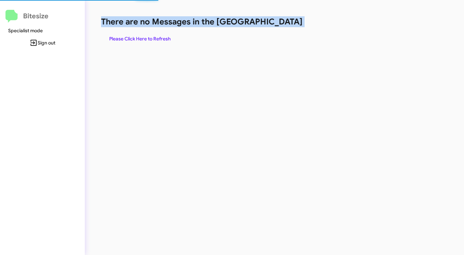
click at [285, 24] on h1 "There are no Messages in the [GEOGRAPHIC_DATA]" at bounding box center [243, 21] width 284 height 11
click at [145, 34] on span "Please Click Here to Refresh" at bounding box center [139, 39] width 61 height 12
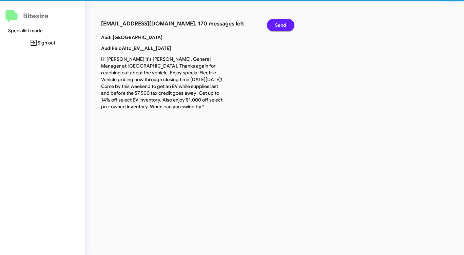
click at [145, 34] on p "Audi [GEOGRAPHIC_DATA]" at bounding box center [162, 37] width 133 height 7
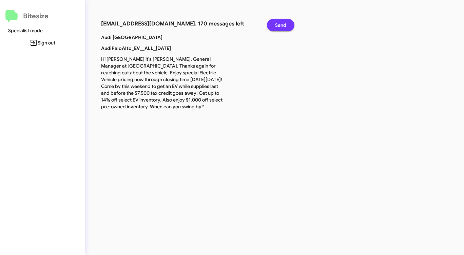
click at [282, 23] on span "Send" at bounding box center [280, 25] width 11 height 12
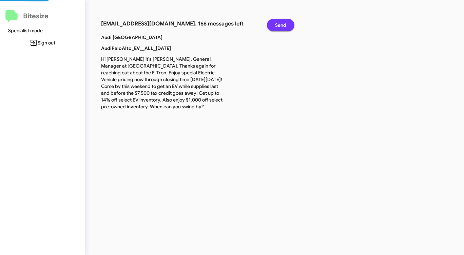
click at [282, 23] on span "Send" at bounding box center [280, 25] width 11 height 12
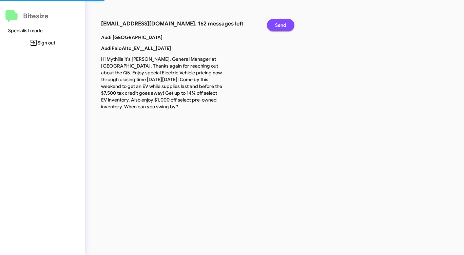
click at [282, 23] on span "Send" at bounding box center [280, 25] width 11 height 12
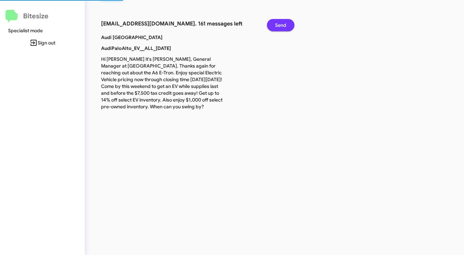
click at [282, 23] on span "Send" at bounding box center [280, 25] width 11 height 12
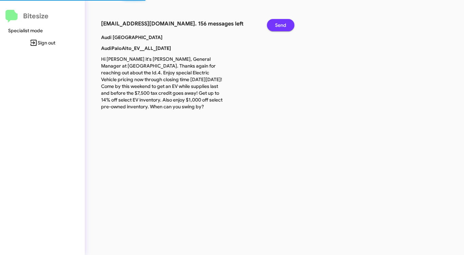
click at [282, 23] on span "Send" at bounding box center [280, 25] width 11 height 12
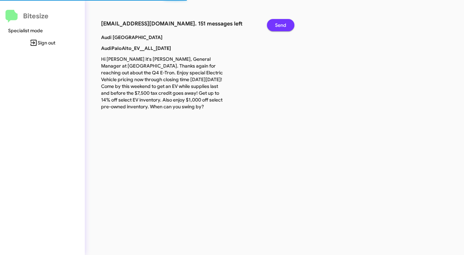
click at [282, 23] on span "Send" at bounding box center [280, 25] width 11 height 12
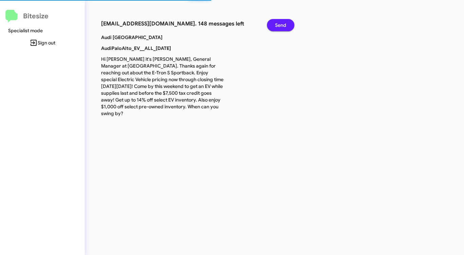
click at [282, 23] on span "Send" at bounding box center [280, 25] width 11 height 12
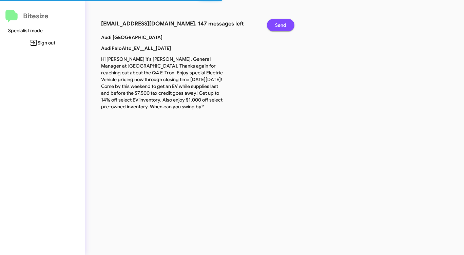
click at [282, 23] on span "Send" at bounding box center [280, 25] width 11 height 12
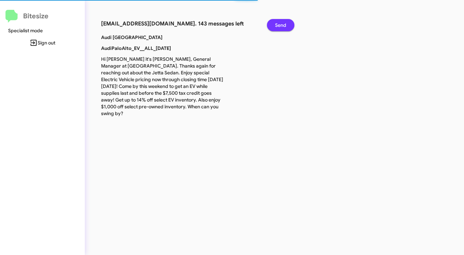
click at [282, 23] on span "Send" at bounding box center [280, 25] width 11 height 12
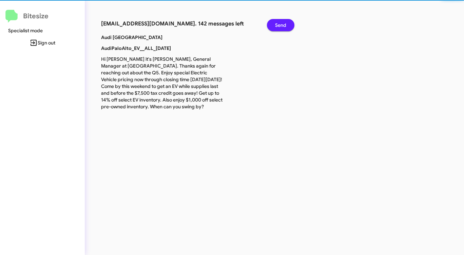
click at [282, 23] on span "Send" at bounding box center [280, 25] width 11 height 12
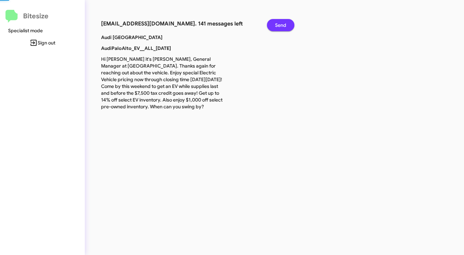
click at [282, 23] on span "Send" at bounding box center [280, 25] width 11 height 12
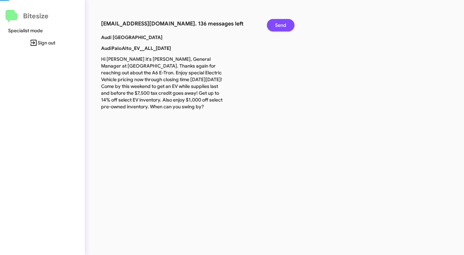
click at [282, 23] on span "Send" at bounding box center [280, 25] width 11 height 12
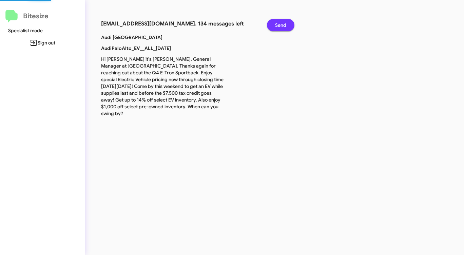
click at [282, 23] on span "Send" at bounding box center [280, 25] width 11 height 12
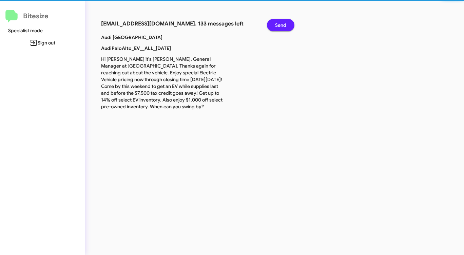
click at [282, 23] on span "Send" at bounding box center [280, 25] width 11 height 12
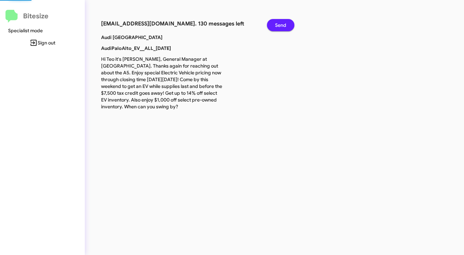
click at [282, 23] on span "Send" at bounding box center [280, 25] width 11 height 12
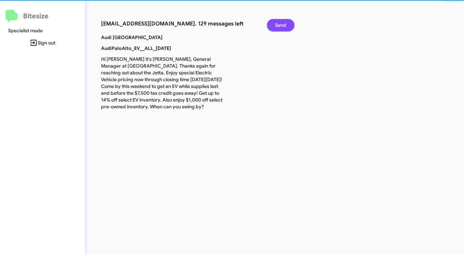
click at [282, 23] on span "Send" at bounding box center [280, 25] width 11 height 12
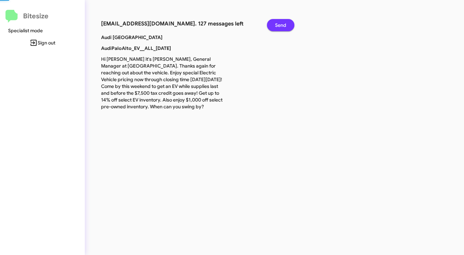
click at [282, 23] on span "Send" at bounding box center [280, 25] width 11 height 12
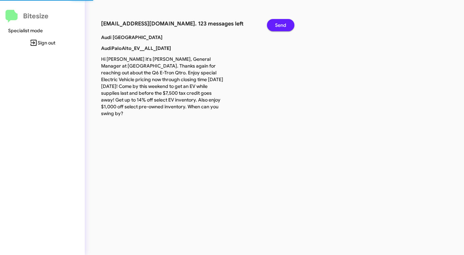
click at [282, 23] on span "Send" at bounding box center [280, 25] width 11 height 12
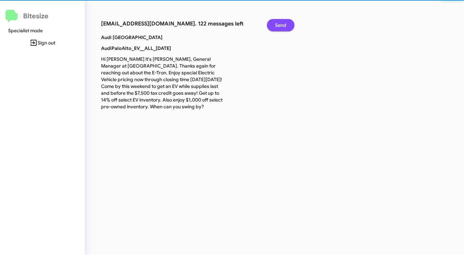
click at [282, 23] on span "Send" at bounding box center [280, 25] width 11 height 12
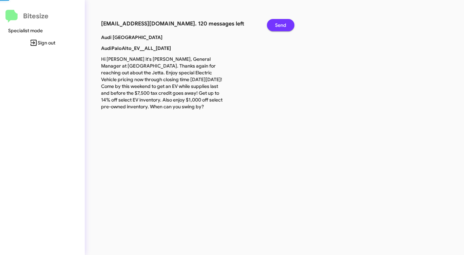
click at [282, 23] on span "Send" at bounding box center [280, 25] width 11 height 12
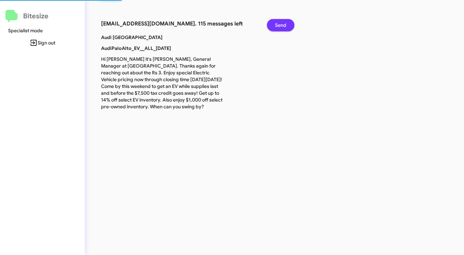
click at [282, 23] on span "Send" at bounding box center [280, 25] width 11 height 12
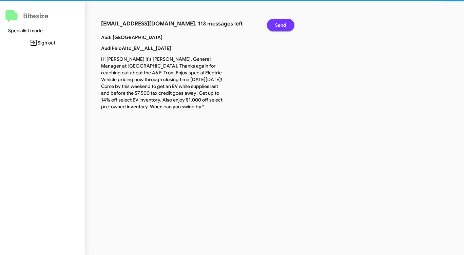
click at [282, 23] on span "Send" at bounding box center [280, 25] width 11 height 12
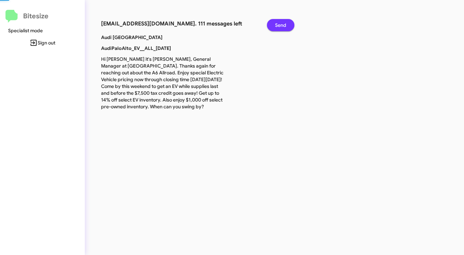
click at [282, 23] on span "Send" at bounding box center [280, 25] width 11 height 12
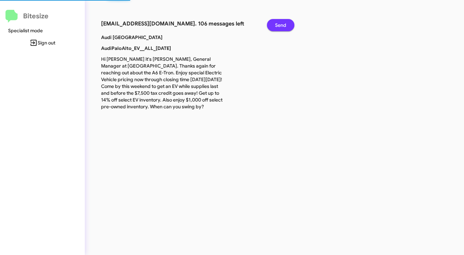
click at [282, 23] on span "Send" at bounding box center [280, 25] width 11 height 12
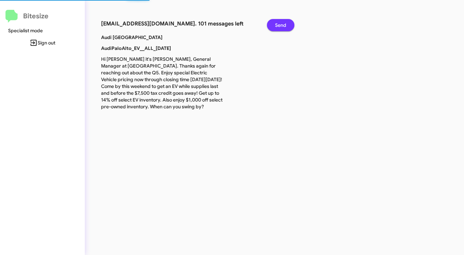
click at [282, 23] on span "Send" at bounding box center [280, 25] width 11 height 12
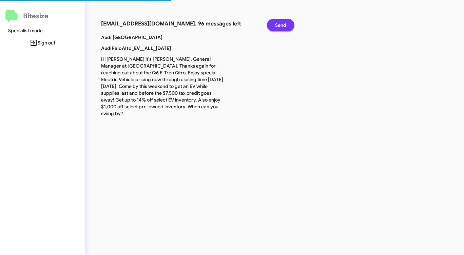
click at [282, 23] on span "Send" at bounding box center [280, 25] width 11 height 12
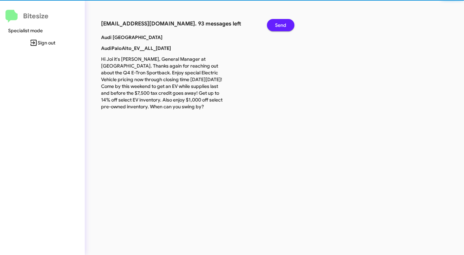
click at [282, 23] on span "Send" at bounding box center [280, 25] width 11 height 12
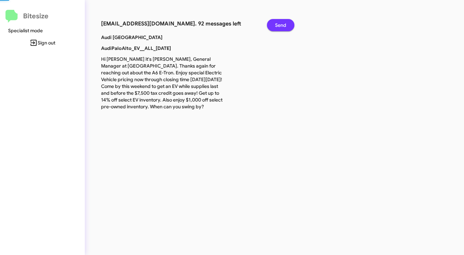
click at [282, 23] on span "Send" at bounding box center [280, 25] width 11 height 12
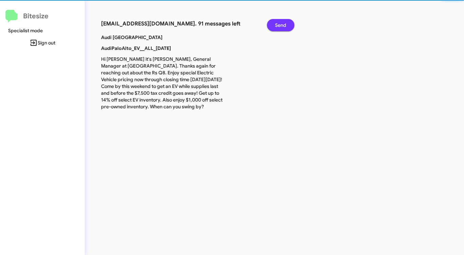
click at [282, 23] on span "Send" at bounding box center [280, 25] width 11 height 12
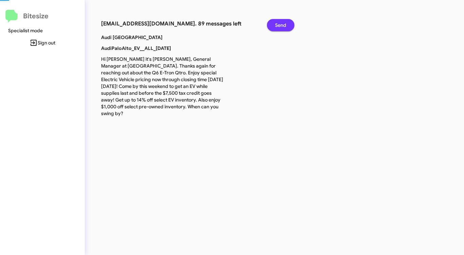
click at [282, 23] on span "Send" at bounding box center [280, 25] width 11 height 12
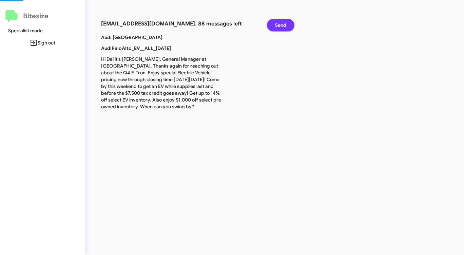
click at [282, 23] on span "Send" at bounding box center [280, 25] width 11 height 12
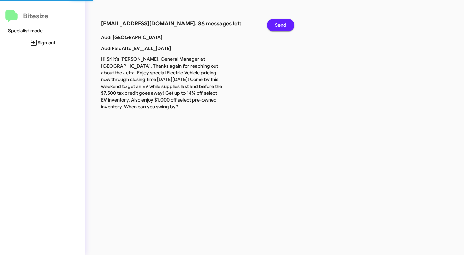
click at [282, 23] on span "Send" at bounding box center [280, 25] width 11 height 12
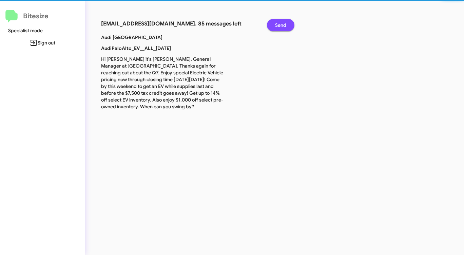
click at [282, 23] on span "Send" at bounding box center [280, 25] width 11 height 12
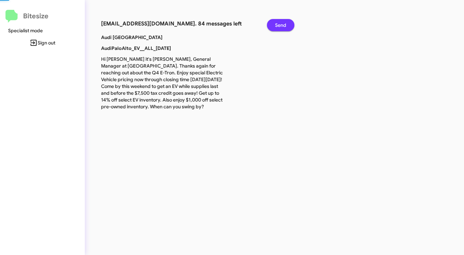
click at [282, 23] on span "Send" at bounding box center [280, 25] width 11 height 12
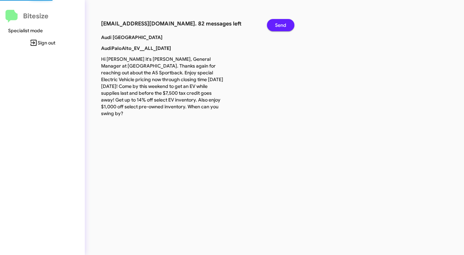
click at [282, 23] on span "Send" at bounding box center [280, 25] width 11 height 12
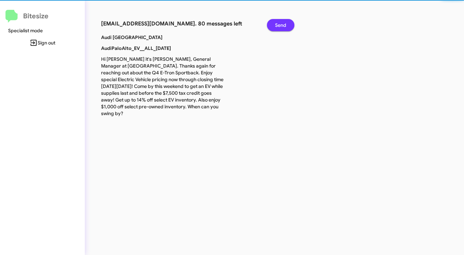
click at [282, 23] on span "Send" at bounding box center [280, 25] width 11 height 12
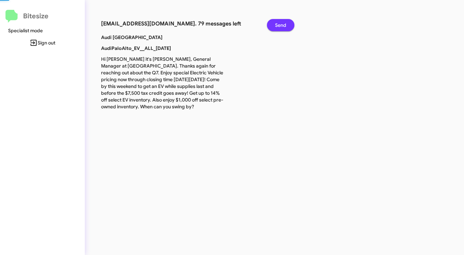
click at [282, 23] on span "Send" at bounding box center [280, 25] width 11 height 12
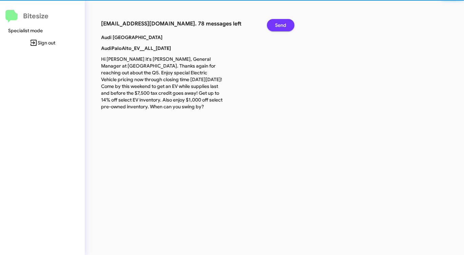
click at [282, 23] on span "Send" at bounding box center [280, 25] width 11 height 12
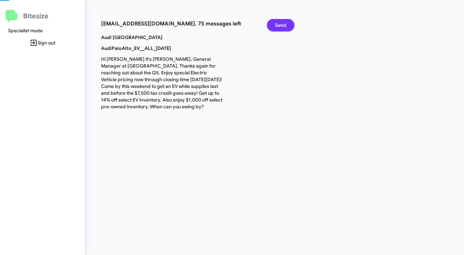
click at [282, 23] on span "Send" at bounding box center [280, 25] width 11 height 12
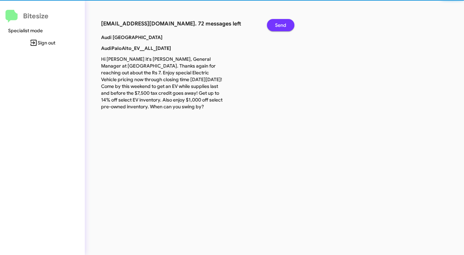
click at [282, 23] on span "Send" at bounding box center [280, 25] width 11 height 12
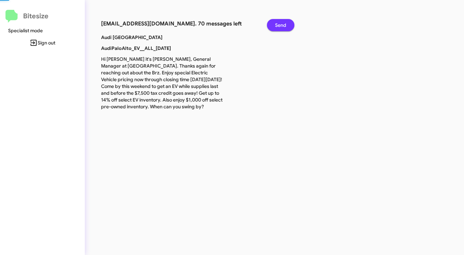
click at [282, 23] on span "Send" at bounding box center [280, 25] width 11 height 12
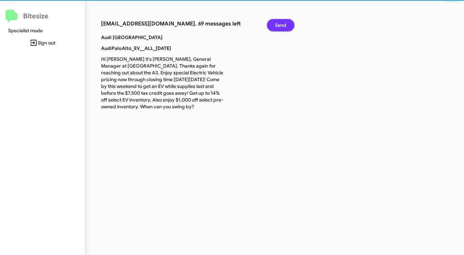
click at [282, 23] on span "Send" at bounding box center [280, 25] width 11 height 12
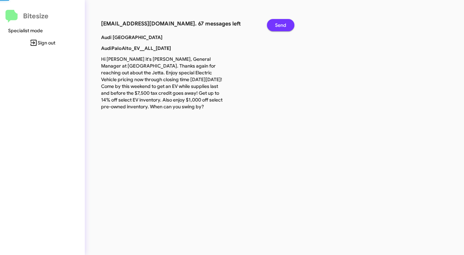
click at [282, 23] on span "Send" at bounding box center [280, 25] width 11 height 12
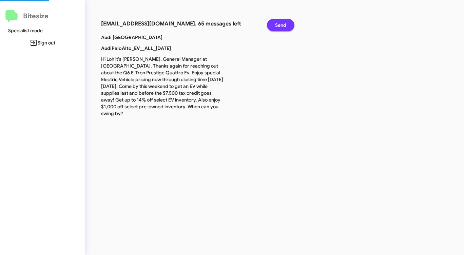
click at [282, 23] on span "Send" at bounding box center [280, 25] width 11 height 12
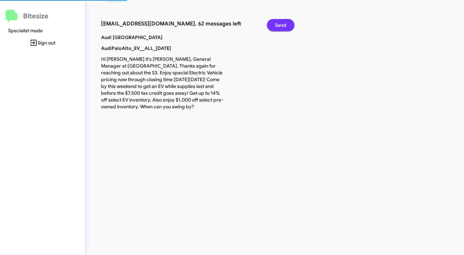
click at [282, 23] on span "Send" at bounding box center [280, 25] width 11 height 12
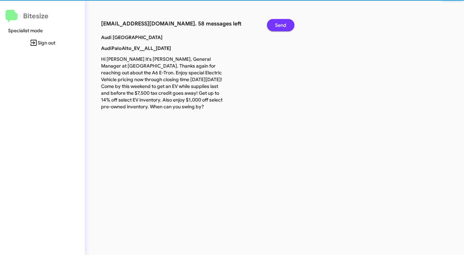
click at [282, 23] on span "Send" at bounding box center [280, 25] width 11 height 12
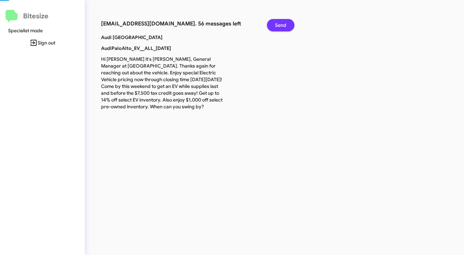
click at [282, 23] on span "Send" at bounding box center [280, 25] width 11 height 12
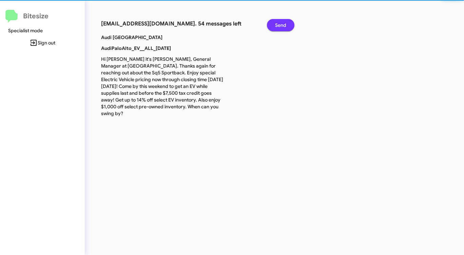
click at [282, 23] on span "Send" at bounding box center [280, 25] width 11 height 12
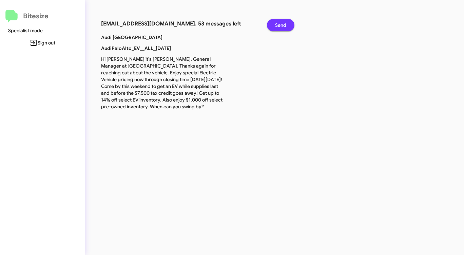
click at [282, 23] on span "Send" at bounding box center [280, 25] width 11 height 12
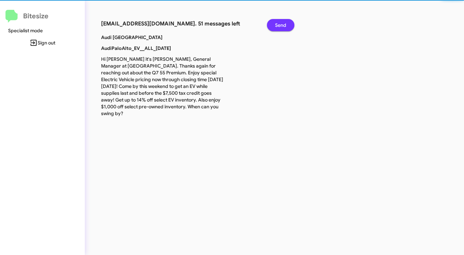
click at [282, 23] on span "Send" at bounding box center [280, 25] width 11 height 12
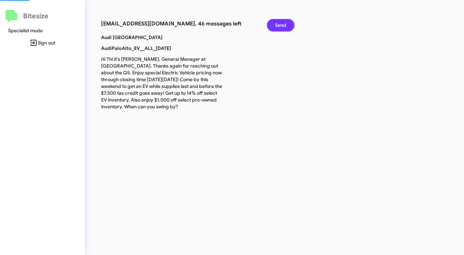
click at [282, 23] on span "Send" at bounding box center [280, 25] width 11 height 12
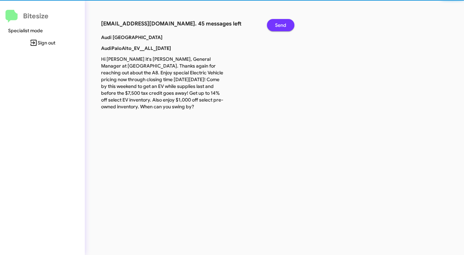
click at [282, 23] on span "Send" at bounding box center [280, 25] width 11 height 12
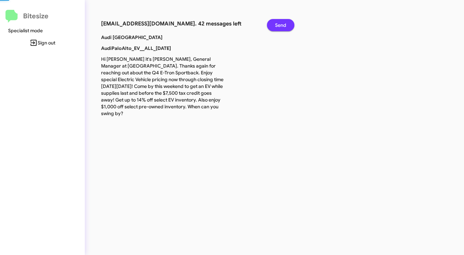
click at [282, 23] on span "Send" at bounding box center [280, 25] width 11 height 12
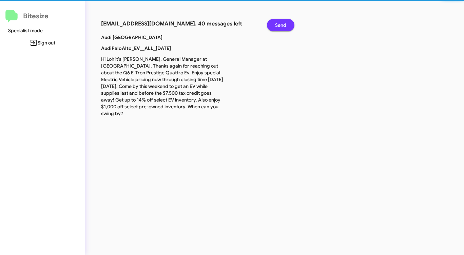
click at [282, 23] on span "Send" at bounding box center [280, 25] width 11 height 12
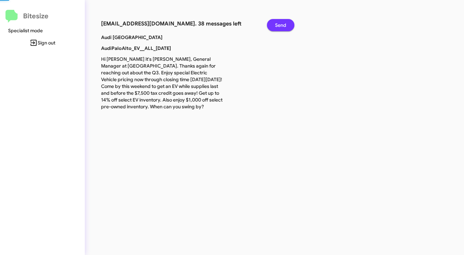
click at [282, 23] on span "Send" at bounding box center [280, 25] width 11 height 12
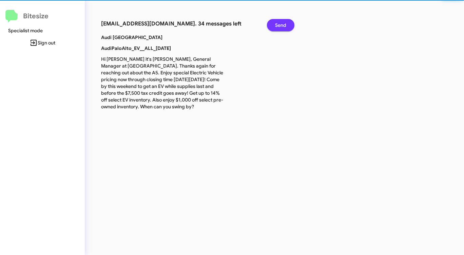
click at [282, 23] on span "Send" at bounding box center [280, 25] width 11 height 12
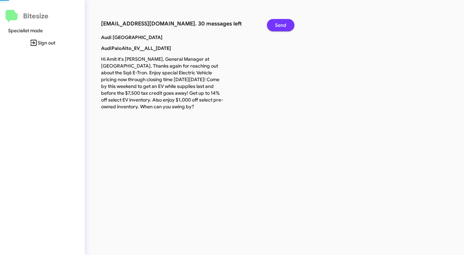
click at [282, 23] on span "Send" at bounding box center [280, 25] width 11 height 12
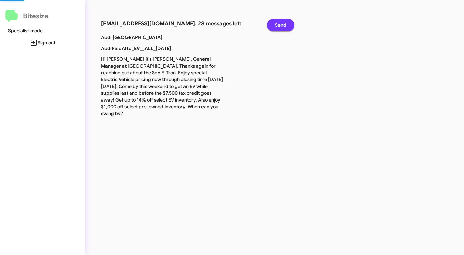
click at [282, 23] on span "Send" at bounding box center [280, 25] width 11 height 12
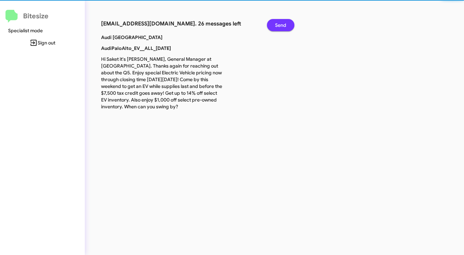
click at [282, 23] on span "Send" at bounding box center [280, 25] width 11 height 12
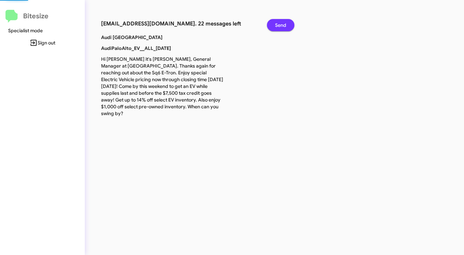
click at [282, 23] on span "Send" at bounding box center [280, 25] width 11 height 12
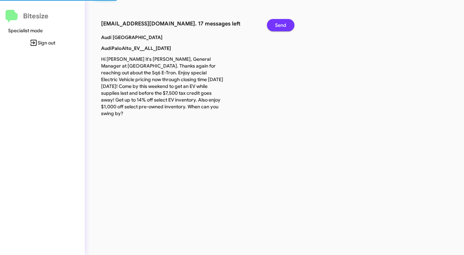
click at [282, 23] on span "Send" at bounding box center [280, 25] width 11 height 12
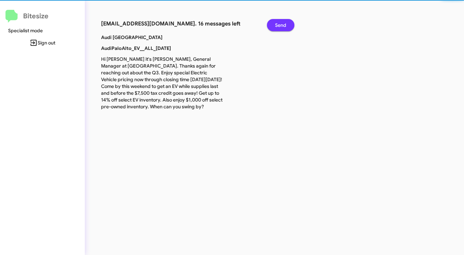
click at [282, 23] on span "Send" at bounding box center [280, 25] width 11 height 12
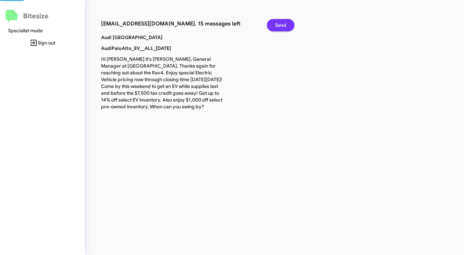
click at [282, 23] on span "Send" at bounding box center [280, 25] width 11 height 12
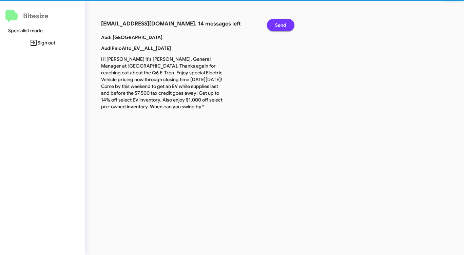
click at [282, 23] on span "Send" at bounding box center [280, 25] width 11 height 12
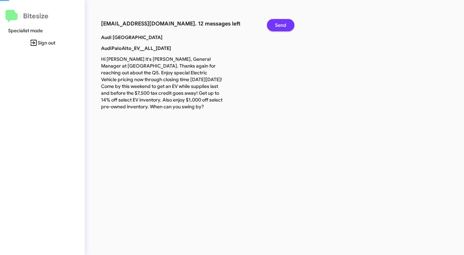
click at [282, 23] on span "Send" at bounding box center [280, 25] width 11 height 12
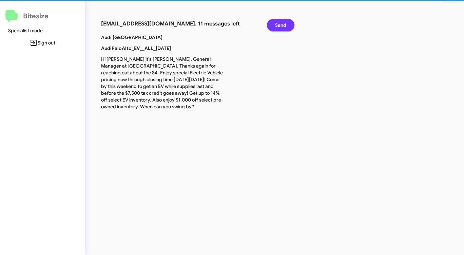
click at [282, 23] on span "Send" at bounding box center [280, 25] width 11 height 12
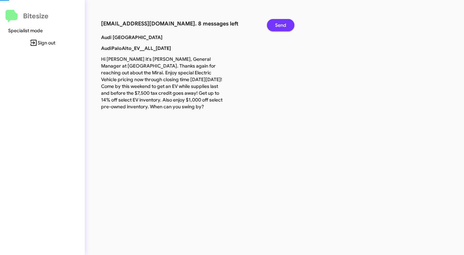
click at [282, 23] on span "Send" at bounding box center [280, 25] width 11 height 12
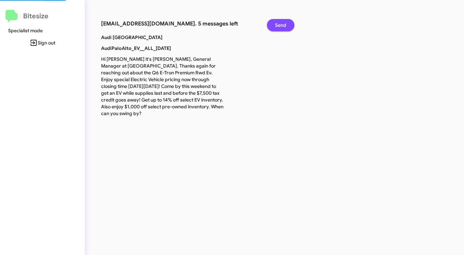
click at [282, 23] on span "Send" at bounding box center [280, 25] width 11 height 12
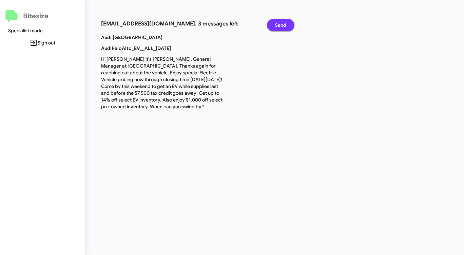
click at [282, 23] on span "Send" at bounding box center [280, 25] width 11 height 12
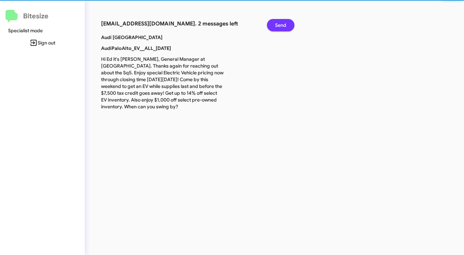
click at [282, 23] on span "Send" at bounding box center [280, 25] width 11 height 12
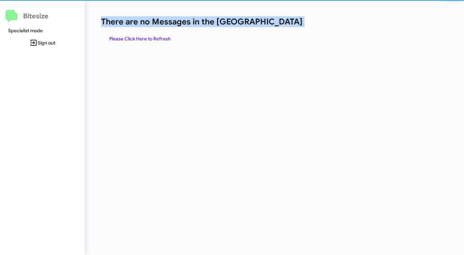
click at [282, 23] on h1 "There are no Messages in the [GEOGRAPHIC_DATA]" at bounding box center [243, 21] width 284 height 11
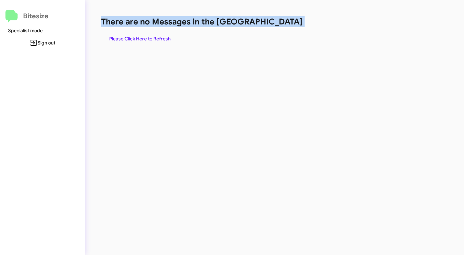
click at [282, 23] on h1 "There are no Messages in the [GEOGRAPHIC_DATA]" at bounding box center [243, 21] width 284 height 11
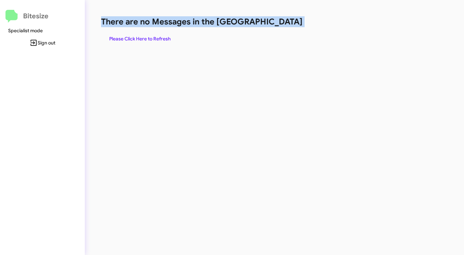
click at [156, 40] on span "Please Click Here to Refresh" at bounding box center [139, 39] width 61 height 12
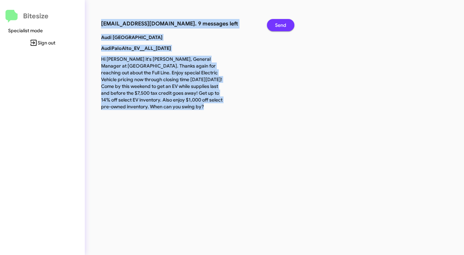
click at [279, 23] on span "Send" at bounding box center [280, 25] width 11 height 12
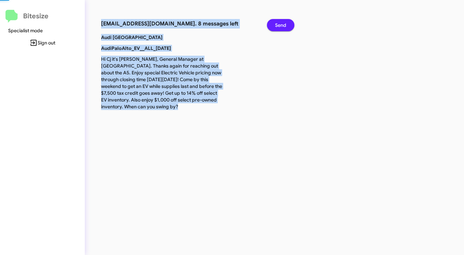
click at [279, 23] on span "Send" at bounding box center [280, 25] width 11 height 12
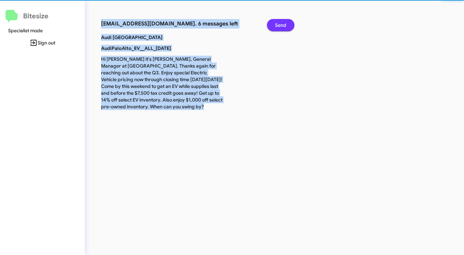
click at [279, 23] on span "Send" at bounding box center [280, 25] width 11 height 12
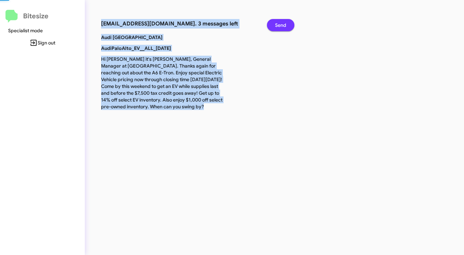
click at [279, 23] on span "Send" at bounding box center [280, 25] width 11 height 12
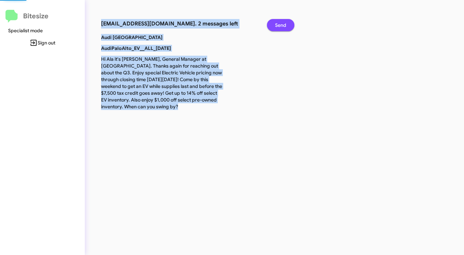
click at [279, 23] on span "Send" at bounding box center [280, 25] width 11 height 12
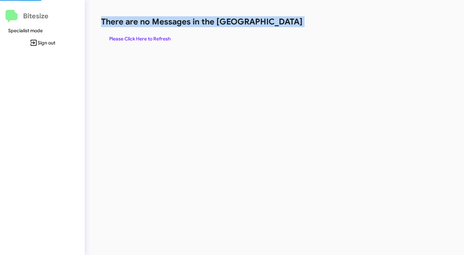
click at [279, 23] on h1 "There are no Messages in the [GEOGRAPHIC_DATA]" at bounding box center [243, 21] width 284 height 11
click at [170, 42] on span "Please Click Here to Refresh" at bounding box center [139, 39] width 61 height 12
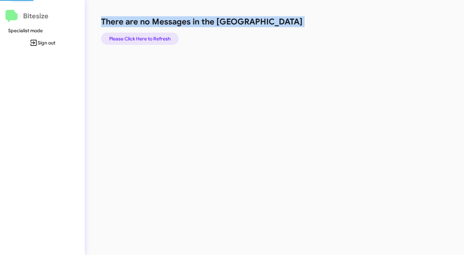
click at [170, 42] on span "Please Click Here to Refresh" at bounding box center [139, 39] width 61 height 12
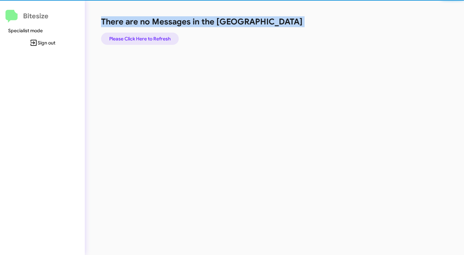
click at [170, 40] on span "Please Click Here to Refresh" at bounding box center [139, 39] width 61 height 12
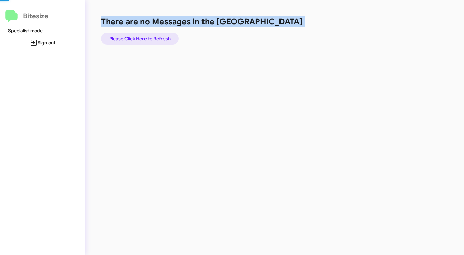
click at [170, 40] on span "Please Click Here to Refresh" at bounding box center [139, 39] width 61 height 12
click at [171, 40] on span "Please Click Here to Refresh" at bounding box center [139, 39] width 61 height 12
